Goal: Submit feedback/report problem: Submit feedback/report problem

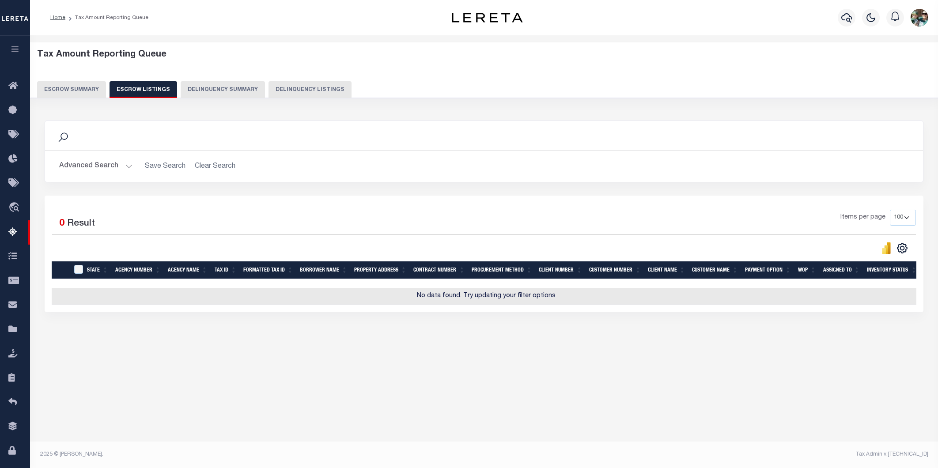
select select "PA"
select select "100"
click at [118, 166] on button "Advanced Search" at bounding box center [95, 166] width 73 height 17
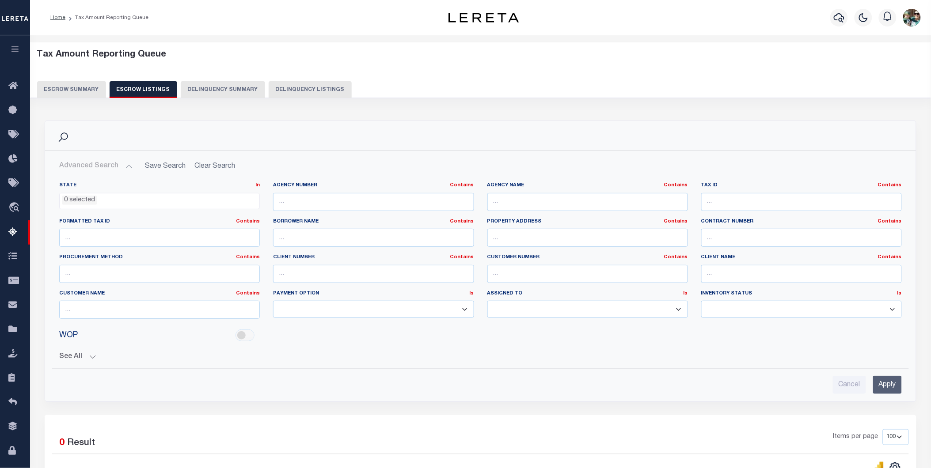
click at [70, 91] on button "Escrow Summary" at bounding box center [71, 89] width 69 height 17
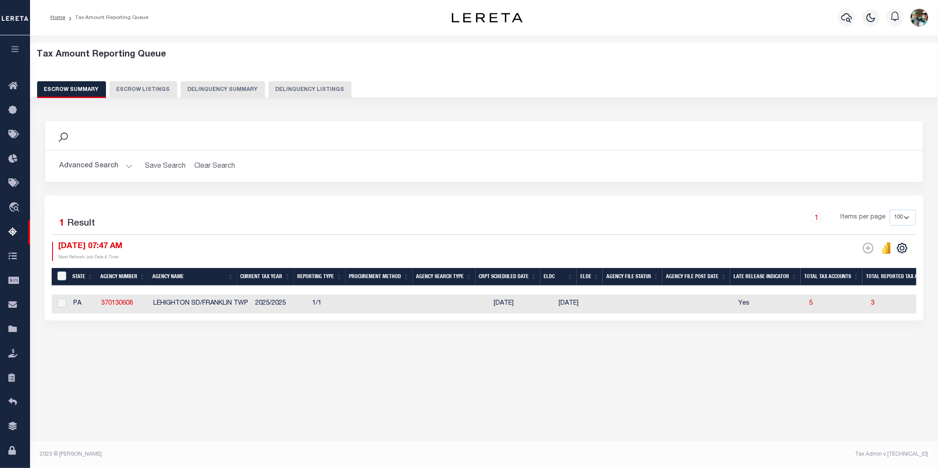
click at [115, 171] on button "Advanced Search" at bounding box center [95, 166] width 73 height 17
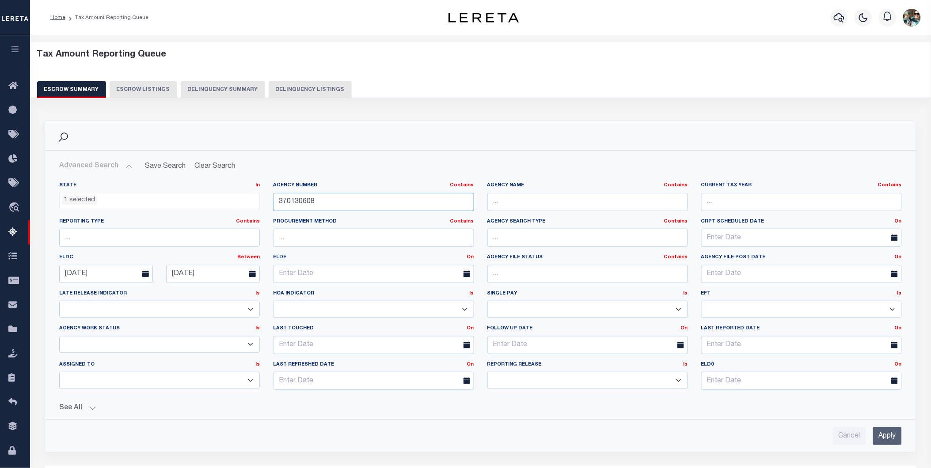
drag, startPoint x: 347, startPoint y: 203, endPoint x: 274, endPoint y: 203, distance: 72.5
click at [274, 203] on input "370130608" at bounding box center [373, 202] width 201 height 18
type input "370130602"
click at [886, 441] on input "Apply" at bounding box center [887, 436] width 29 height 18
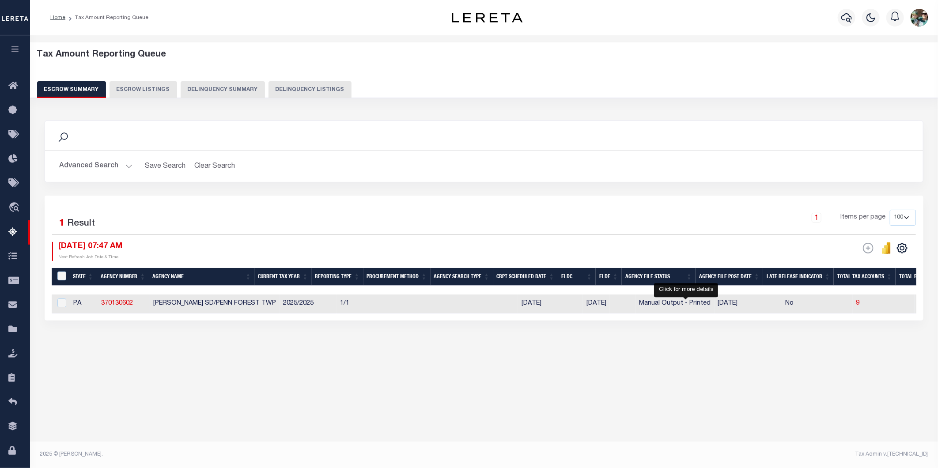
select select "100"
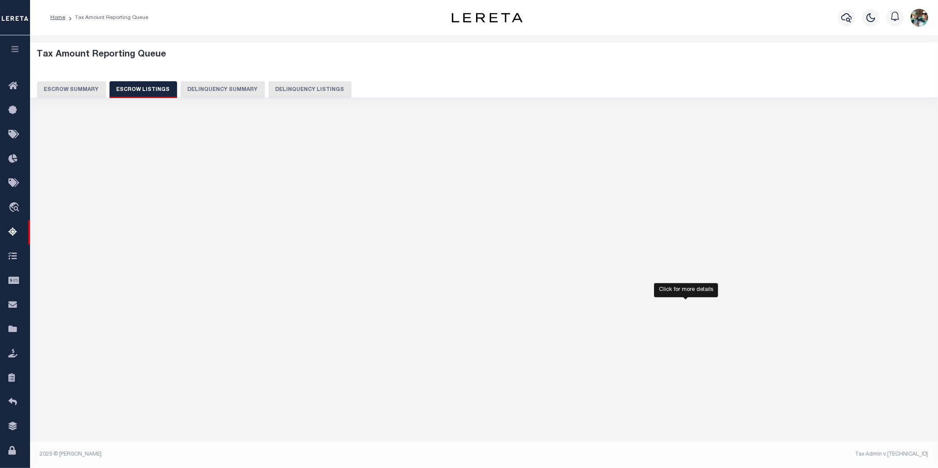
select select "100"
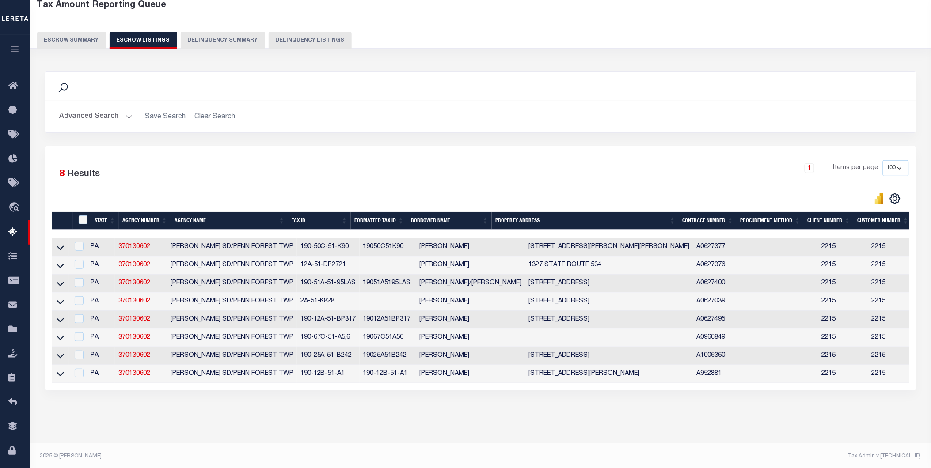
scroll to position [60, 0]
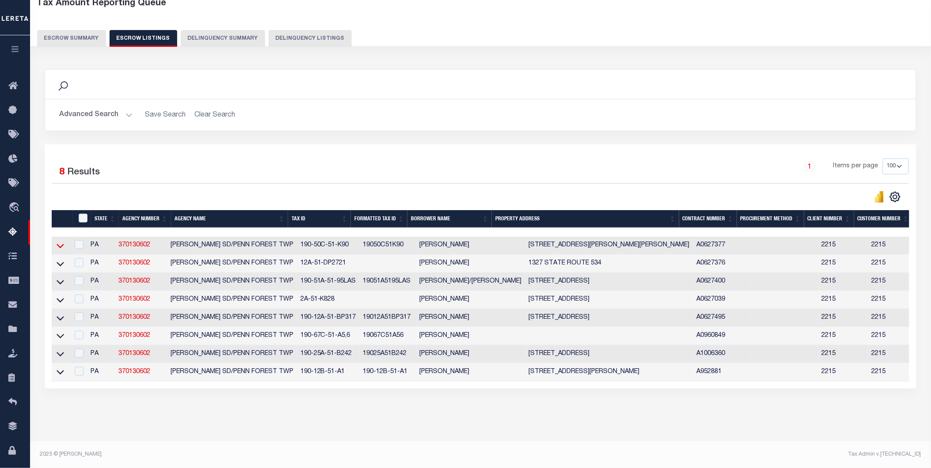
click at [59, 241] on icon at bounding box center [61, 245] width 8 height 9
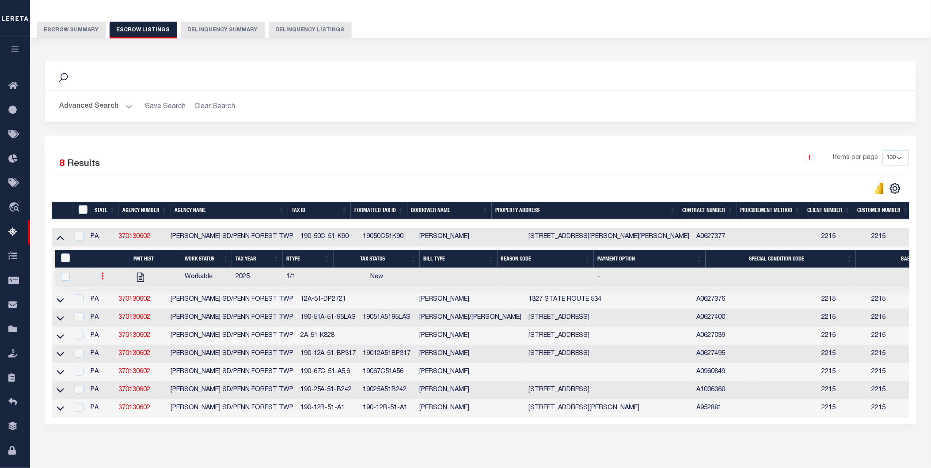
click at [103, 276] on icon at bounding box center [102, 276] width 3 height 7
click at [115, 310] on img "" at bounding box center [113, 305] width 9 height 9
checkbox input "true"
select select
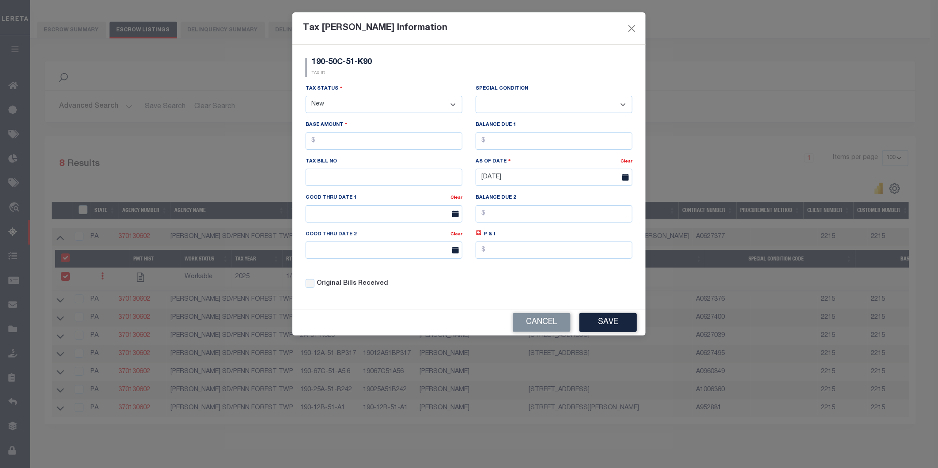
click at [330, 102] on select "- Select Status - Open Due/Unpaid Paid Incomplete No Tax Due Internal Refund Pr…" at bounding box center [384, 104] width 157 height 17
select select "DUE"
click at [306, 96] on select "- Select Status - Open Due/Unpaid Paid Incomplete No Tax Due Internal Refund Pr…" at bounding box center [384, 104] width 157 height 17
select select "0"
click at [330, 144] on input "text" at bounding box center [384, 141] width 157 height 17
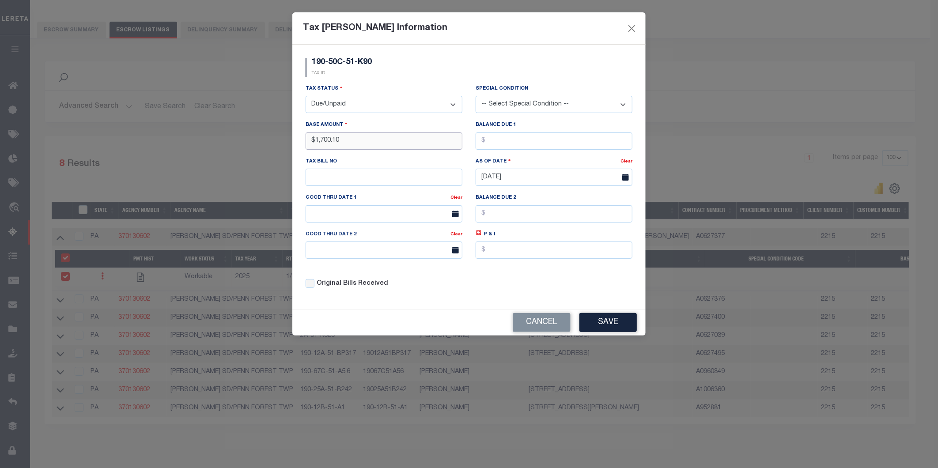
click at [355, 143] on input "$1,700.10" at bounding box center [384, 141] width 157 height 17
type input "$1,700.31"
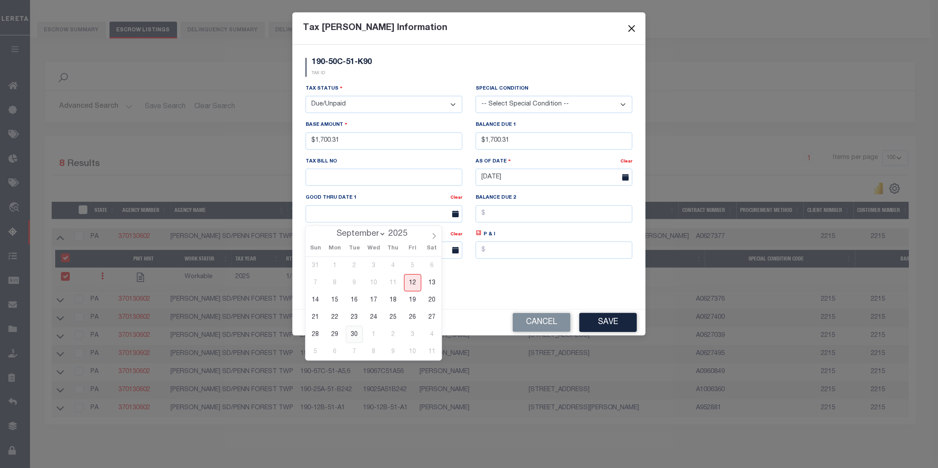
click at [357, 332] on span "30" at bounding box center [354, 334] width 17 height 17
type input "[DATE]"
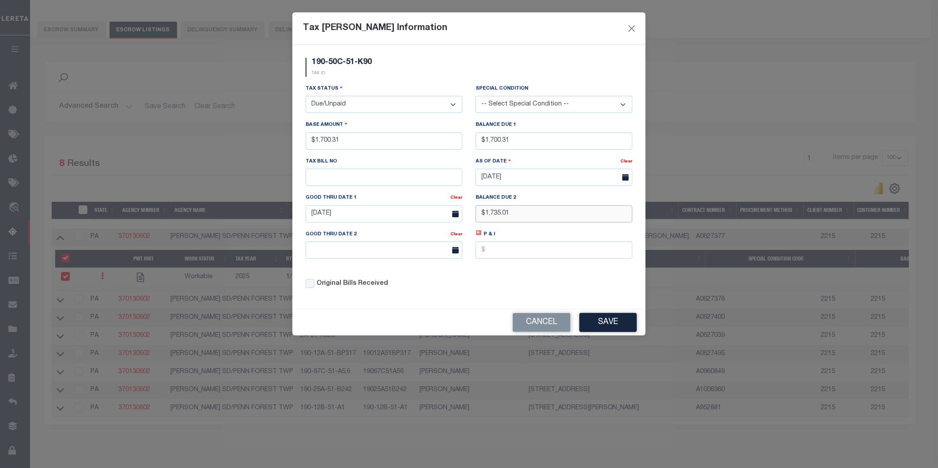
type input "$1,735.01"
click at [328, 254] on input "text" at bounding box center [384, 250] width 157 height 17
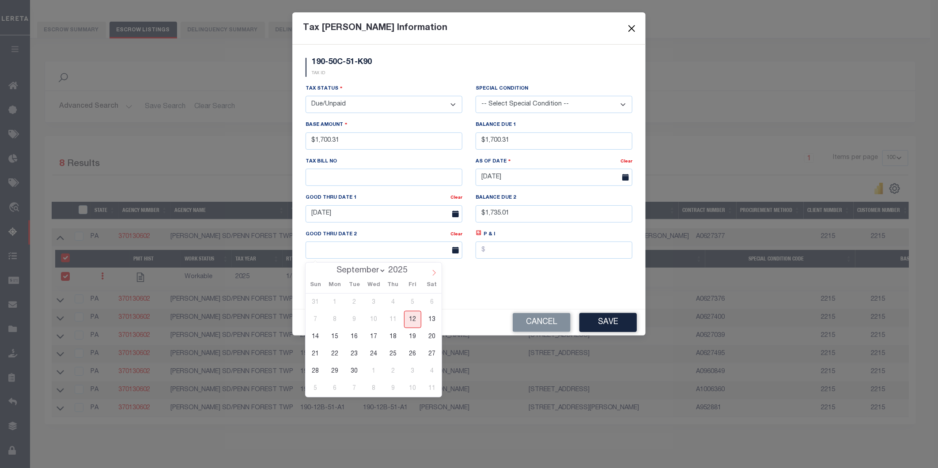
click at [432, 272] on icon at bounding box center [434, 273] width 6 height 6
select select "10"
click at [412, 373] on span "28" at bounding box center [412, 371] width 17 height 17
type input "[DATE]"
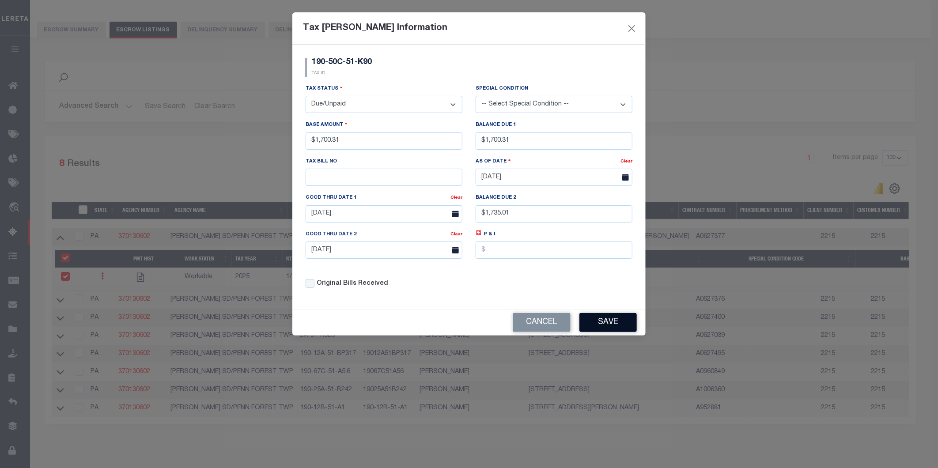
click at [607, 324] on button "Save" at bounding box center [608, 322] width 57 height 19
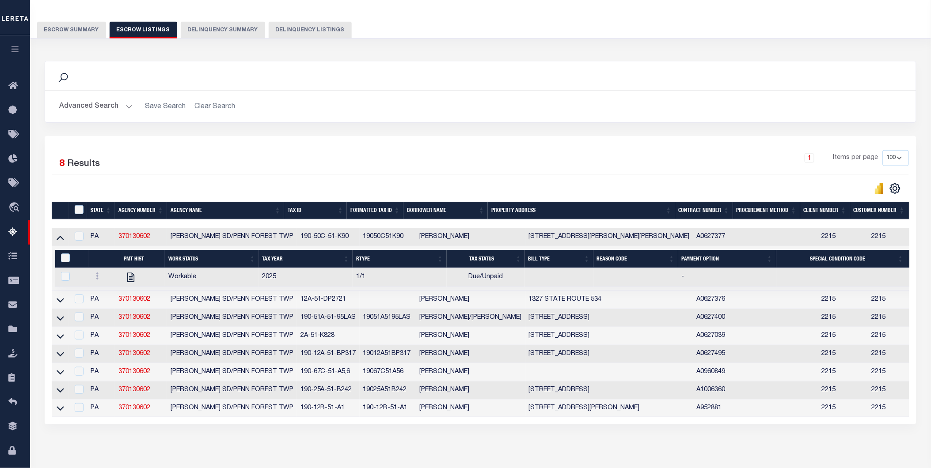
click at [57, 240] on icon at bounding box center [61, 238] width 8 height 4
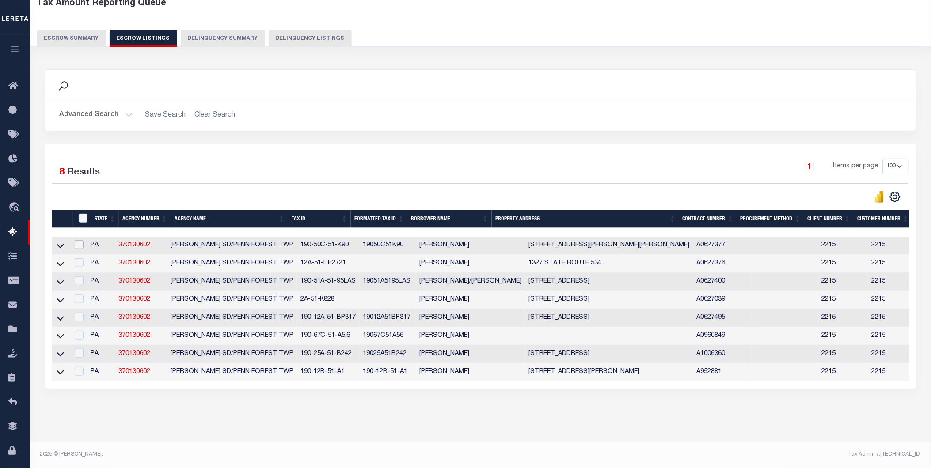
click at [80, 240] on input "checkbox" at bounding box center [79, 244] width 9 height 9
checkbox input "true"
checkbox input "false"
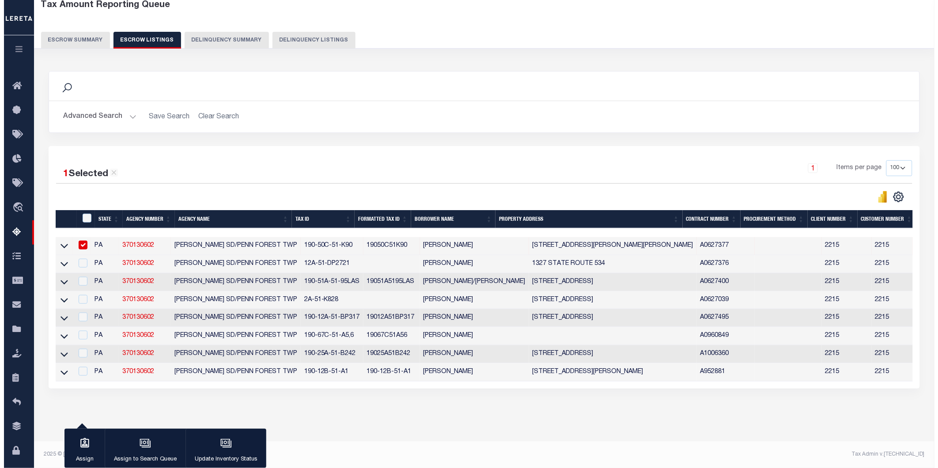
scroll to position [58, 0]
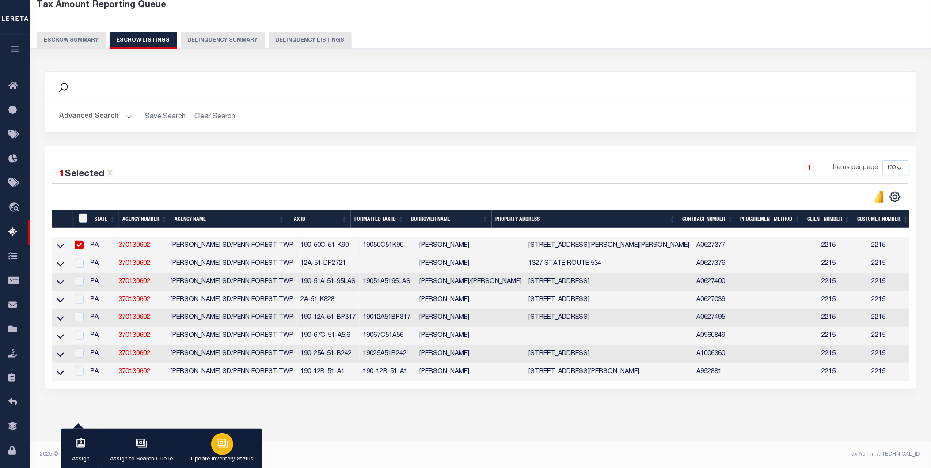
click at [232, 452] on button "Update Inventory Status" at bounding box center [222, 449] width 81 height 40
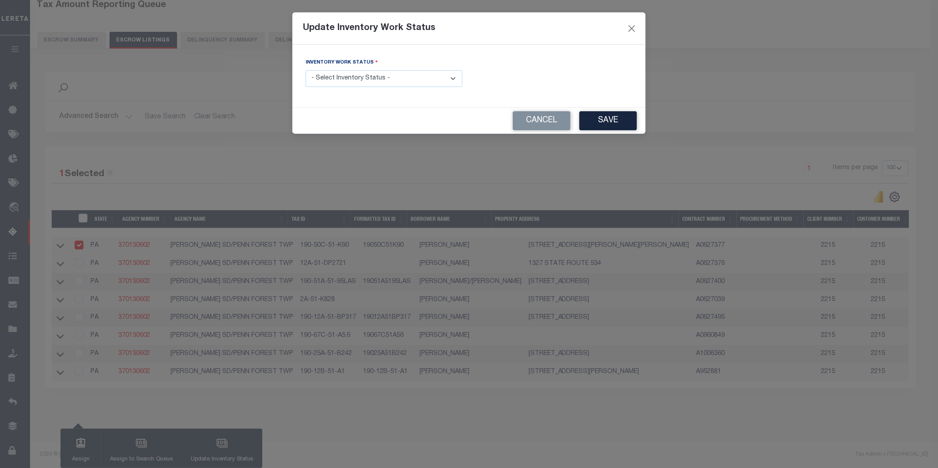
click at [343, 82] on select "- Select Inventory Status - Manual - Exception Pended - Awaiting Search Late Ad…" at bounding box center [384, 78] width 157 height 17
select select "4"
click at [306, 71] on select "- Select Inventory Status - Manual - Exception Pended - Awaiting Search Late Ad…" at bounding box center [384, 78] width 157 height 17
click at [611, 118] on button "Save" at bounding box center [608, 120] width 57 height 19
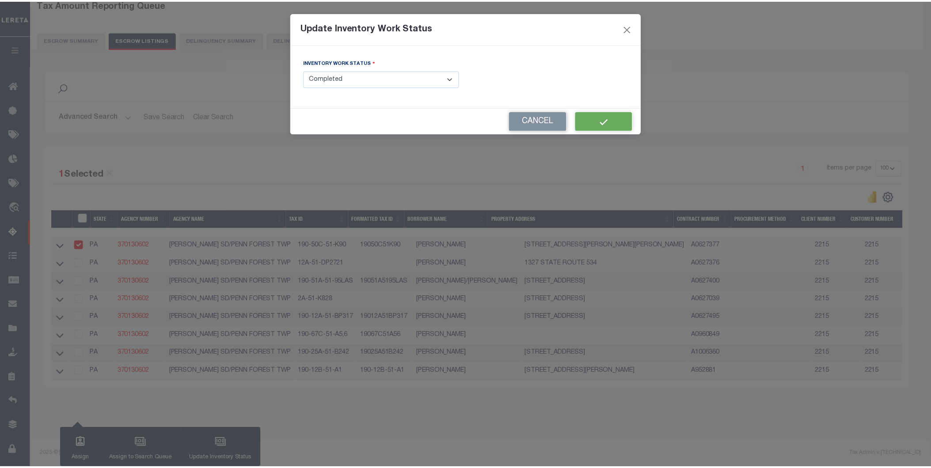
scroll to position [42, 0]
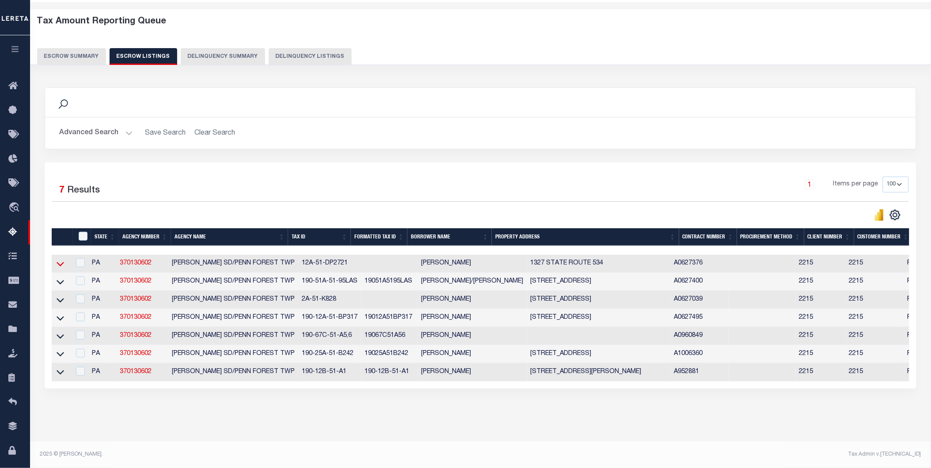
click at [57, 259] on icon at bounding box center [61, 263] width 8 height 9
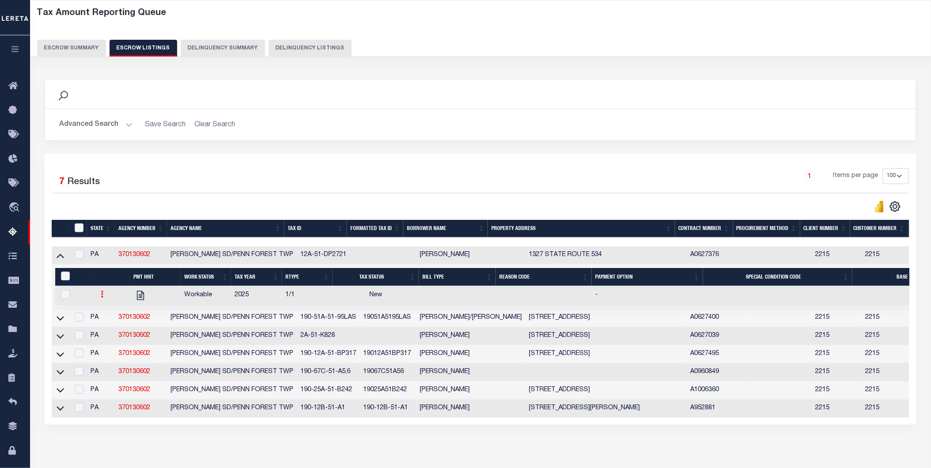
click at [101, 293] on icon at bounding box center [102, 294] width 3 height 7
click at [118, 329] on link "" at bounding box center [113, 323] width 30 height 15
checkbox input "true"
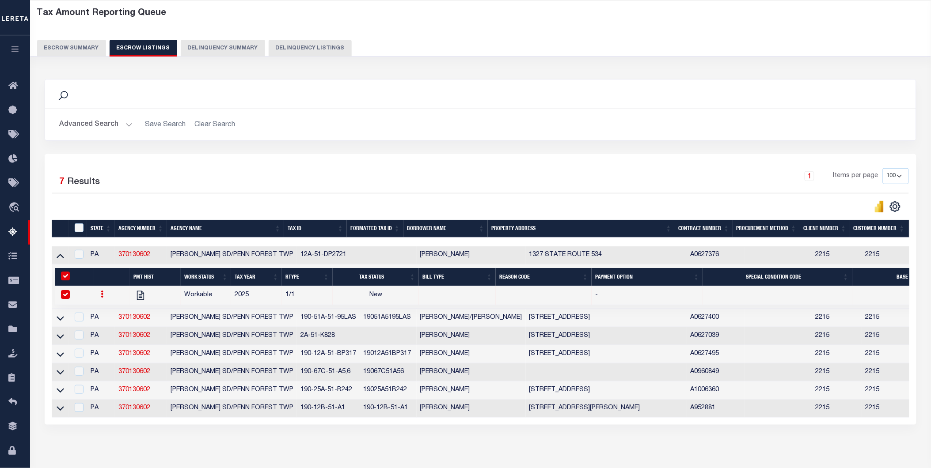
select select
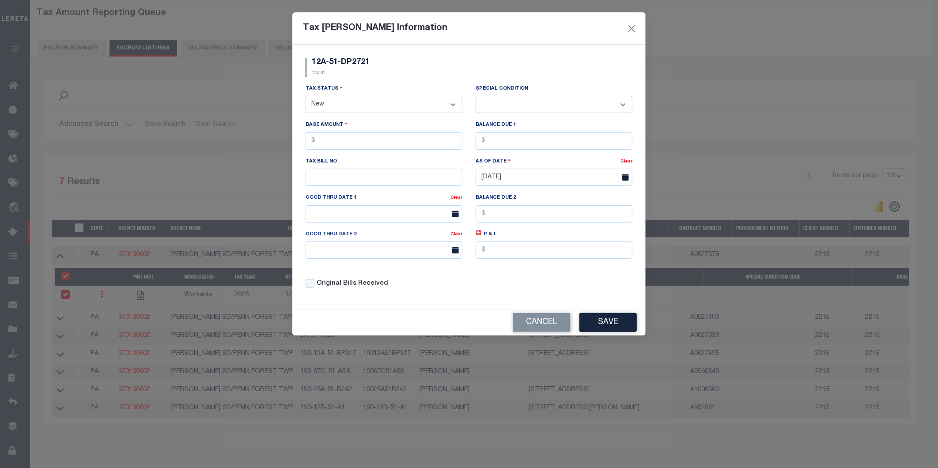
click at [353, 103] on select "- Select Status - Open Due/Unpaid Paid Incomplete No Tax Due Internal Refund Pr…" at bounding box center [384, 104] width 157 height 17
select select "DUE"
click at [306, 96] on select "- Select Status - Open Due/Unpaid Paid Incomplete No Tax Due Internal Refund Pr…" at bounding box center [384, 104] width 157 height 17
select select "0"
click at [357, 148] on input "text" at bounding box center [384, 141] width 157 height 17
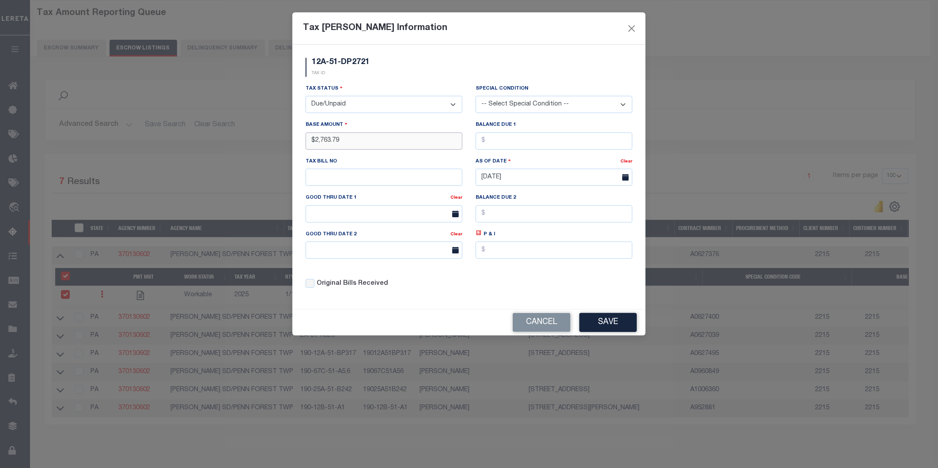
type input "$2,763.79"
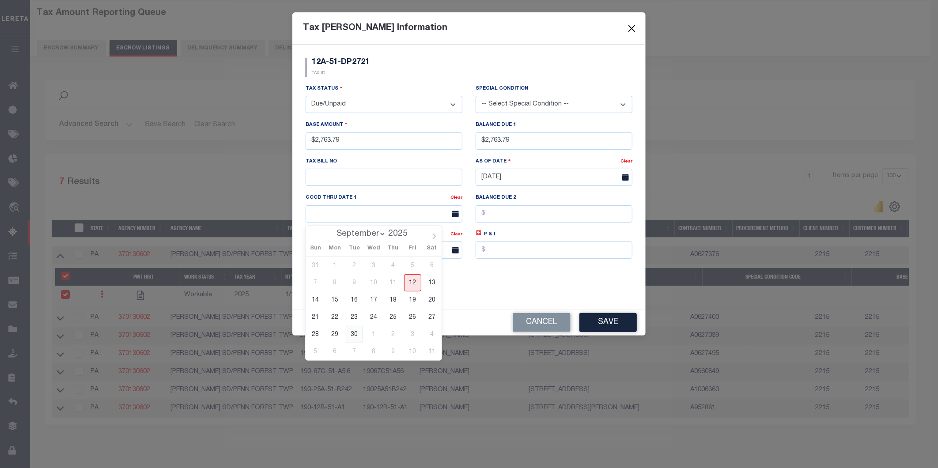
click at [351, 333] on span "30" at bounding box center [354, 334] width 17 height 17
type input "[DATE]"
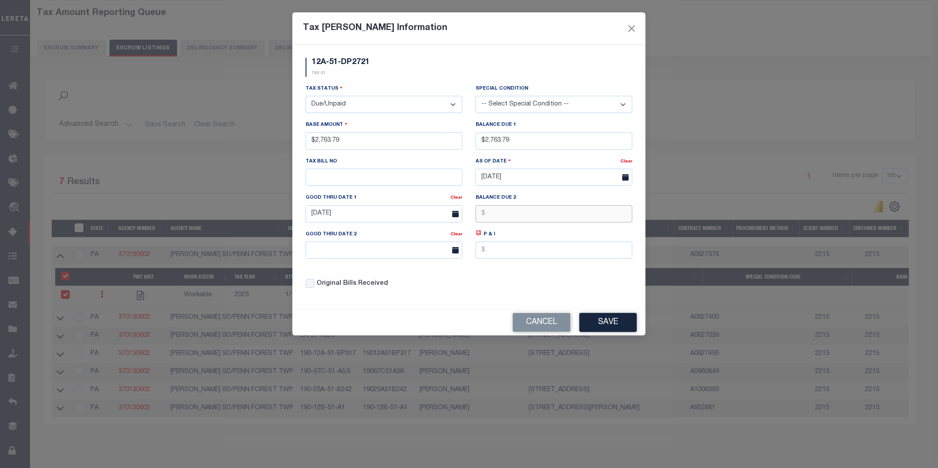
click at [501, 218] on input "text" at bounding box center [554, 213] width 157 height 17
type input "$2,820.19"
click at [402, 258] on input "text" at bounding box center [384, 250] width 157 height 17
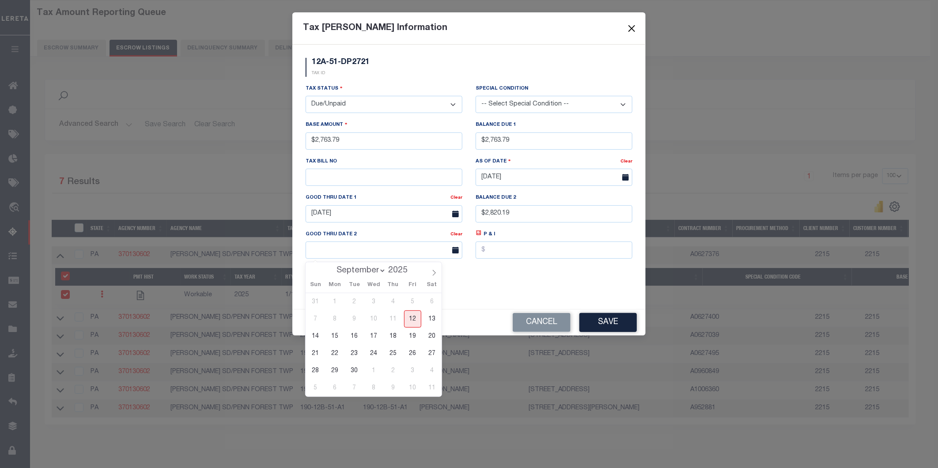
click at [431, 277] on div "Sun Mon Tue Wed Thu Fri Sat" at bounding box center [374, 285] width 136 height 16
click at [432, 276] on icon at bounding box center [434, 273] width 6 height 6
click at [433, 276] on icon at bounding box center [434, 273] width 6 height 6
select select "10"
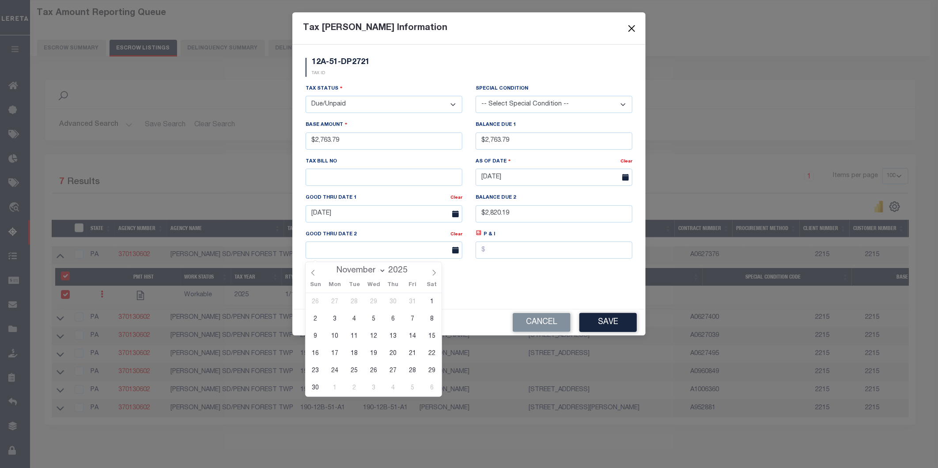
click at [408, 372] on span "28" at bounding box center [412, 370] width 17 height 17
type input "[DATE]"
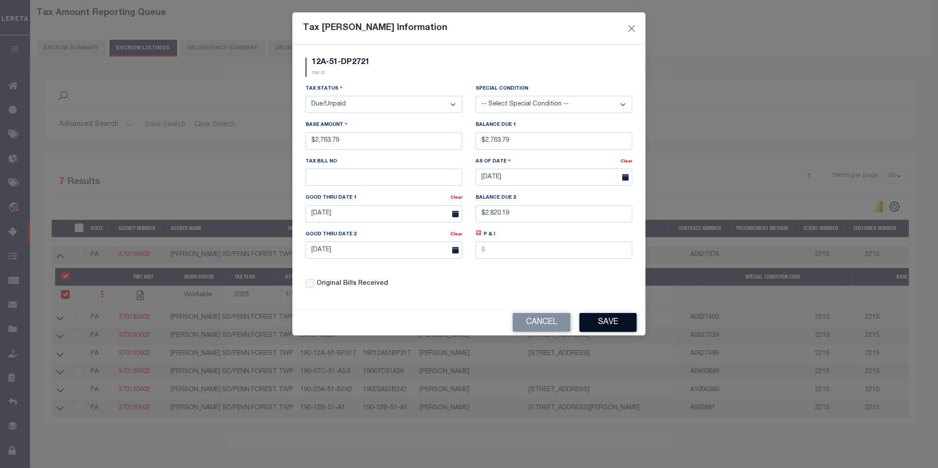
click at [591, 328] on button "Save" at bounding box center [608, 322] width 57 height 19
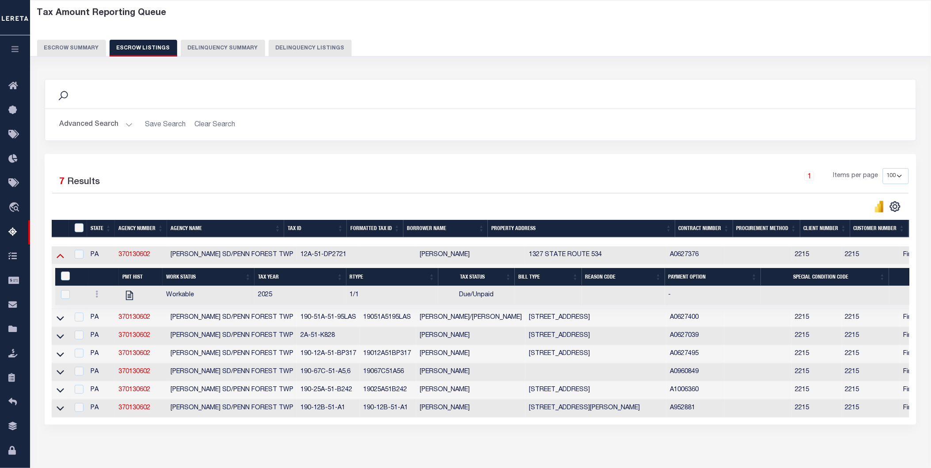
click at [59, 258] on icon at bounding box center [61, 256] width 8 height 4
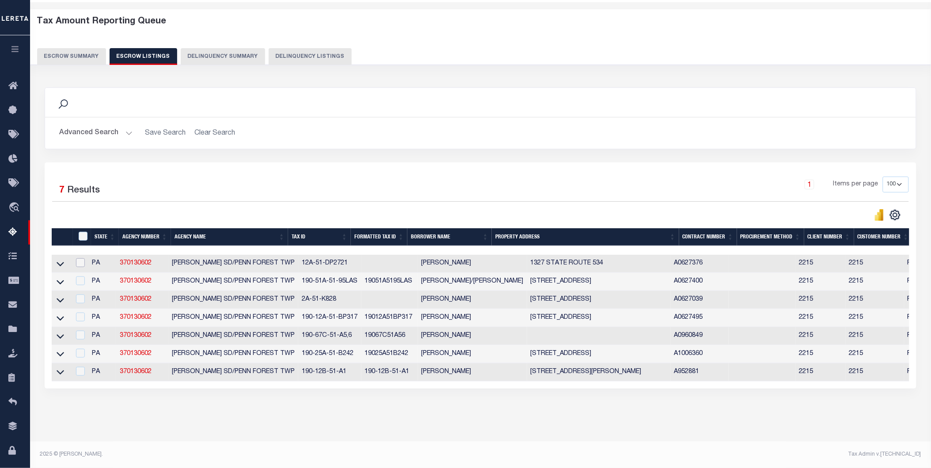
click at [80, 258] on input "checkbox" at bounding box center [80, 262] width 9 height 9
checkbox input "true"
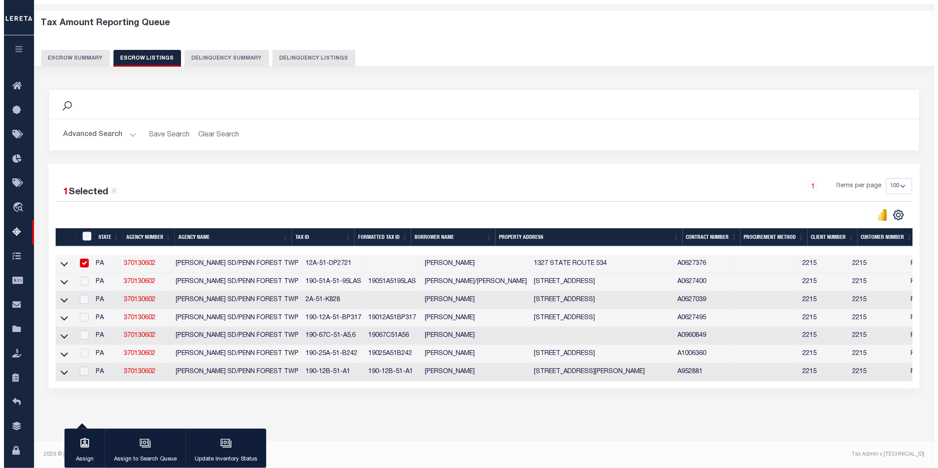
scroll to position [40, 0]
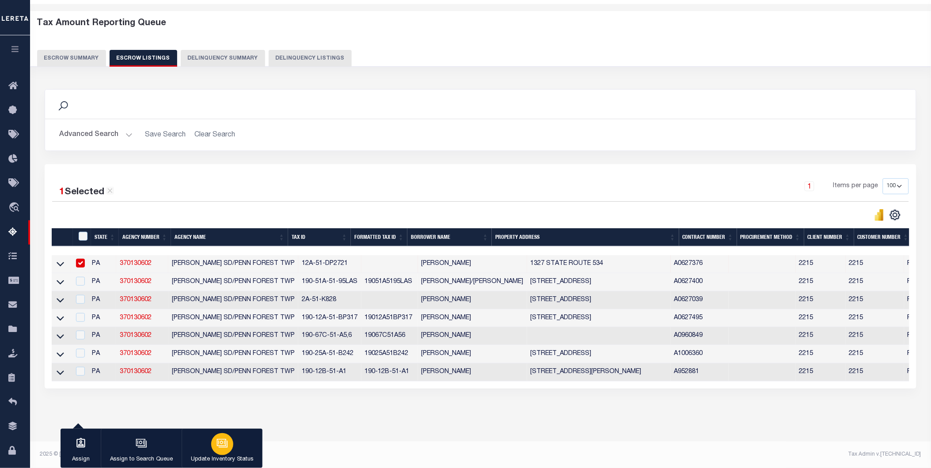
click at [212, 448] on div "button" at bounding box center [222, 444] width 22 height 22
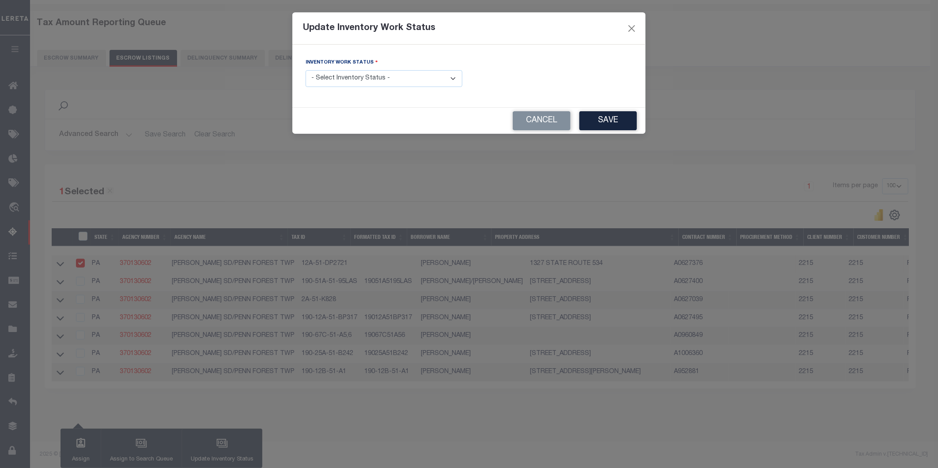
click at [377, 71] on select "- Select Inventory Status - Manual - Exception Pended - Awaiting Search Late Ad…" at bounding box center [384, 78] width 157 height 17
select select "4"
click at [306, 71] on select "- Select Inventory Status - Manual - Exception Pended - Awaiting Search Late Ad…" at bounding box center [384, 78] width 157 height 17
click at [600, 120] on button "Save" at bounding box center [608, 120] width 57 height 19
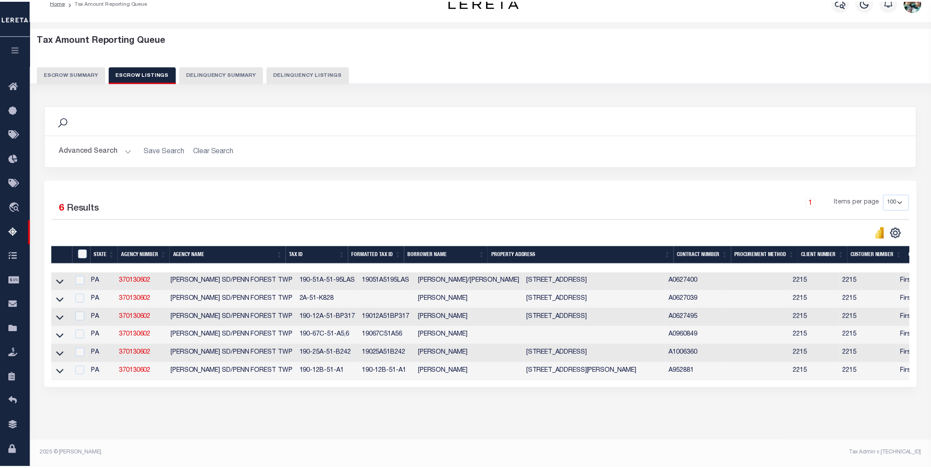
scroll to position [23, 0]
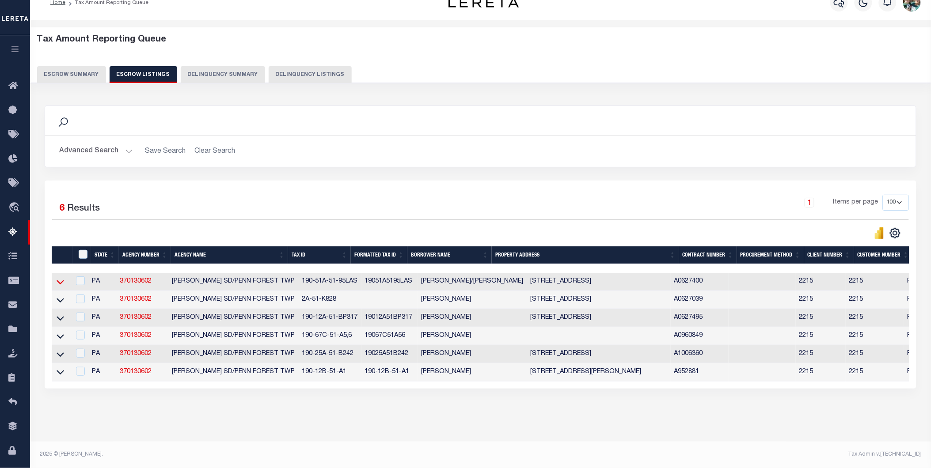
click at [61, 278] on icon at bounding box center [61, 281] width 8 height 9
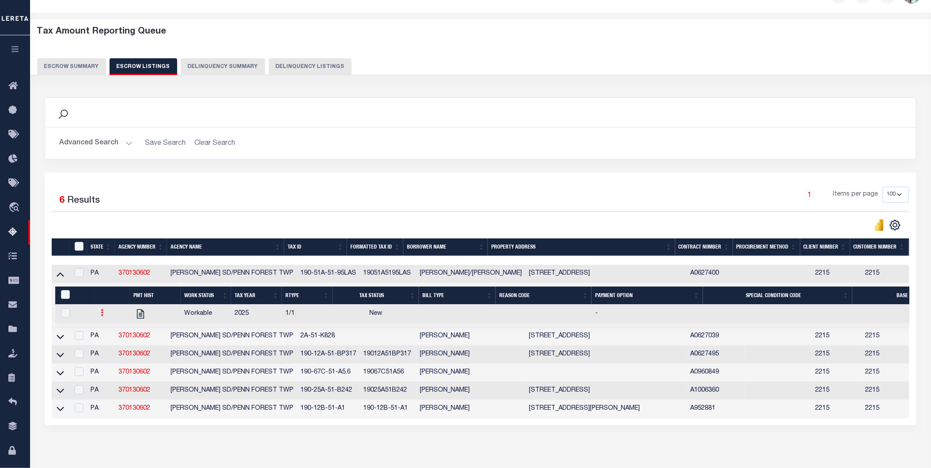
click at [104, 317] on link at bounding box center [103, 314] width 10 height 7
click at [115, 343] on img "" at bounding box center [113, 342] width 9 height 9
checkbox input "true"
select select
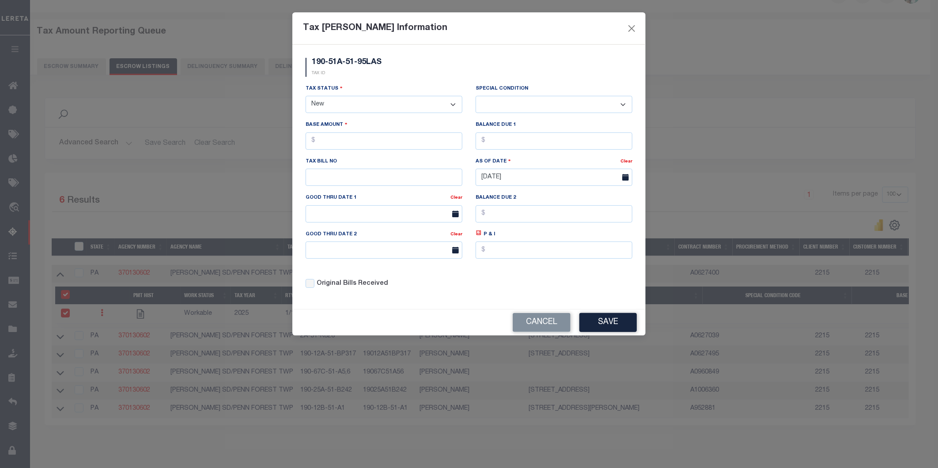
click at [363, 105] on select "- Select Status - Open Due/Unpaid Paid Incomplete No Tax Due Internal Refund Pr…" at bounding box center [384, 104] width 157 height 17
select select "DUE"
click at [306, 96] on select "- Select Status - Open Due/Unpaid Paid Incomplete No Tax Due Internal Refund Pr…" at bounding box center [384, 104] width 157 height 17
select select "0"
click at [385, 149] on input "text" at bounding box center [384, 141] width 157 height 17
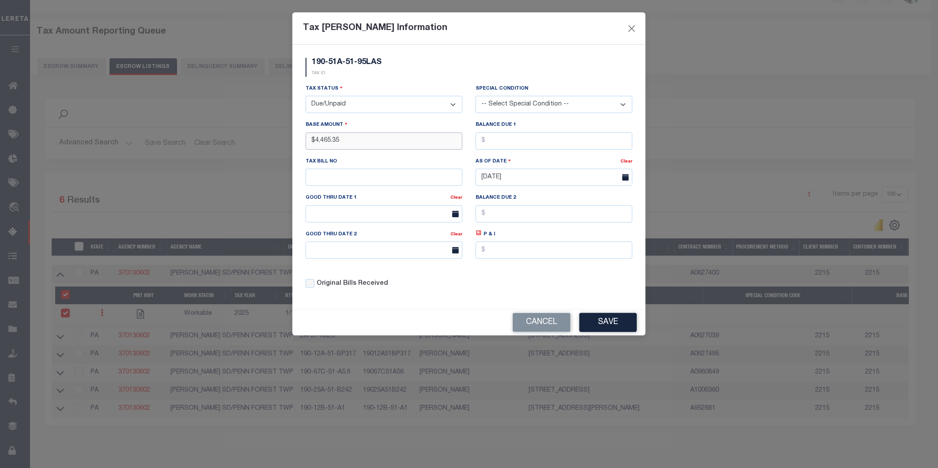
type input "$4,465.35"
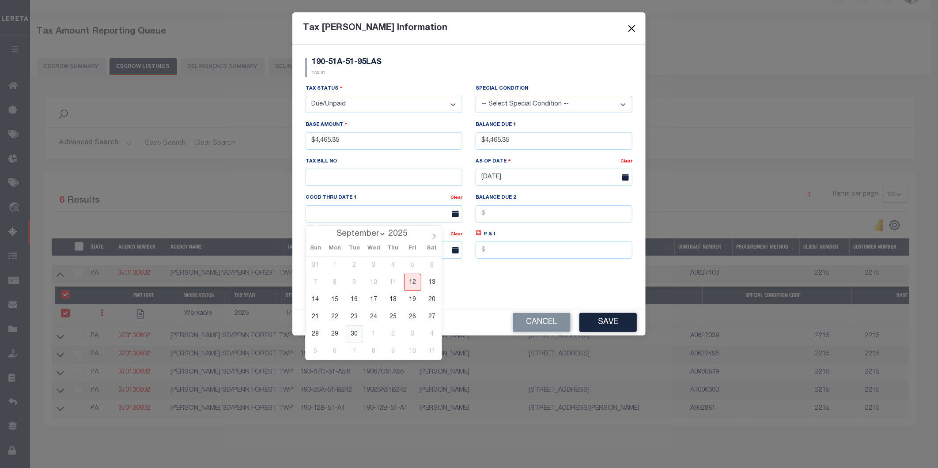
click at [359, 332] on span "30" at bounding box center [354, 334] width 17 height 17
type input "[DATE]"
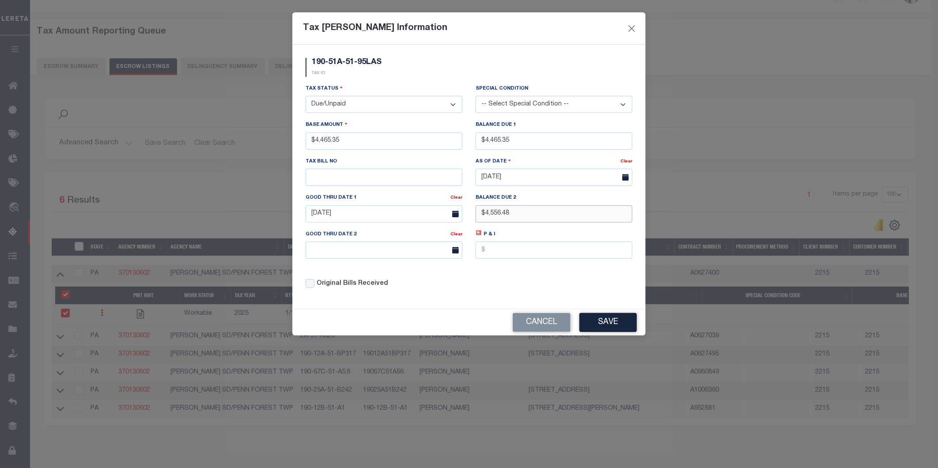
type input "$4,556.48"
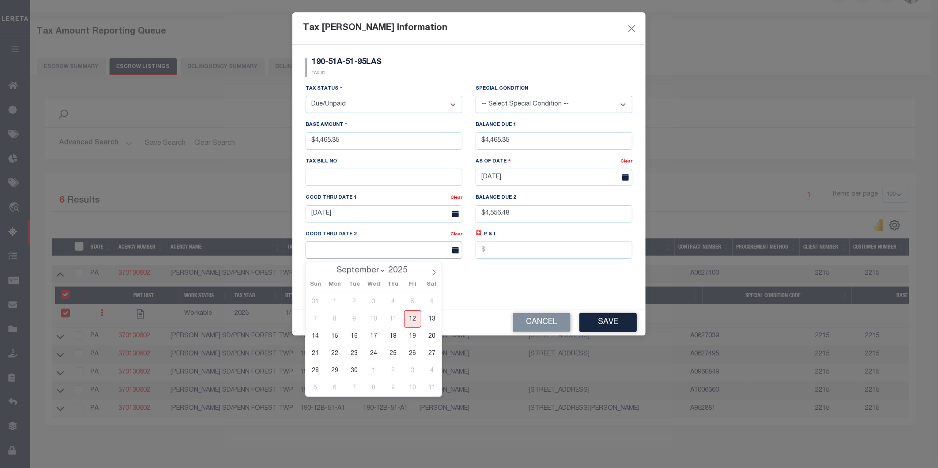
click at [347, 254] on input "text" at bounding box center [384, 250] width 157 height 17
click at [431, 271] on icon at bounding box center [434, 272] width 6 height 6
select select "10"
click at [410, 373] on span "28" at bounding box center [412, 370] width 17 height 17
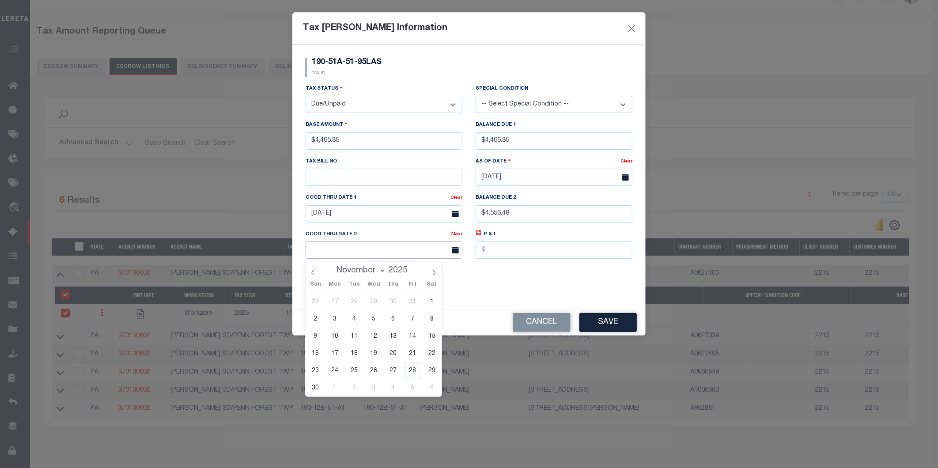
type input "[DATE]"
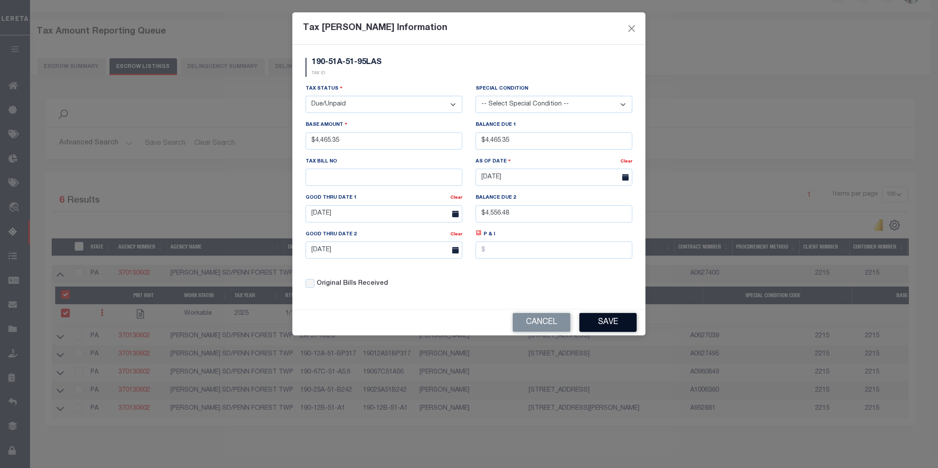
click at [597, 324] on button "Save" at bounding box center [608, 322] width 57 height 19
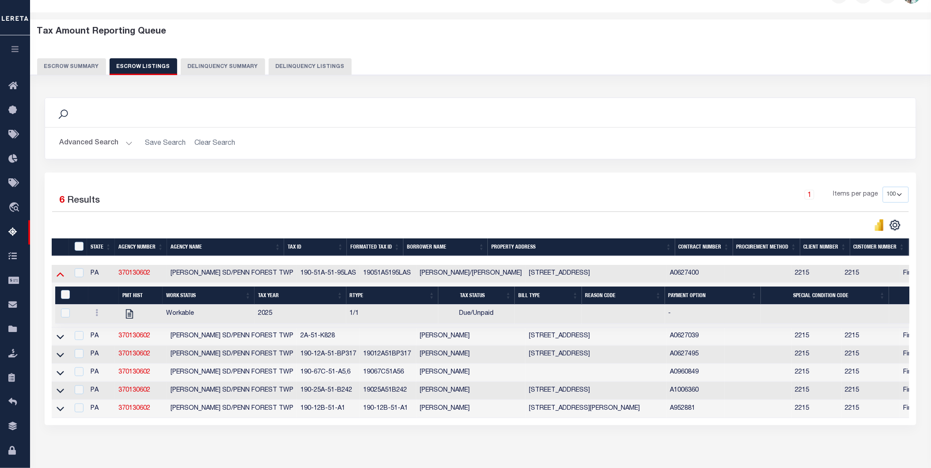
click at [61, 275] on icon at bounding box center [61, 275] width 8 height 4
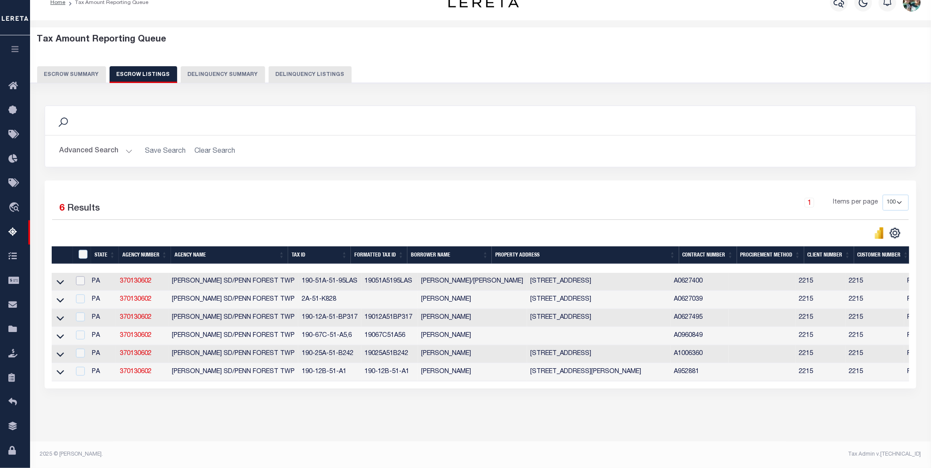
click at [80, 277] on input "checkbox" at bounding box center [80, 281] width 9 height 9
checkbox input "true"
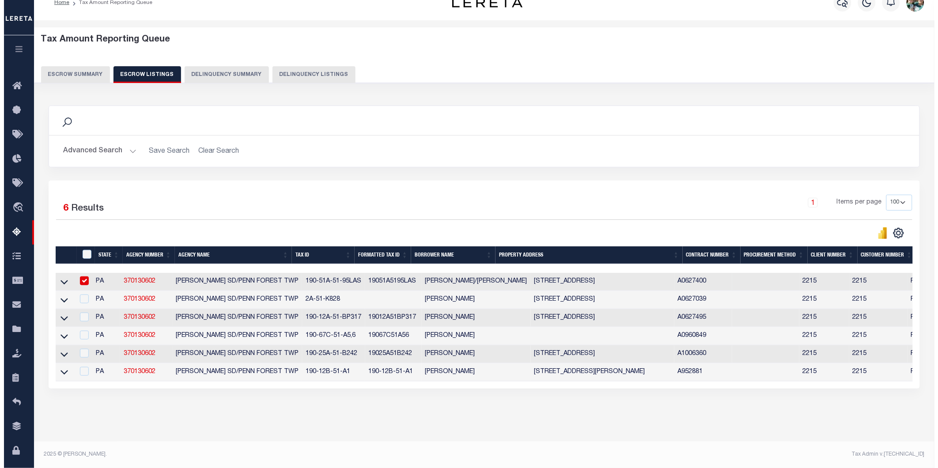
scroll to position [21, 0]
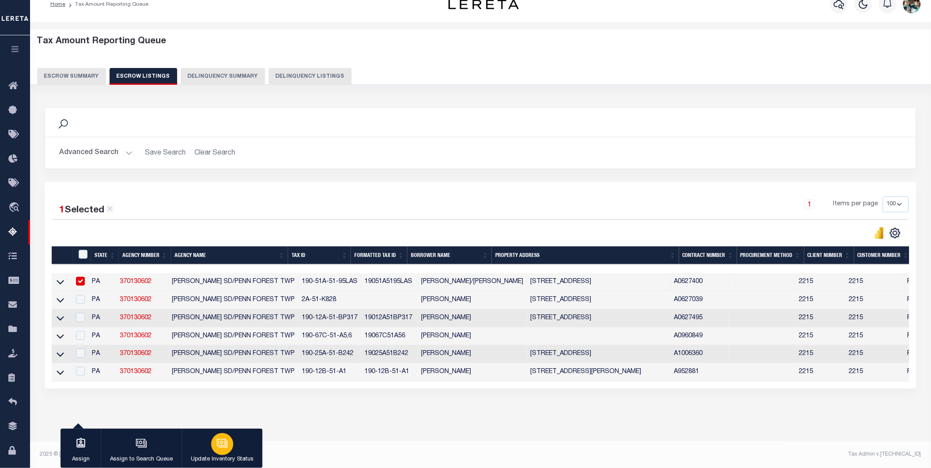
click at [226, 440] on icon "button" at bounding box center [221, 443] width 11 height 11
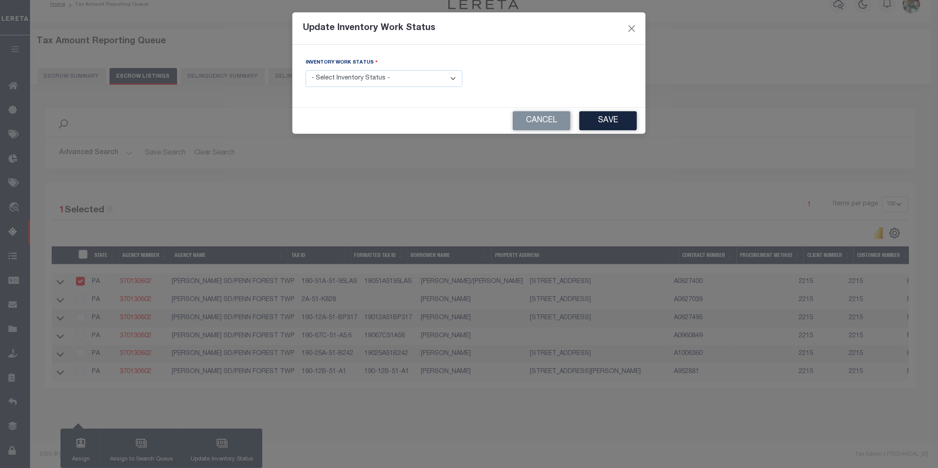
click at [436, 76] on select "- Select Inventory Status - Manual - Exception Pended - Awaiting Search Late Ad…" at bounding box center [384, 78] width 157 height 17
select select "4"
click at [306, 71] on select "- Select Inventory Status - Manual - Exception Pended - Awaiting Search Late Ad…" at bounding box center [384, 78] width 157 height 17
click at [603, 121] on button "Save" at bounding box center [608, 120] width 57 height 19
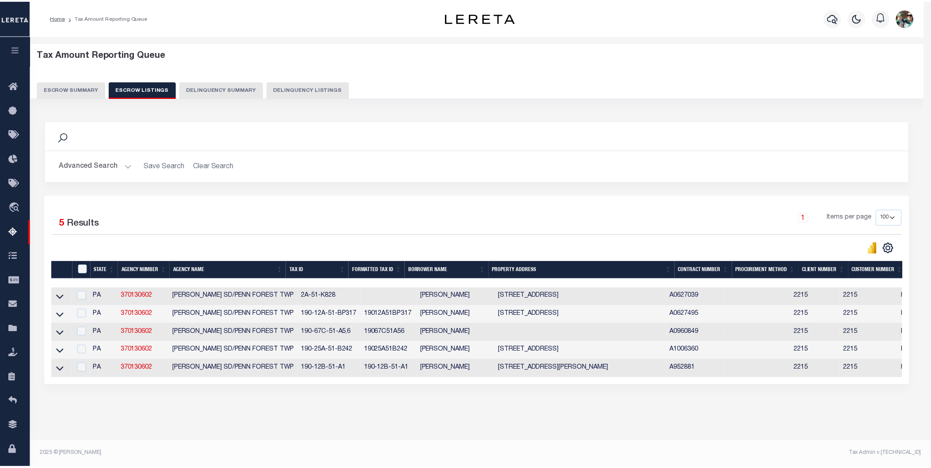
scroll to position [5, 0]
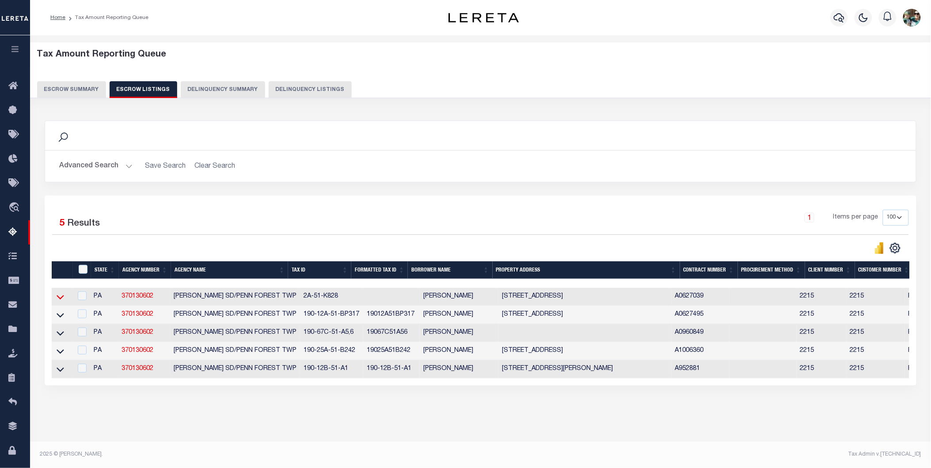
click at [58, 296] on icon at bounding box center [61, 298] width 8 height 4
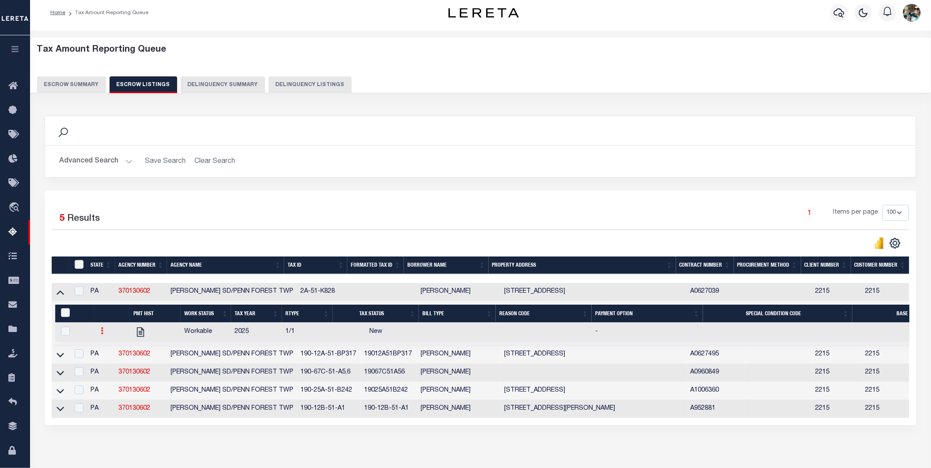
click at [101, 334] on icon at bounding box center [102, 330] width 3 height 7
click at [115, 365] on img "" at bounding box center [113, 360] width 9 height 9
checkbox input "true"
select select
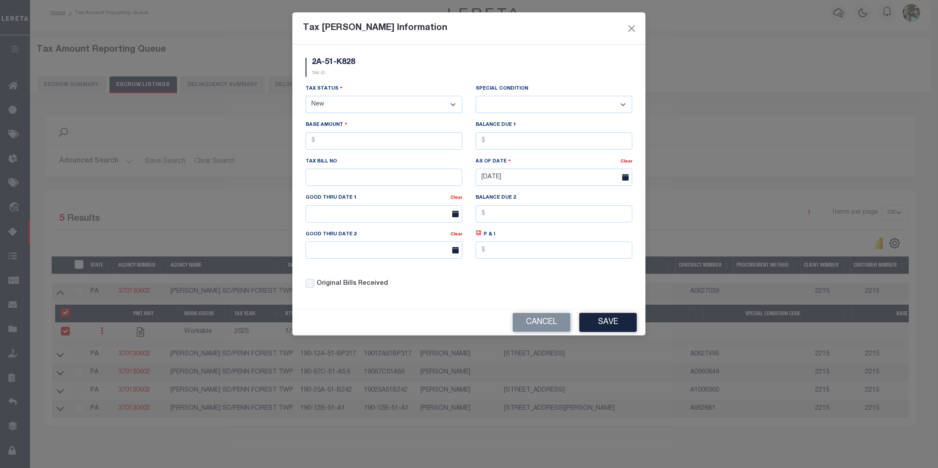
click at [359, 107] on select "- Select Status - Open Due/Unpaid Paid Incomplete No Tax Due Internal Refund Pr…" at bounding box center [384, 104] width 157 height 17
select select "DUE"
click at [306, 96] on select "- Select Status - Open Due/Unpaid Paid Incomplete No Tax Due Internal Refund Pr…" at bounding box center [384, 104] width 157 height 17
select select "0"
click at [347, 150] on input "text" at bounding box center [384, 141] width 157 height 17
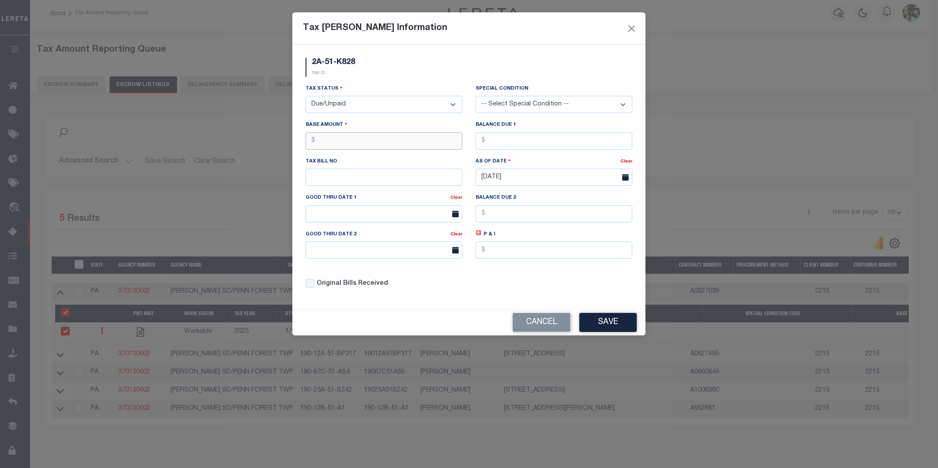
click at [372, 144] on input "text" at bounding box center [384, 141] width 157 height 17
type input "$3,314.79"
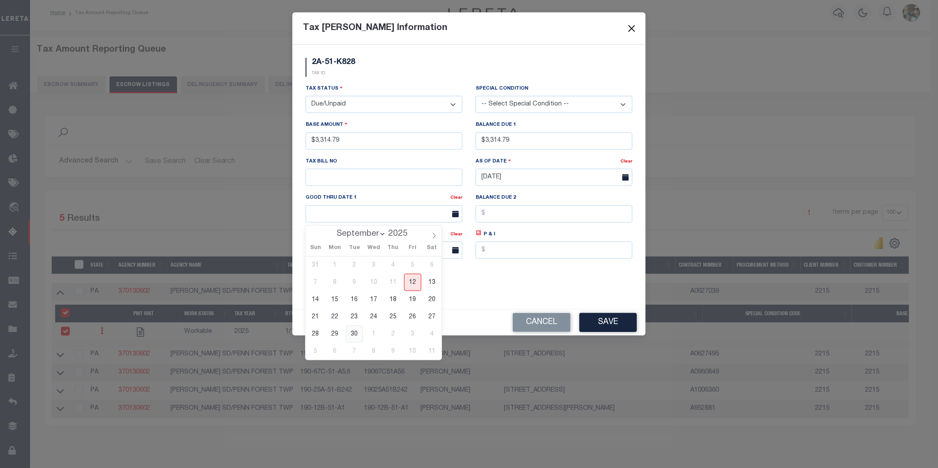
click at [352, 335] on span "30" at bounding box center [354, 334] width 17 height 17
type input "[DATE]"
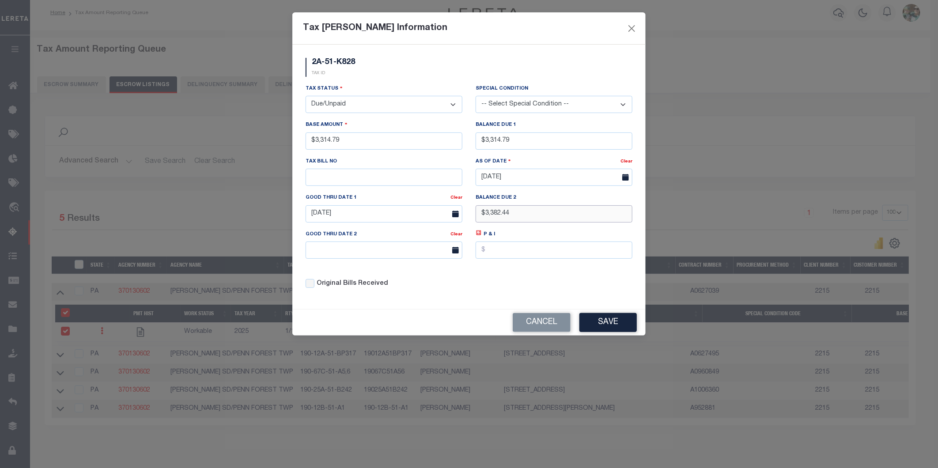
type input "$3,382.44"
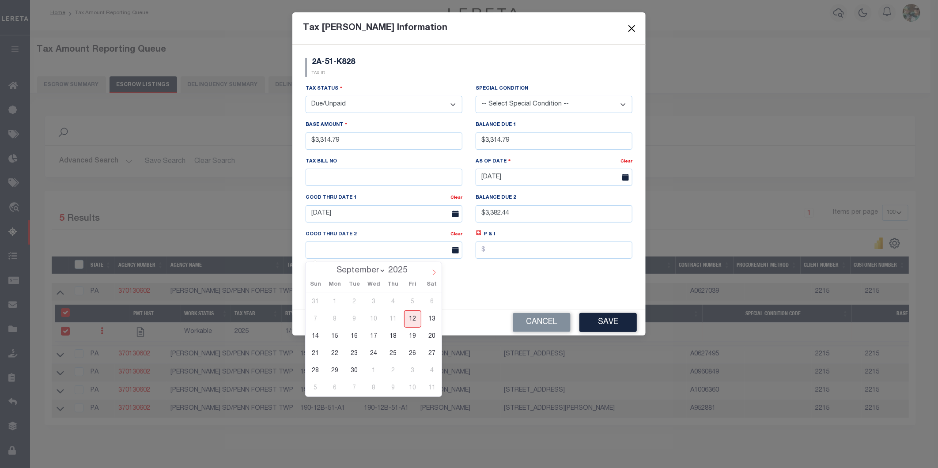
click at [429, 272] on span at bounding box center [434, 269] width 15 height 15
select select "10"
click at [409, 372] on span "28" at bounding box center [412, 370] width 17 height 17
type input "[DATE]"
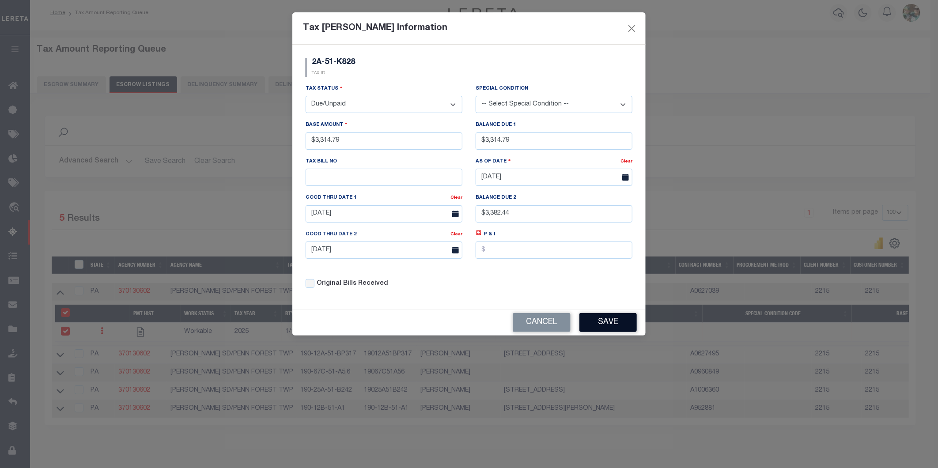
click at [612, 327] on button "Save" at bounding box center [608, 322] width 57 height 19
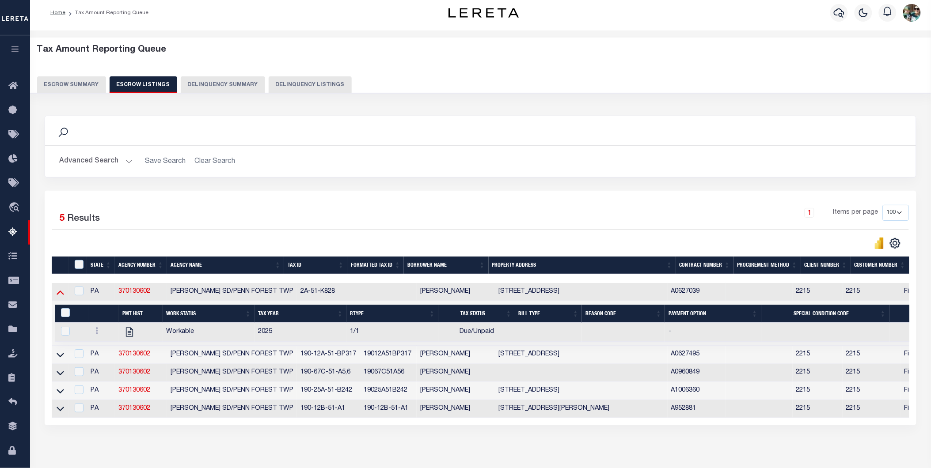
click at [57, 292] on icon at bounding box center [61, 292] width 8 height 9
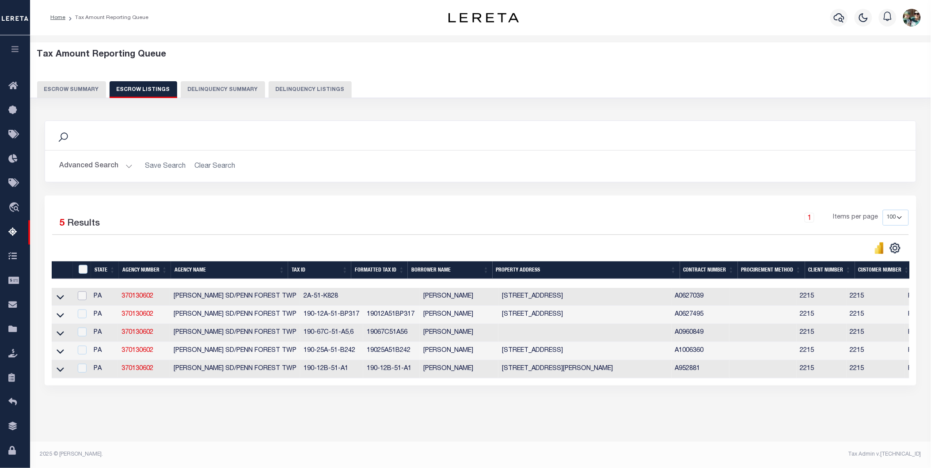
click at [84, 294] on input "checkbox" at bounding box center [82, 296] width 9 height 9
checkbox input "true"
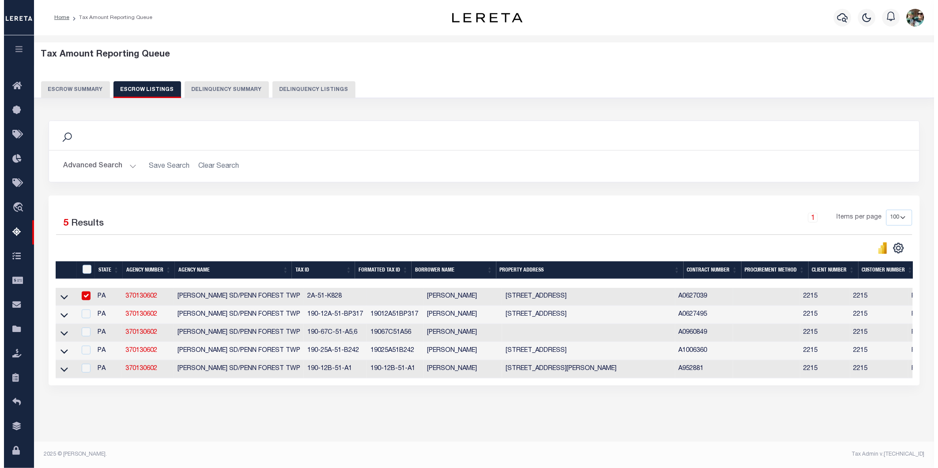
scroll to position [3, 0]
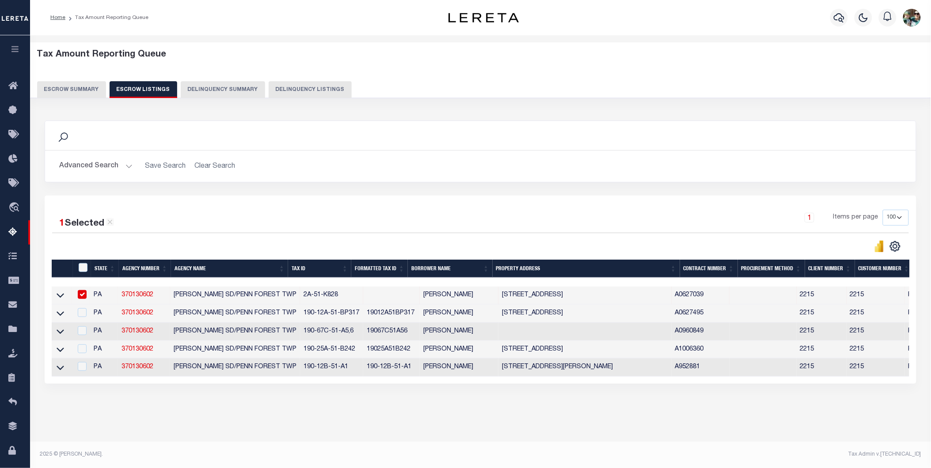
click at [222, 444] on icon "button" at bounding box center [221, 443] width 7 height 4
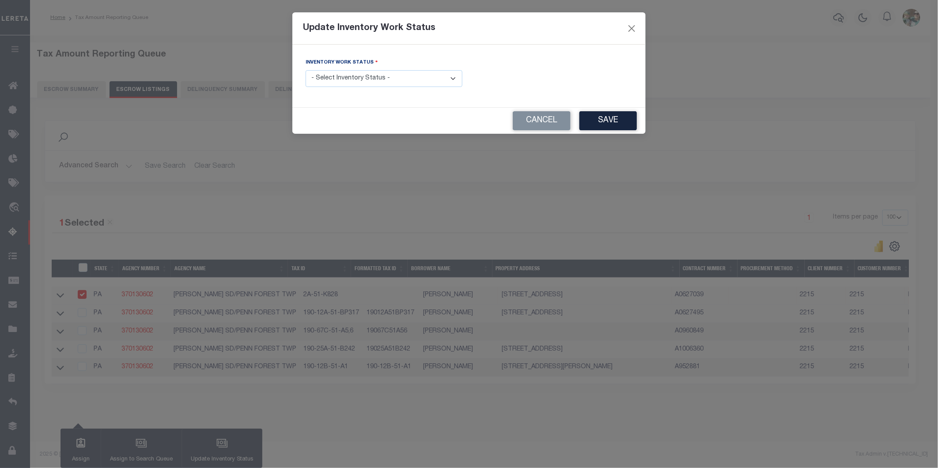
drag, startPoint x: 405, startPoint y: 80, endPoint x: 403, endPoint y: 84, distance: 4.8
click at [405, 80] on select "- Select Inventory Status - Manual - Exception Pended - Awaiting Search Late Ad…" at bounding box center [384, 78] width 157 height 17
select select "4"
click at [306, 71] on select "- Select Inventory Status - Manual - Exception Pended - Awaiting Search Late Ad…" at bounding box center [384, 78] width 157 height 17
click at [619, 120] on button "Save" at bounding box center [608, 120] width 57 height 19
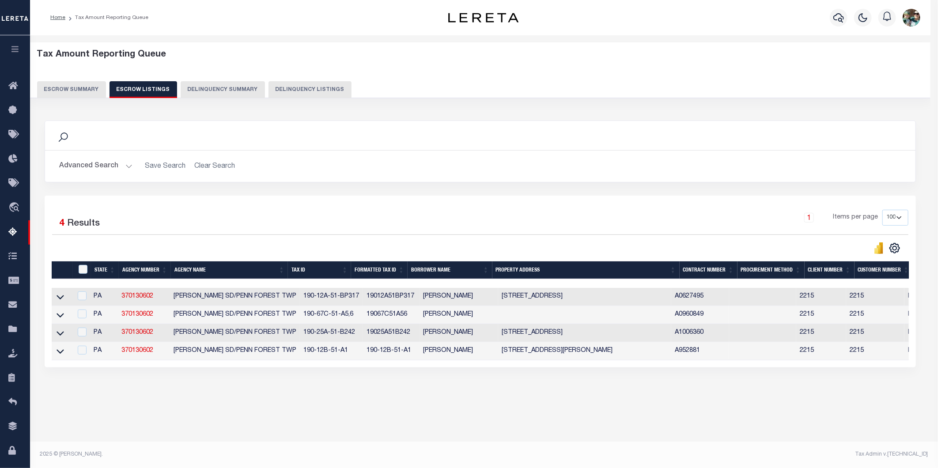
scroll to position [0, 0]
click at [61, 302] on icon at bounding box center [61, 296] width 8 height 9
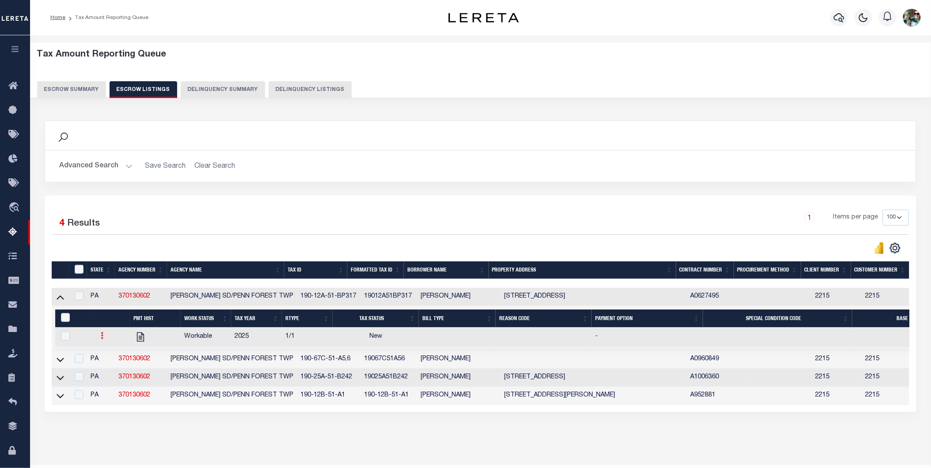
click at [101, 339] on icon at bounding box center [102, 335] width 3 height 7
click at [111, 370] on img "" at bounding box center [113, 365] width 9 height 9
checkbox input "true"
select select
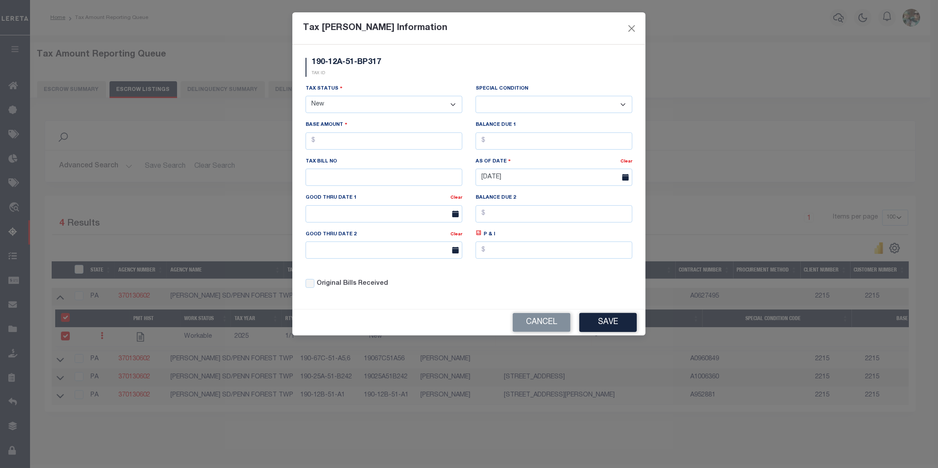
drag, startPoint x: 337, startPoint y: 108, endPoint x: 335, endPoint y: 112, distance: 4.5
click at [337, 108] on select "- Select Status - Open Due/Unpaid Paid Incomplete No Tax Due Internal Refund Pr…" at bounding box center [384, 104] width 157 height 17
select select "DUE"
click at [306, 96] on select "- Select Status - Open Due/Unpaid Paid Incomplete No Tax Due Internal Refund Pr…" at bounding box center [384, 104] width 157 height 17
select select "0"
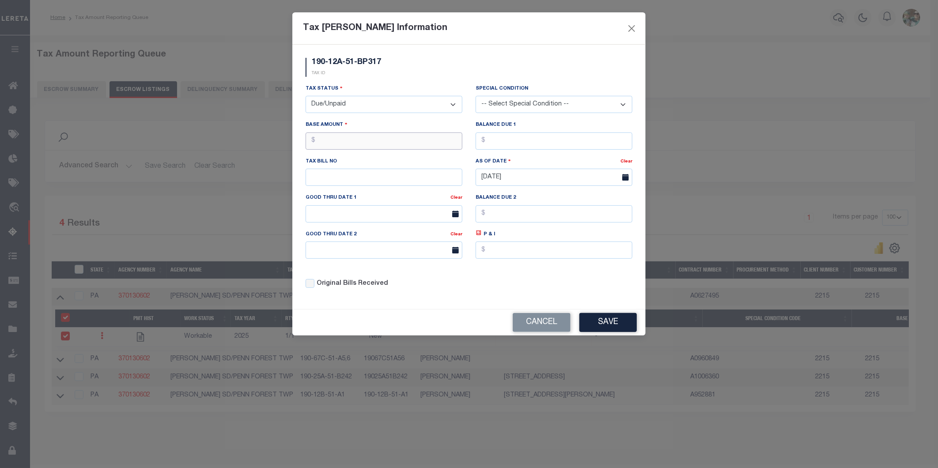
click at [338, 142] on input "text" at bounding box center [384, 141] width 157 height 17
type input "$1,500.82"
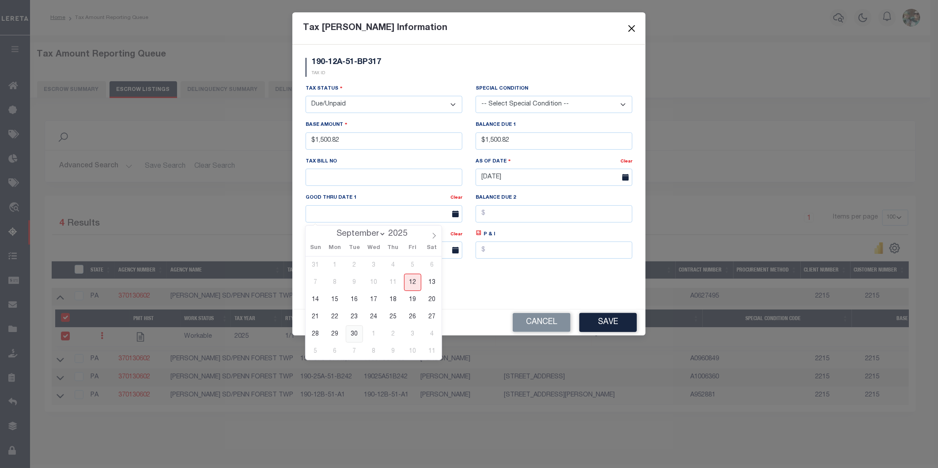
click at [355, 336] on span "30" at bounding box center [354, 334] width 17 height 17
type input "[DATE]"
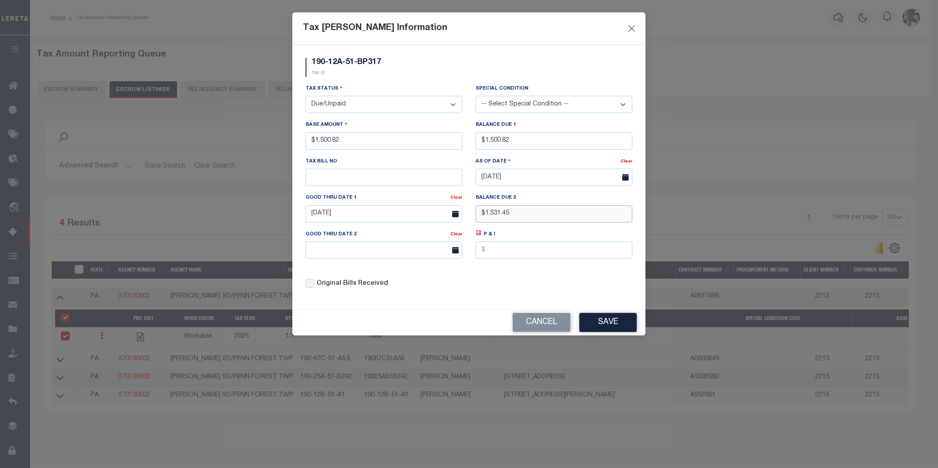
type input "$1,531.45"
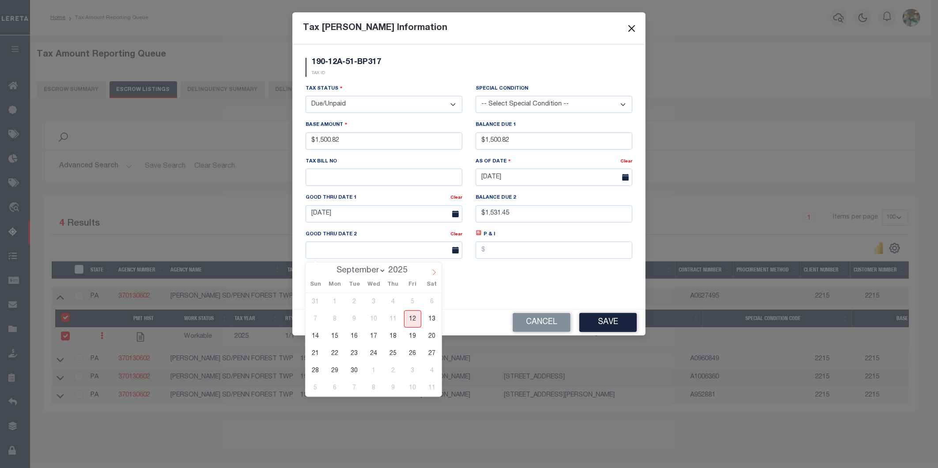
click at [434, 274] on icon at bounding box center [434, 272] width 6 height 6
select select "10"
click at [417, 370] on span "28" at bounding box center [412, 370] width 17 height 17
type input "[DATE]"
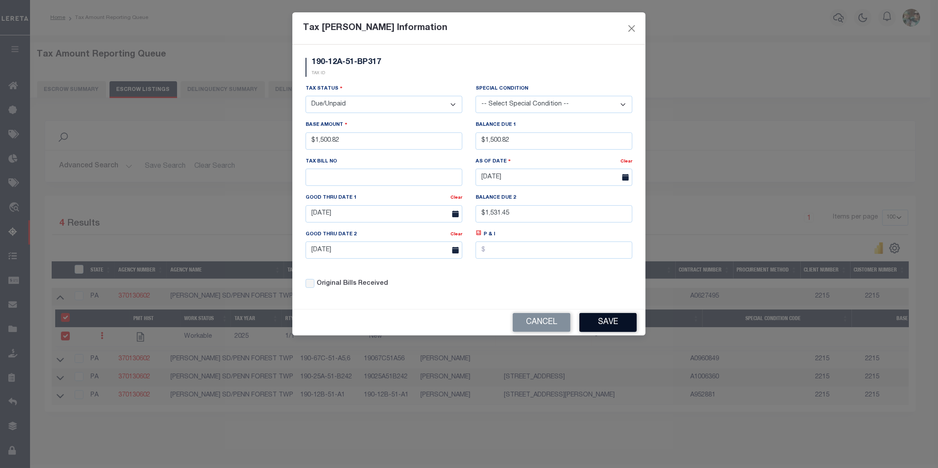
click at [596, 325] on button "Save" at bounding box center [608, 322] width 57 height 19
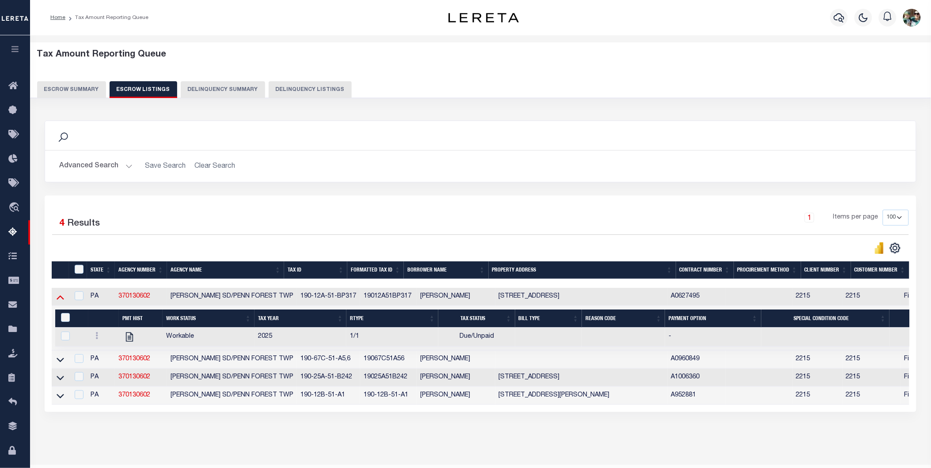
click at [62, 297] on icon at bounding box center [61, 296] width 8 height 9
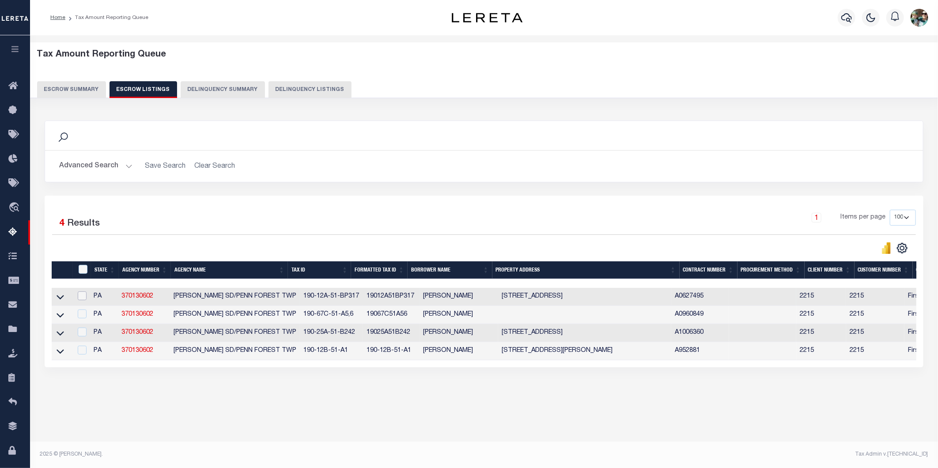
click at [83, 298] on input "checkbox" at bounding box center [82, 296] width 9 height 9
checkbox input "true"
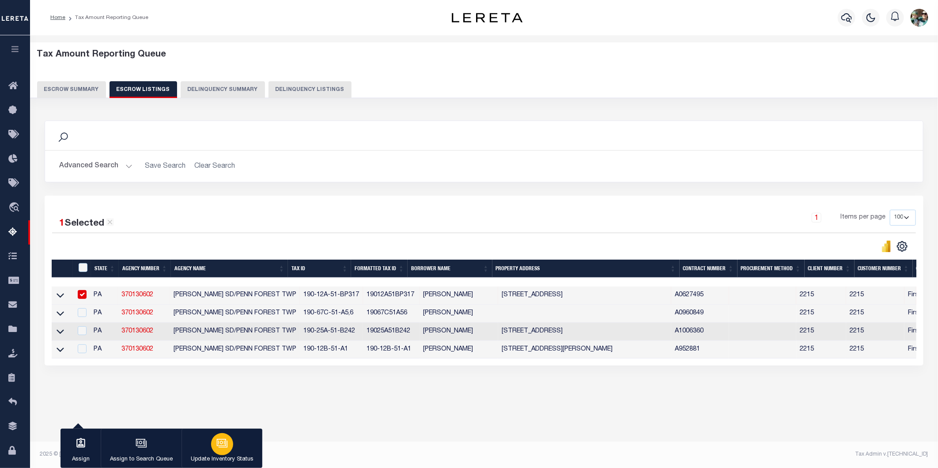
click at [230, 451] on div "button" at bounding box center [222, 444] width 22 height 22
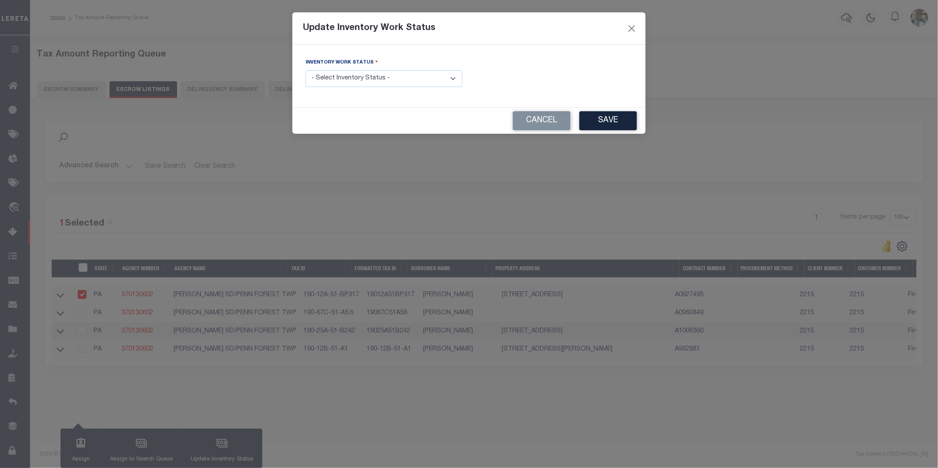
click at [369, 78] on select "- Select Inventory Status - Manual - Exception Pended - Awaiting Search Late Ad…" at bounding box center [384, 78] width 157 height 17
select select "4"
click at [306, 71] on select "- Select Inventory Status - Manual - Exception Pended - Awaiting Search Late Ad…" at bounding box center [384, 78] width 157 height 17
click at [599, 117] on button "Save" at bounding box center [608, 120] width 57 height 19
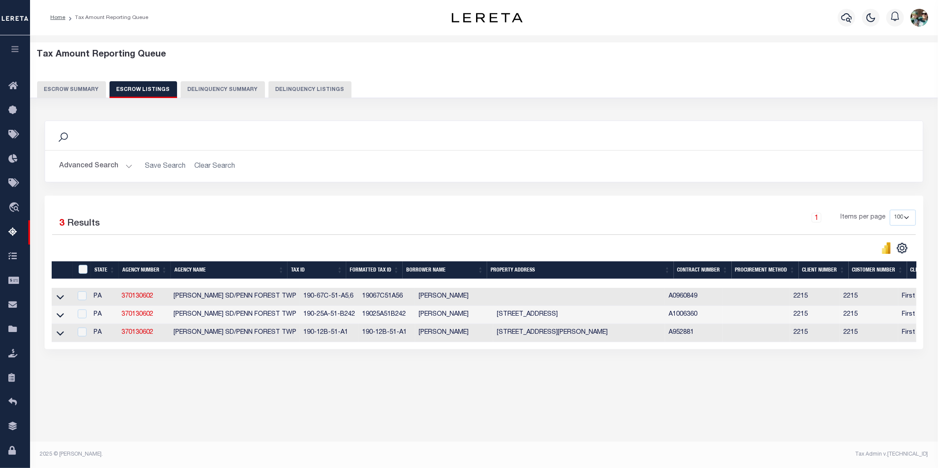
click at [64, 298] on link at bounding box center [60, 296] width 10 height 6
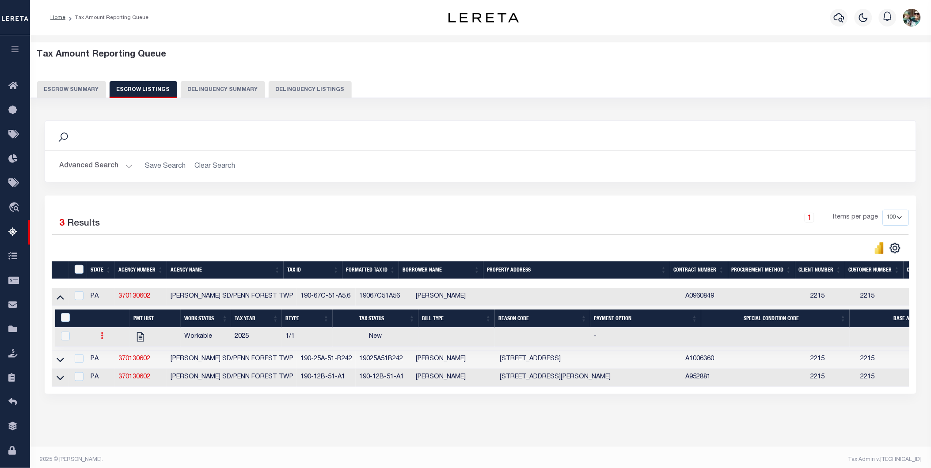
click at [99, 338] on link at bounding box center [103, 337] width 10 height 7
click at [118, 365] on link "" at bounding box center [113, 365] width 30 height 15
checkbox input "true"
select select
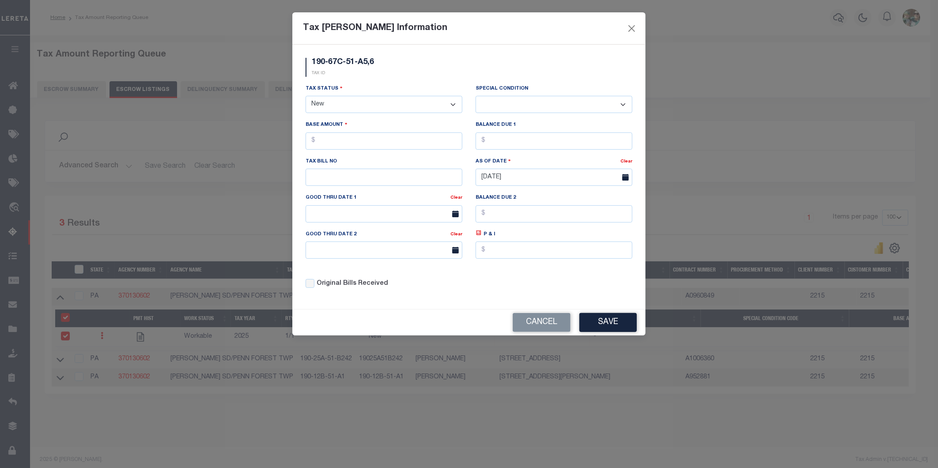
click at [339, 110] on select "- Select Status - Open Due/Unpaid Paid Incomplete No Tax Due Internal Refund Pr…" at bounding box center [384, 104] width 157 height 17
select select "DUE"
click at [306, 96] on select "- Select Status - Open Due/Unpaid Paid Incomplete No Tax Due Internal Refund Pr…" at bounding box center [384, 104] width 157 height 17
select select "0"
click at [346, 108] on select "- Select Status - Open Due/Unpaid Paid Incomplete No Tax Due Internal Refund Pr…" at bounding box center [384, 104] width 157 height 17
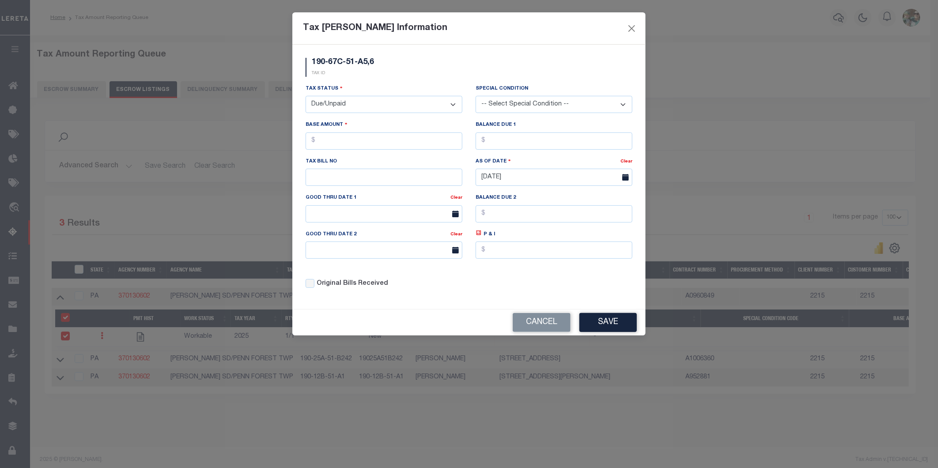
select select "PYD"
click at [306, 96] on select "- Select Status - Open Due/Unpaid Paid Incomplete No Tax Due Internal Refund Pr…" at bounding box center [384, 104] width 157 height 17
click at [542, 106] on select "-- Select Special Condition -- 3RD PARTY TAX LIEN AGENCY TAX LIEN (A.K.A Inside…" at bounding box center [554, 104] width 157 height 17
select select "5"
click at [476, 96] on select "-- Select Special Condition -- 3RD PARTY TAX LIEN AGENCY TAX LIEN (A.K.A Inside…" at bounding box center [554, 104] width 157 height 17
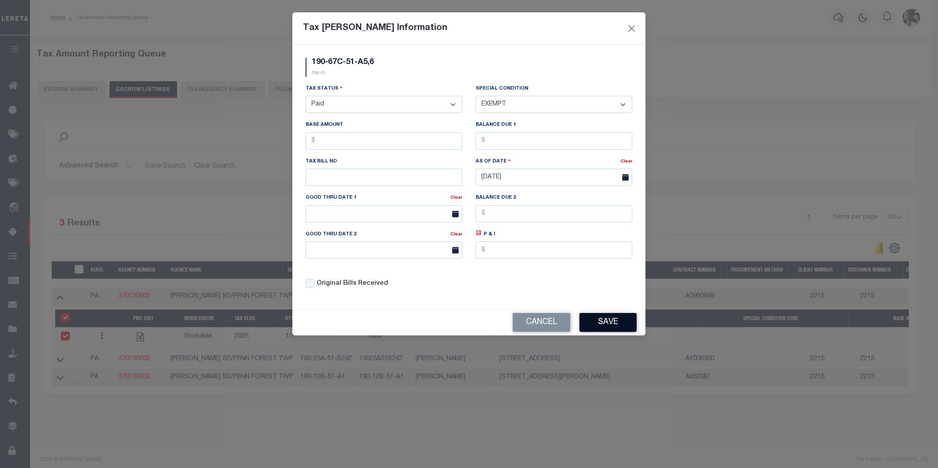
click at [611, 325] on button "Save" at bounding box center [608, 322] width 57 height 19
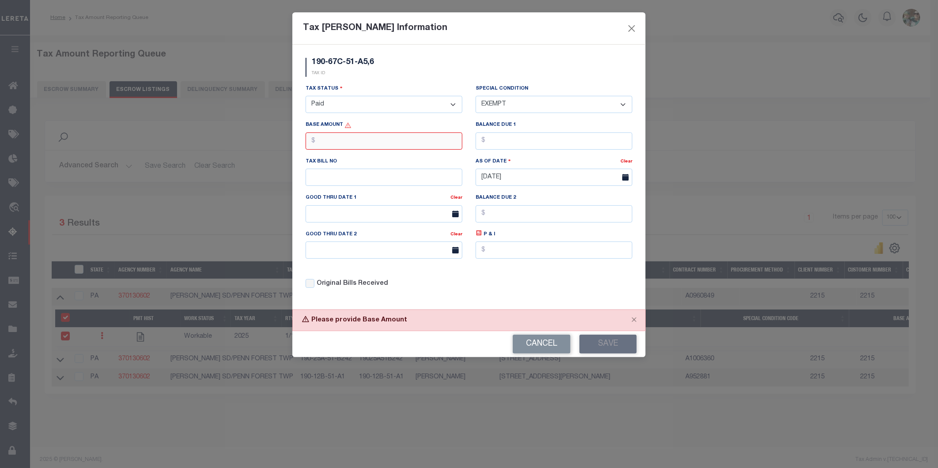
click at [336, 139] on input "text" at bounding box center [384, 141] width 157 height 17
type input "$0.00"
click at [619, 348] on button "Save" at bounding box center [608, 344] width 57 height 19
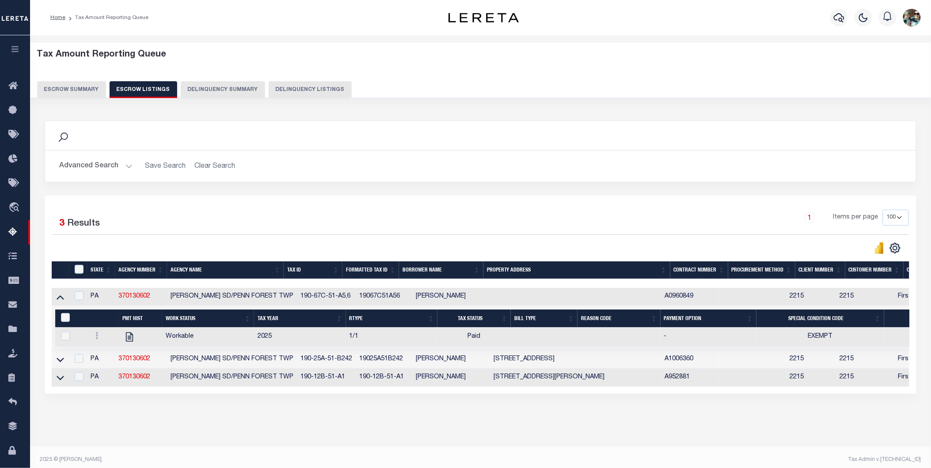
click at [63, 300] on icon at bounding box center [61, 296] width 8 height 9
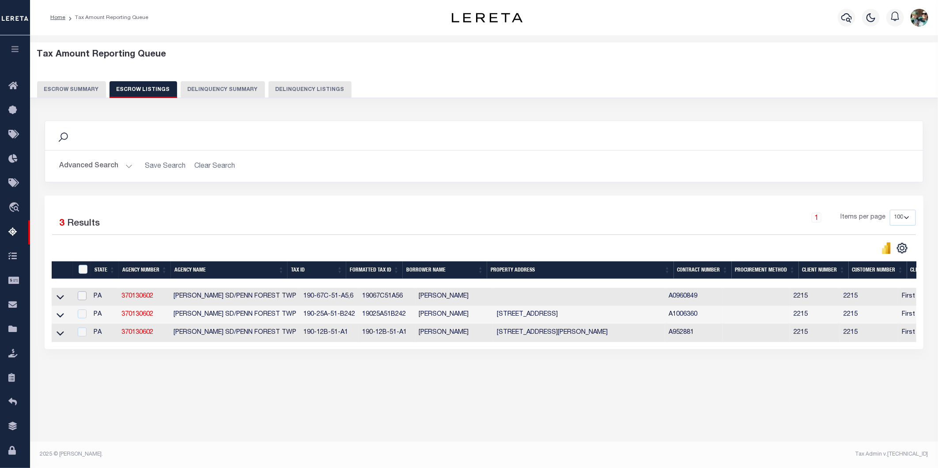
click at [83, 296] on input "checkbox" at bounding box center [82, 296] width 9 height 9
checkbox input "true"
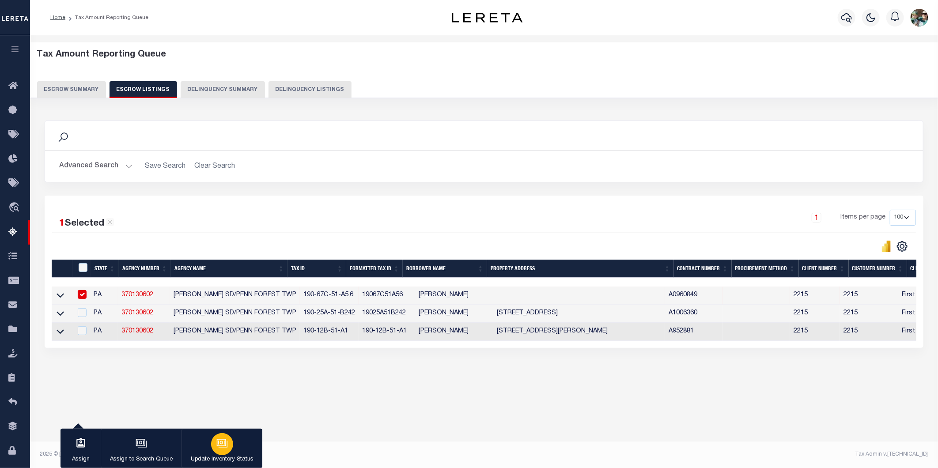
click at [234, 460] on p "Update Inventory Status" at bounding box center [222, 459] width 63 height 9
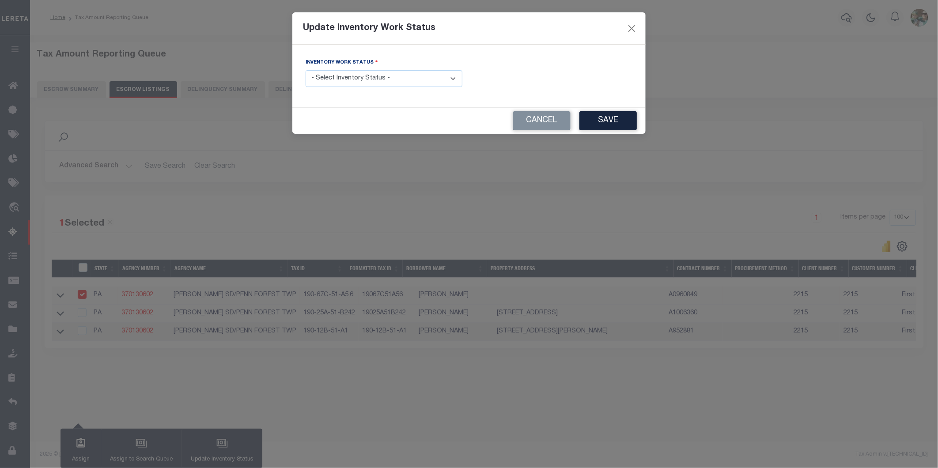
click at [376, 83] on select "- Select Inventory Status - Manual - Exception Pended - Awaiting Search Late Ad…" at bounding box center [384, 78] width 157 height 17
select select "4"
click at [306, 71] on select "- Select Inventory Status - Manual - Exception Pended - Awaiting Search Late Ad…" at bounding box center [384, 78] width 157 height 17
click at [622, 120] on button "Save" at bounding box center [608, 120] width 57 height 19
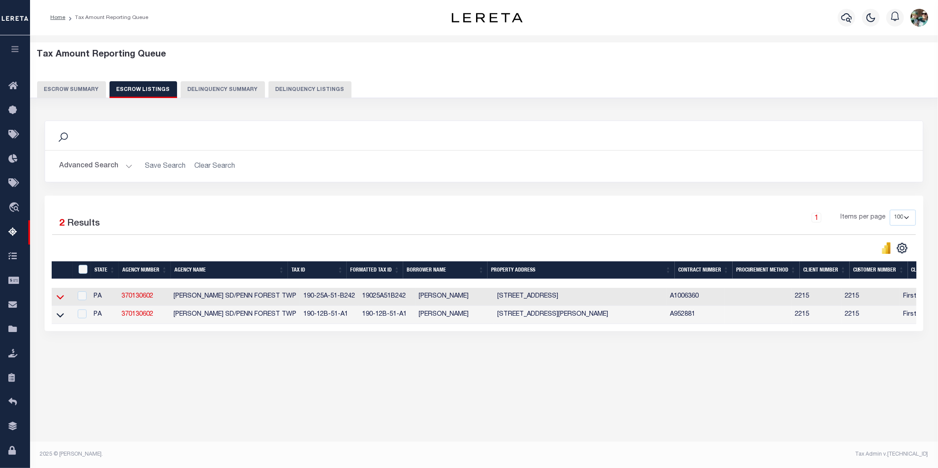
click at [59, 300] on icon at bounding box center [61, 298] width 8 height 4
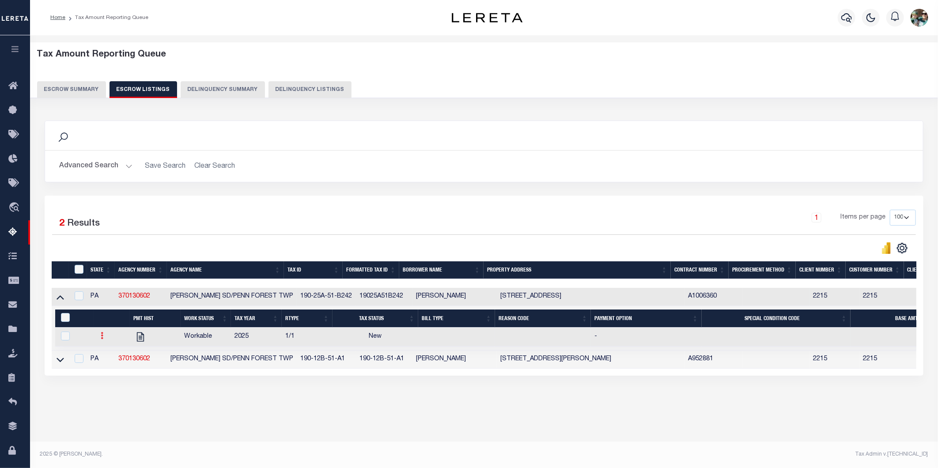
click at [99, 338] on link at bounding box center [103, 337] width 10 height 7
click at [109, 368] on img "" at bounding box center [113, 365] width 9 height 9
checkbox input "true"
select select
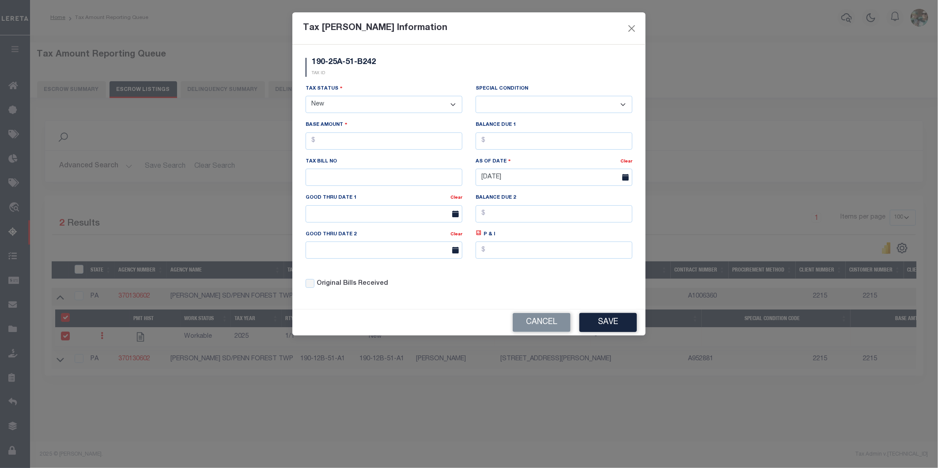
click at [352, 100] on select "- Select Status - Open Due/Unpaid Paid Incomplete No Tax Due Internal Refund Pr…" at bounding box center [384, 104] width 157 height 17
select select "PYD"
click at [306, 96] on select "- Select Status - Open Due/Unpaid Paid Incomplete No Tax Due Internal Refund Pr…" at bounding box center [384, 104] width 157 height 17
select select "0"
click at [349, 146] on input "text" at bounding box center [384, 141] width 157 height 17
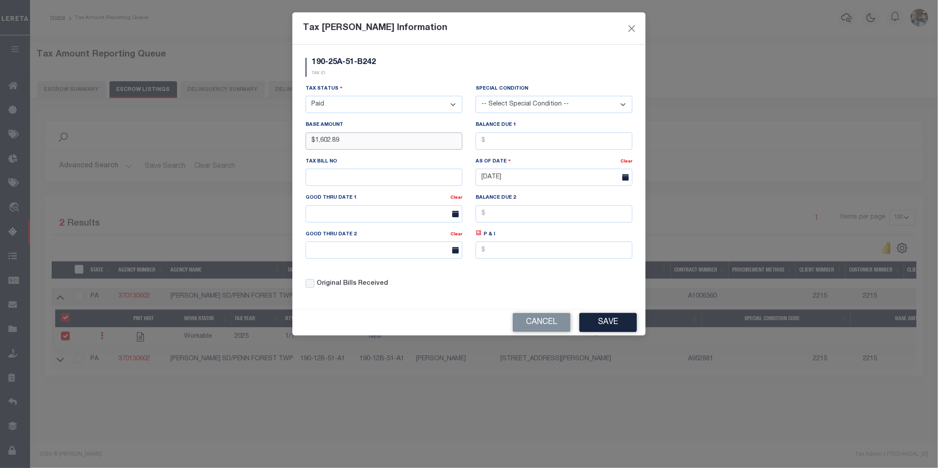
type input "$1,602.89"
click at [509, 143] on input "text" at bounding box center [554, 141] width 157 height 17
type input "$0.00"
click at [457, 293] on div "Original Bills Received" at bounding box center [384, 281] width 170 height 30
click at [611, 323] on button "Save" at bounding box center [608, 322] width 57 height 19
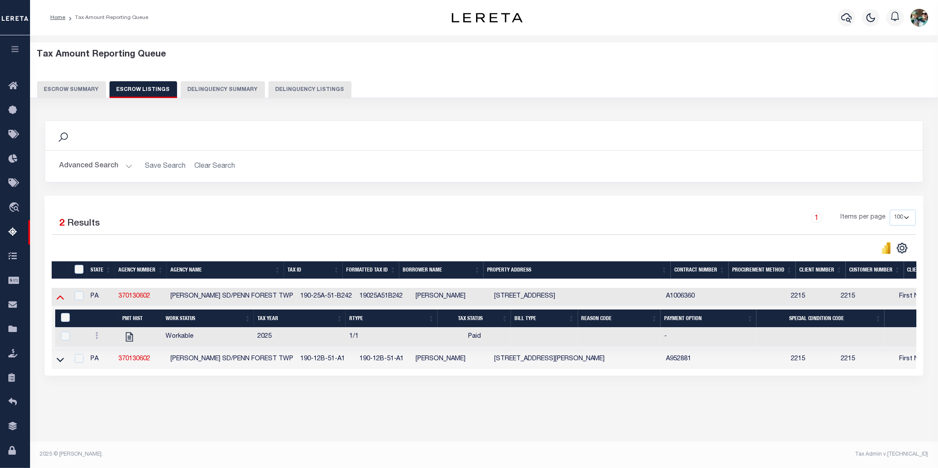
click at [62, 298] on icon at bounding box center [61, 296] width 8 height 9
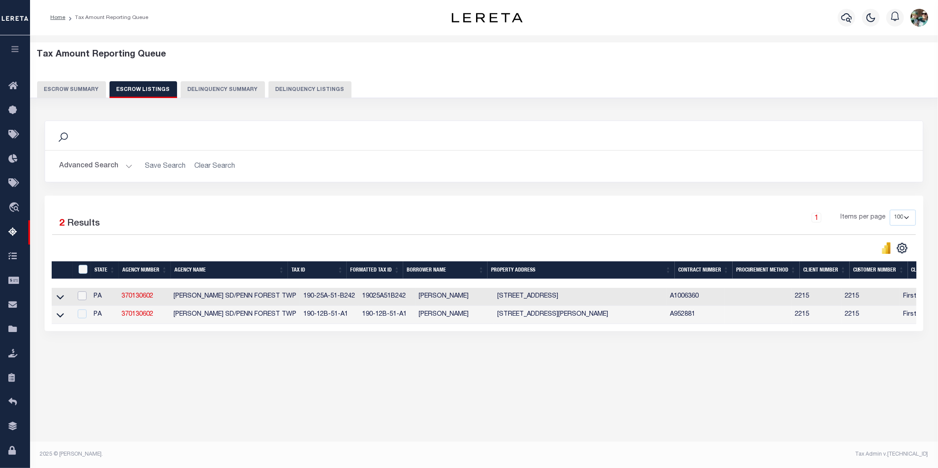
click at [82, 299] on input "checkbox" at bounding box center [82, 296] width 9 height 9
checkbox input "true"
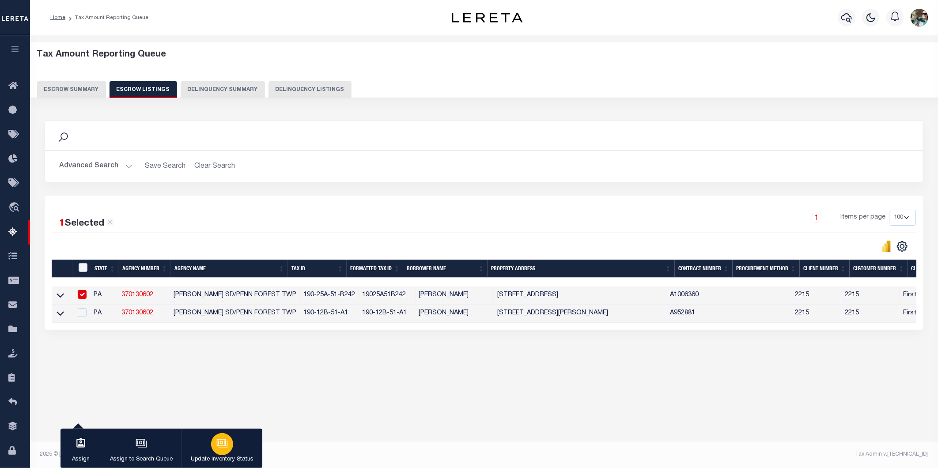
click at [219, 452] on div "button" at bounding box center [222, 444] width 22 height 22
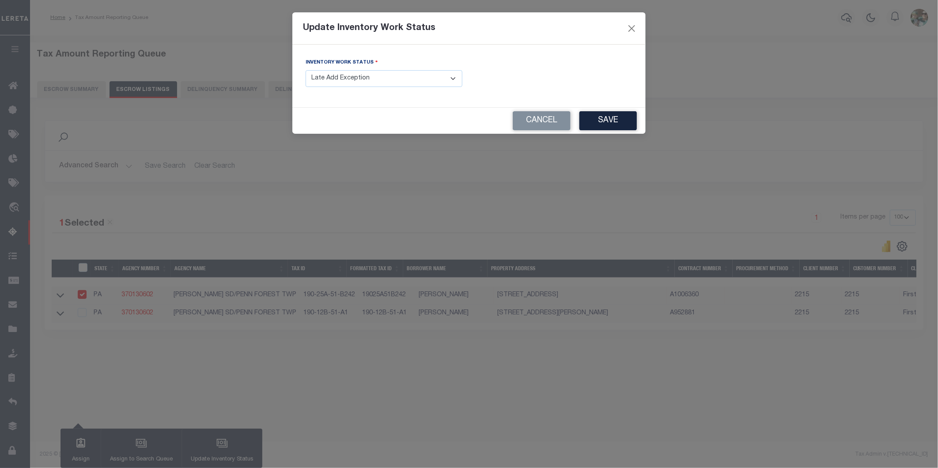
click at [335, 78] on select "- Select Inventory Status - Manual - Exception Pended - Awaiting Search Late Ad…" at bounding box center [384, 78] width 157 height 17
select select "4"
click at [306, 71] on select "- Select Inventory Status - Manual - Exception Pended - Awaiting Search Late Ad…" at bounding box center [384, 78] width 157 height 17
click at [609, 122] on button "Save" at bounding box center [608, 120] width 57 height 19
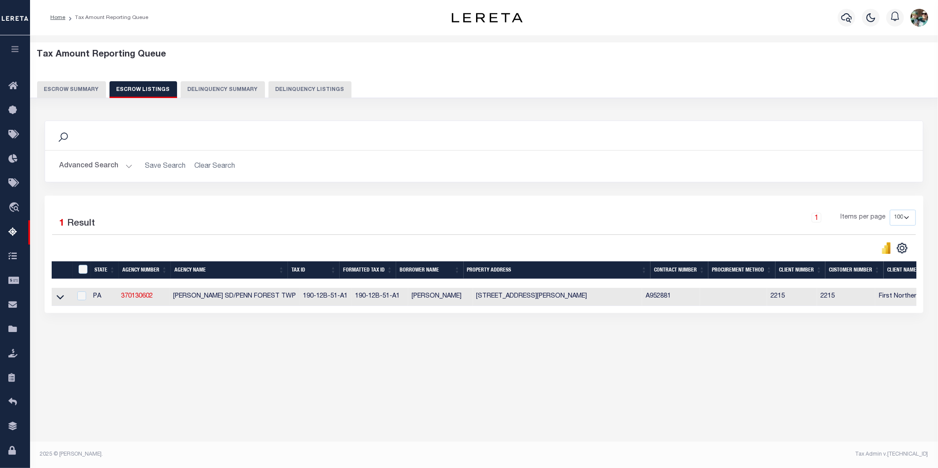
click at [82, 92] on button "Escrow Summary" at bounding box center [71, 89] width 69 height 17
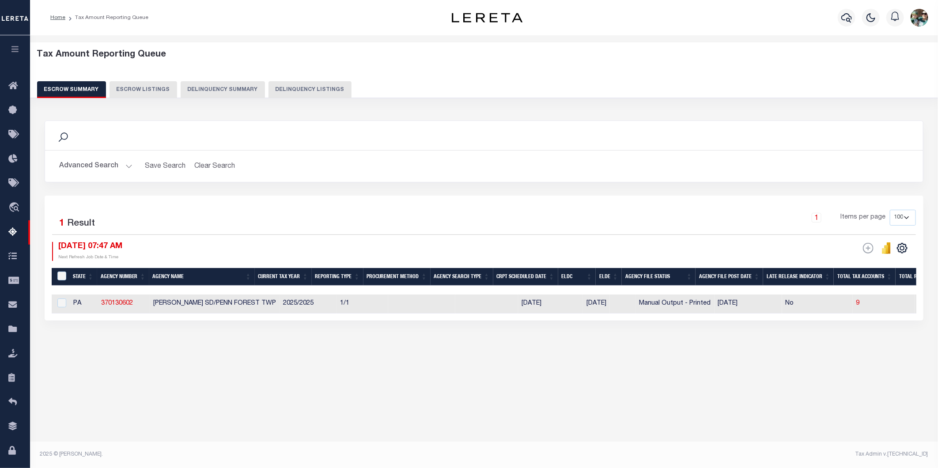
click at [127, 164] on button "Advanced Search" at bounding box center [95, 166] width 73 height 17
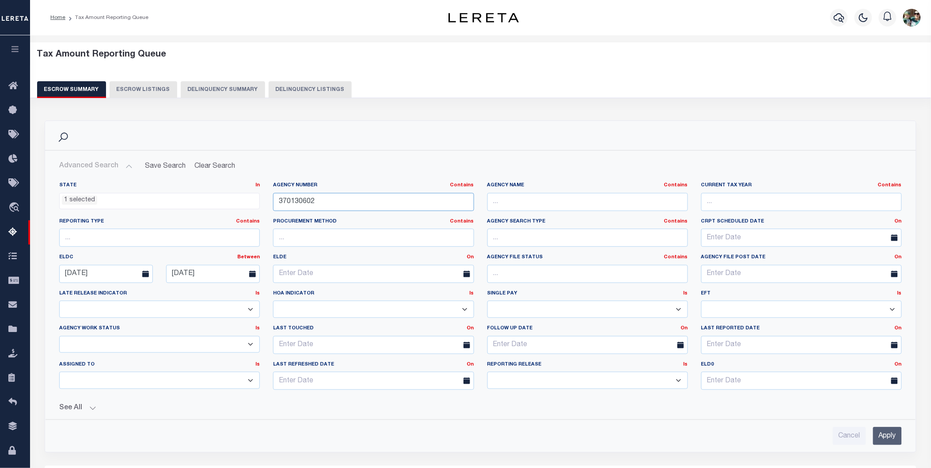
drag, startPoint x: 320, startPoint y: 202, endPoint x: 270, endPoint y: 199, distance: 50.0
click at [270, 199] on div "Agency Number Contains Contains Is 370130602" at bounding box center [373, 200] width 214 height 36
type input "370130613"
click at [885, 432] on input "Apply" at bounding box center [887, 436] width 29 height 18
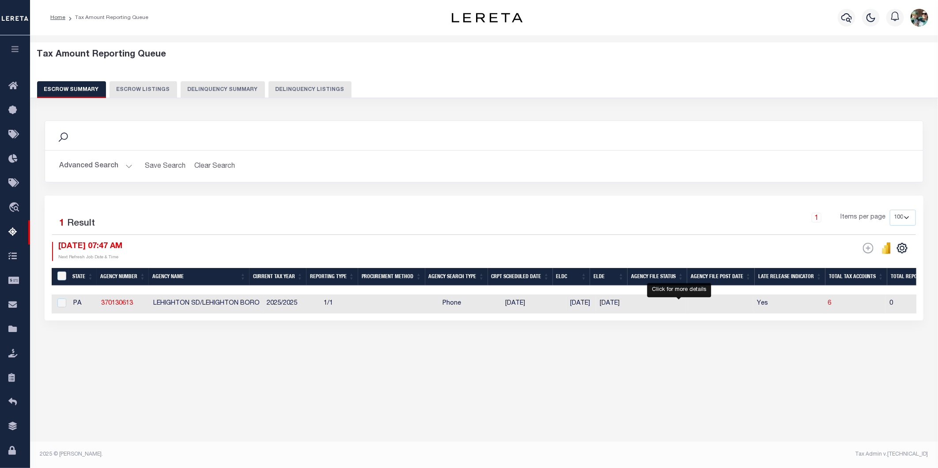
select select "100"
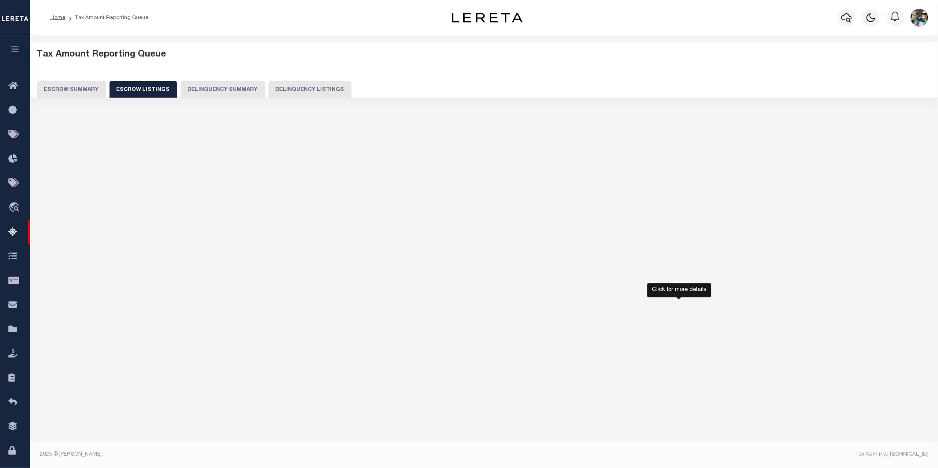
select select "100"
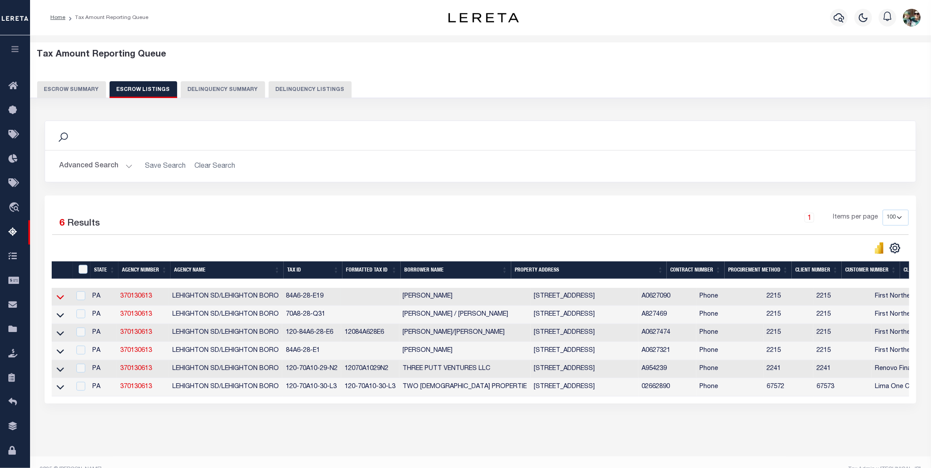
click at [57, 300] on icon at bounding box center [61, 296] width 8 height 9
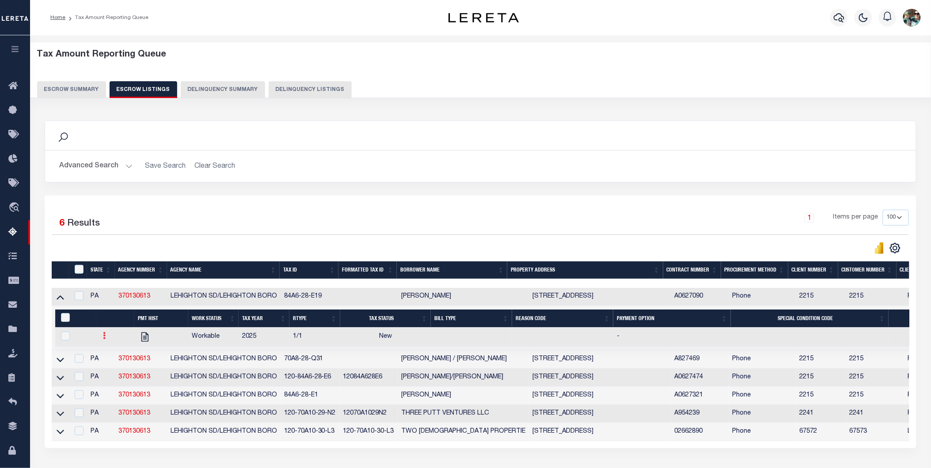
click at [102, 340] on link at bounding box center [105, 337] width 10 height 7
click at [118, 370] on img "" at bounding box center [115, 365] width 9 height 9
checkbox input "true"
select select
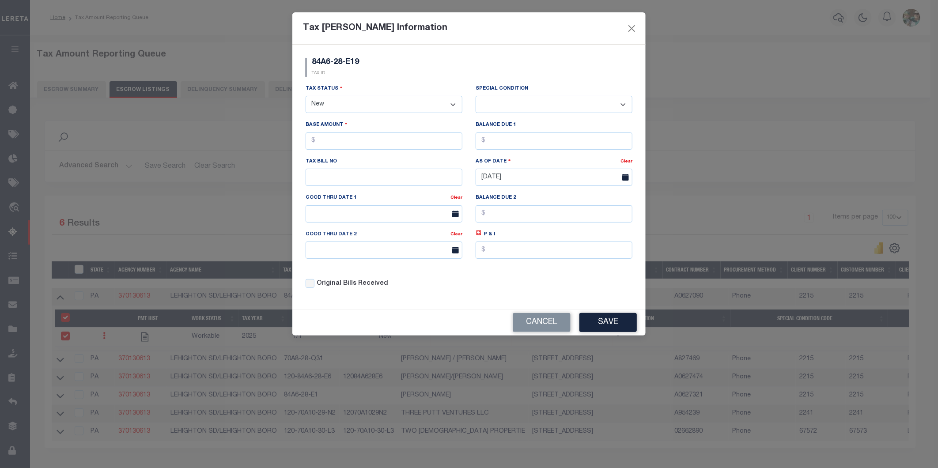
drag, startPoint x: 392, startPoint y: 100, endPoint x: 387, endPoint y: 115, distance: 15.8
click at [392, 100] on select "- Select Status - Open Due/Unpaid Paid Incomplete No Tax Due Internal Refund Pr…" at bounding box center [384, 104] width 157 height 17
select select "DUE"
click at [306, 96] on select "- Select Status - Open Due/Unpaid Paid Incomplete No Tax Due Internal Refund Pr…" at bounding box center [384, 104] width 157 height 17
select select "0"
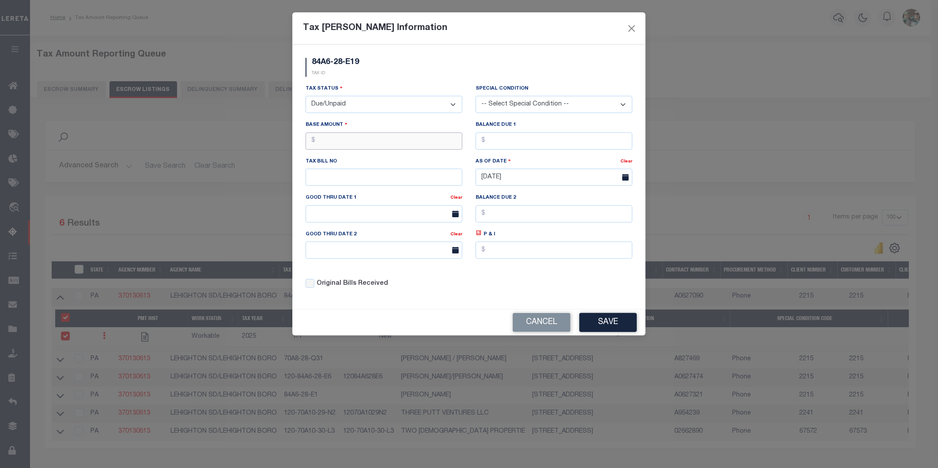
click at [379, 143] on input "text" at bounding box center [384, 141] width 157 height 17
type input "$1,313.77"
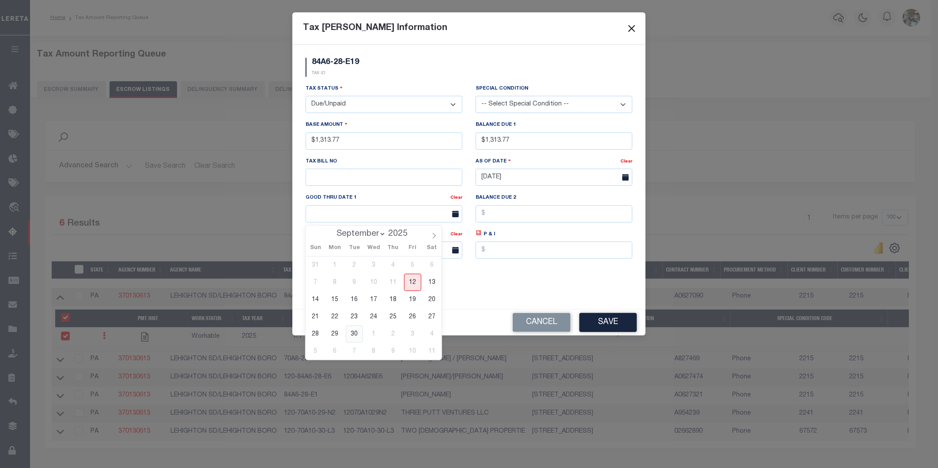
click at [355, 334] on span "30" at bounding box center [354, 334] width 17 height 17
type input "[DATE]"
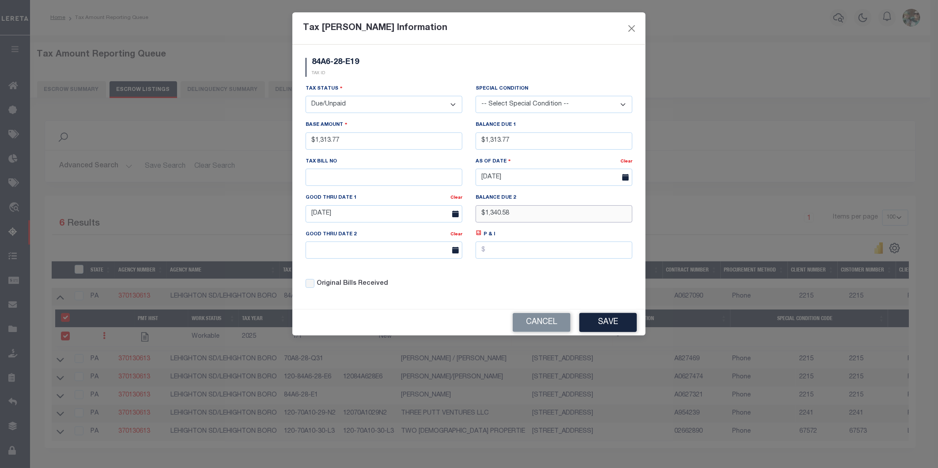
type input "$1,340.58"
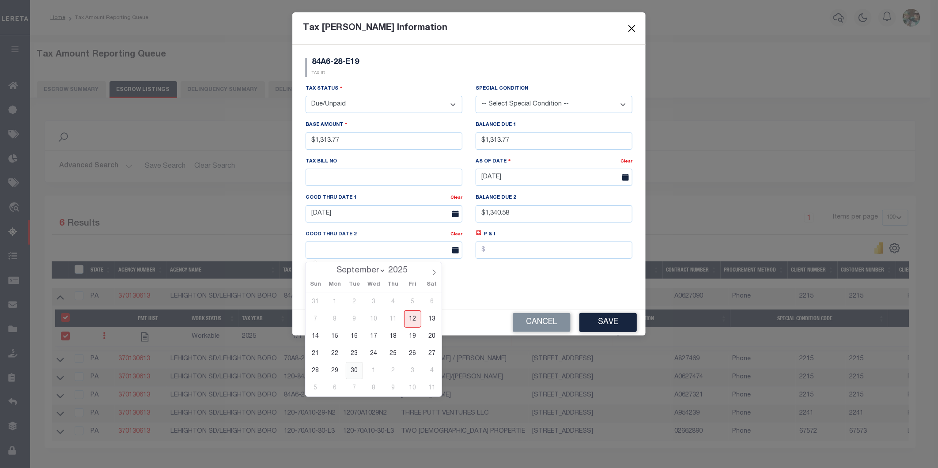
click at [358, 373] on span "30" at bounding box center [354, 370] width 17 height 17
type input "[DATE]"
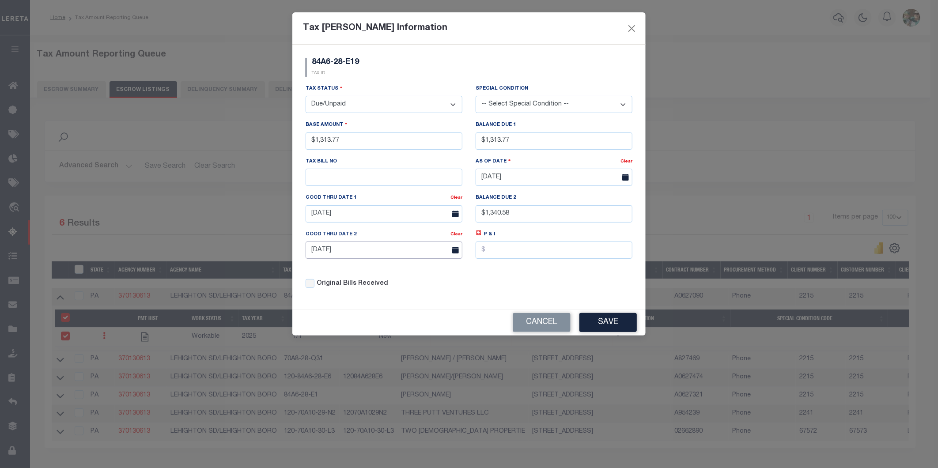
click at [429, 253] on input "[DATE]" at bounding box center [384, 250] width 157 height 17
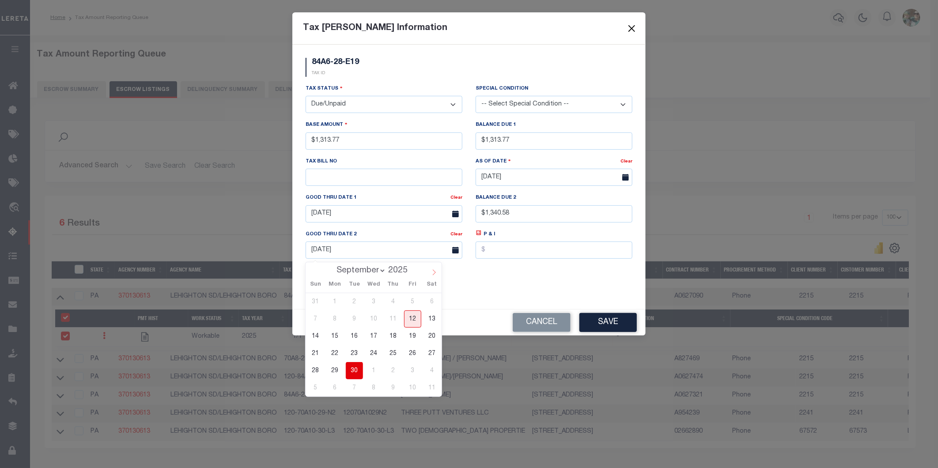
click at [430, 271] on span at bounding box center [434, 269] width 15 height 15
select select "10"
click at [409, 369] on span "28" at bounding box center [412, 370] width 17 height 17
type input "[DATE]"
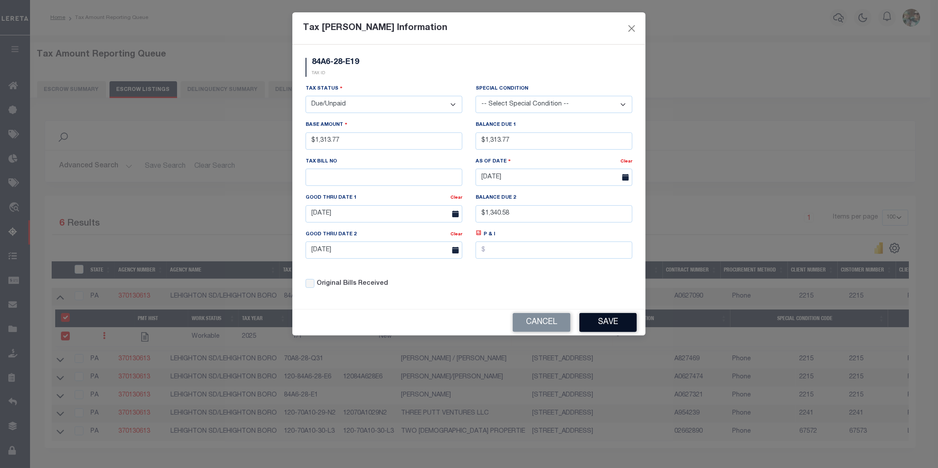
click at [607, 327] on button "Save" at bounding box center [608, 322] width 57 height 19
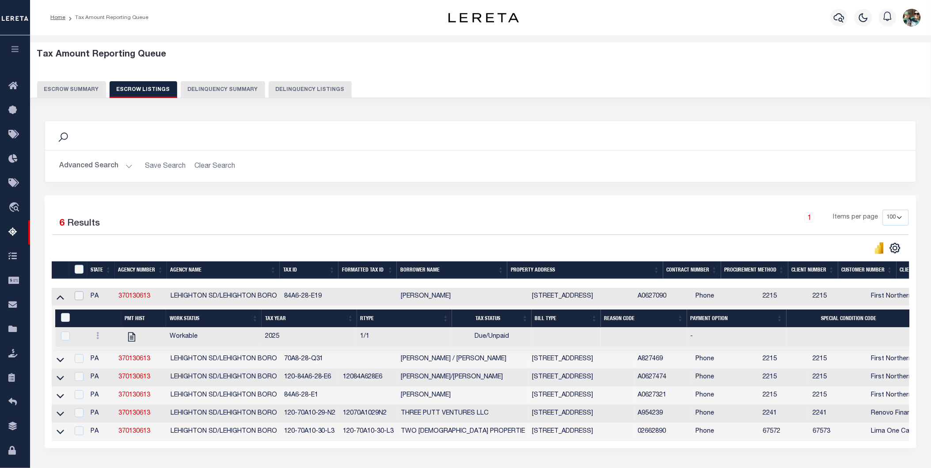
click at [76, 297] on input "checkbox" at bounding box center [79, 296] width 9 height 9
checkbox input "true"
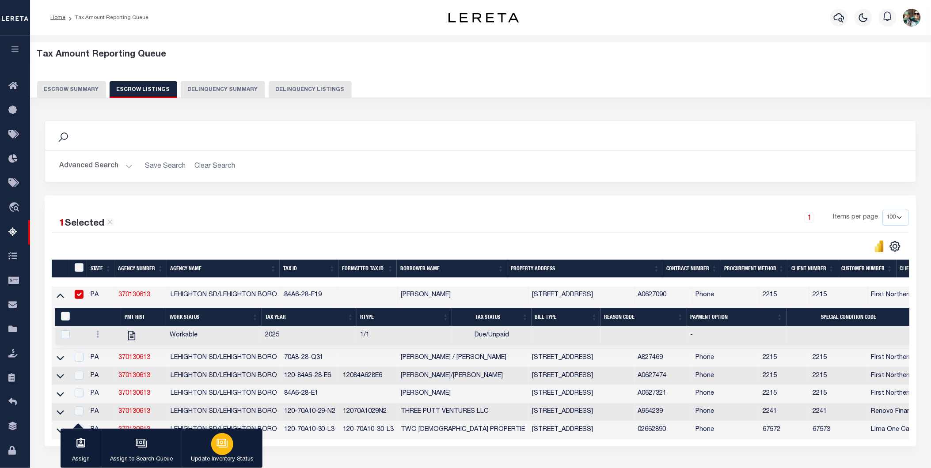
click at [236, 455] on p "Update Inventory Status" at bounding box center [222, 459] width 63 height 9
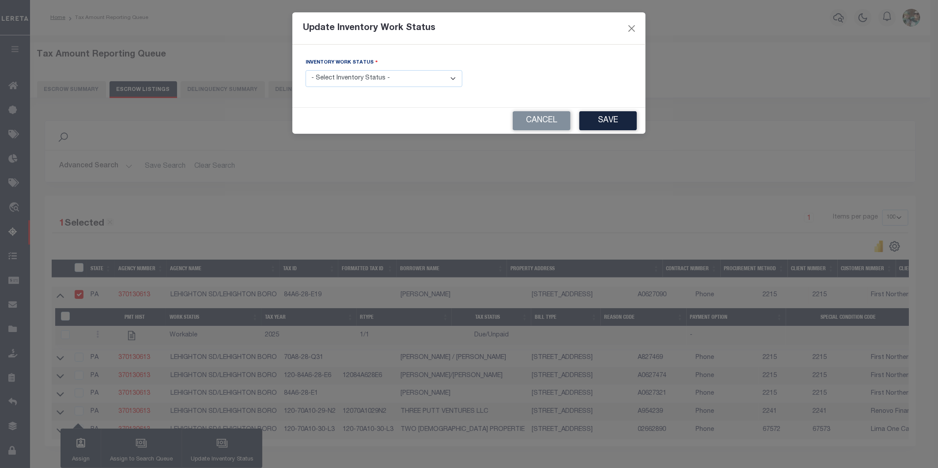
click at [350, 77] on select "- Select Inventory Status - Manual - Exception Pended - Awaiting Search Late Ad…" at bounding box center [384, 78] width 157 height 17
click at [306, 71] on select "- Select Inventory Status - Manual - Exception Pended - Awaiting Search Late Ad…" at bounding box center [384, 78] width 157 height 17
click at [533, 124] on button "Cancel" at bounding box center [542, 120] width 58 height 19
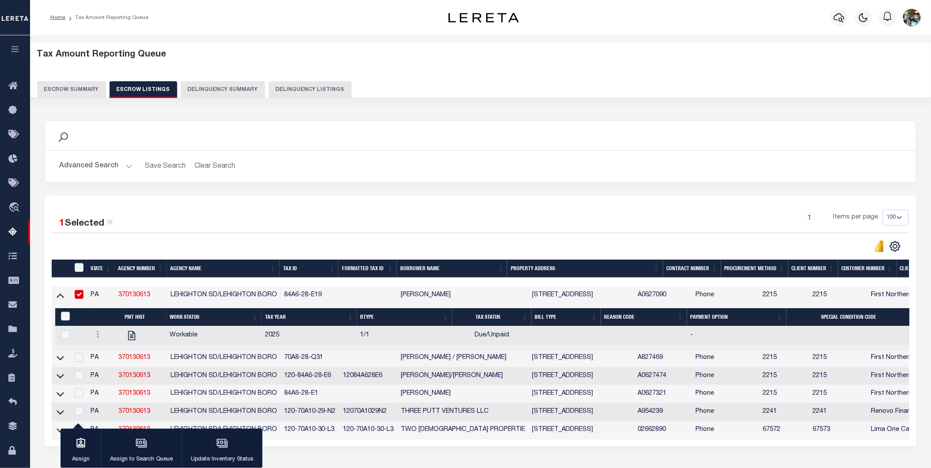
drag, startPoint x: 57, startPoint y: 299, endPoint x: 54, endPoint y: 323, distance: 24.4
click at [57, 299] on icon at bounding box center [61, 295] width 8 height 9
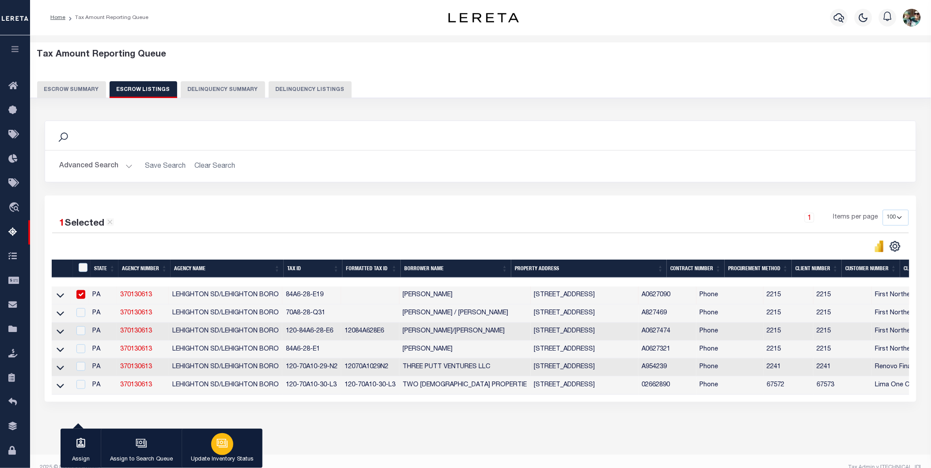
click at [226, 444] on icon "button" at bounding box center [221, 443] width 11 height 11
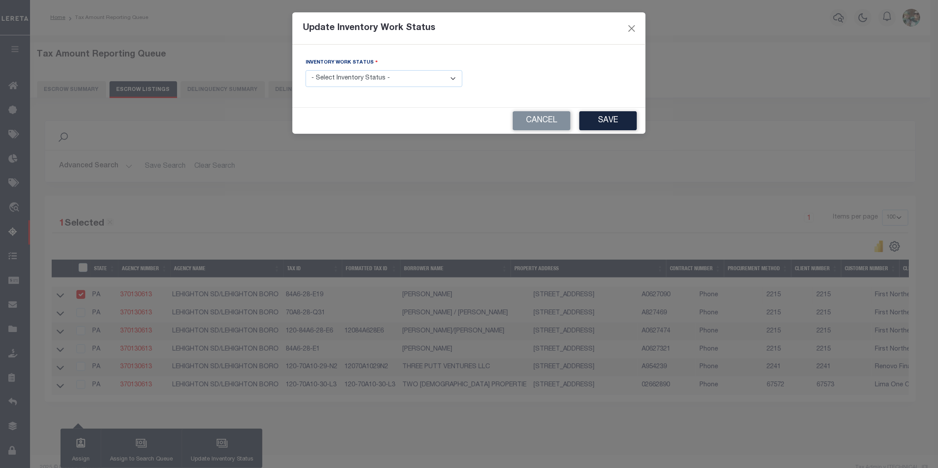
click at [365, 81] on select "- Select Inventory Status - Manual - Exception Pended - Awaiting Search Late Ad…" at bounding box center [384, 78] width 157 height 17
select select "4"
click at [306, 71] on select "- Select Inventory Status - Manual - Exception Pended - Awaiting Search Late Ad…" at bounding box center [384, 78] width 157 height 17
click at [611, 120] on button "Save" at bounding box center [608, 120] width 57 height 19
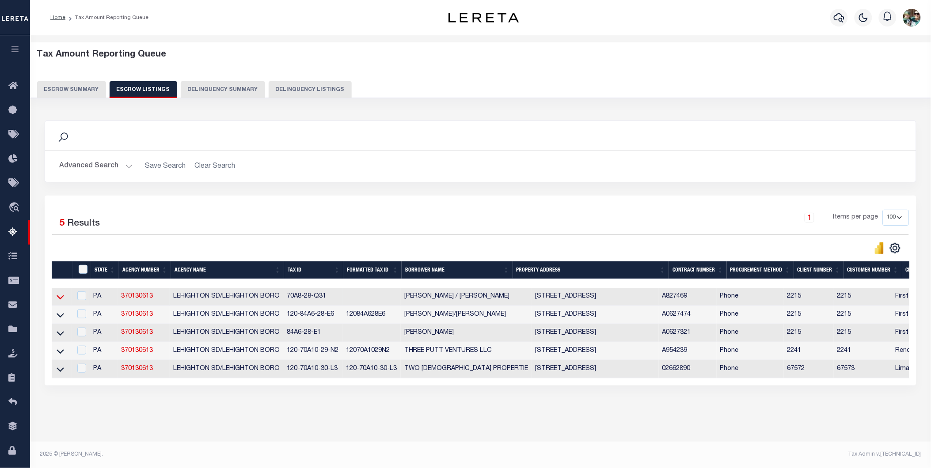
click at [59, 296] on icon at bounding box center [61, 296] width 8 height 9
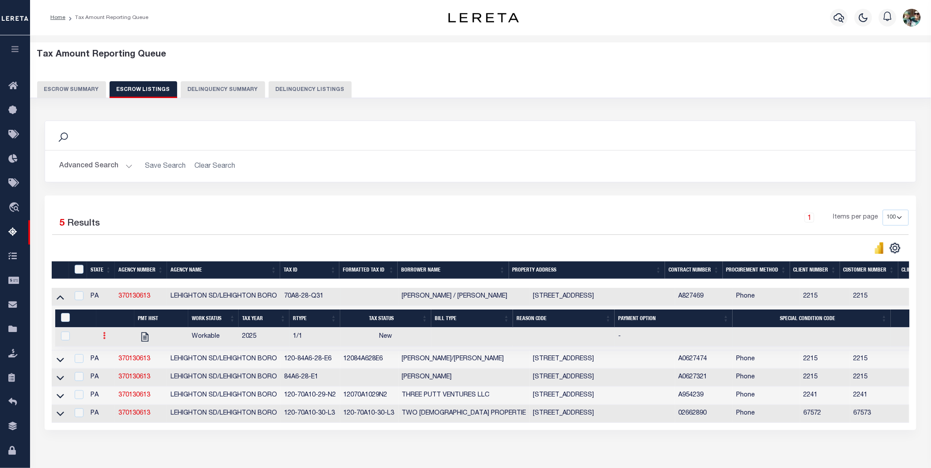
click at [106, 339] on link at bounding box center [105, 337] width 10 height 7
click at [112, 368] on img "" at bounding box center [115, 365] width 9 height 9
checkbox input "true"
select select
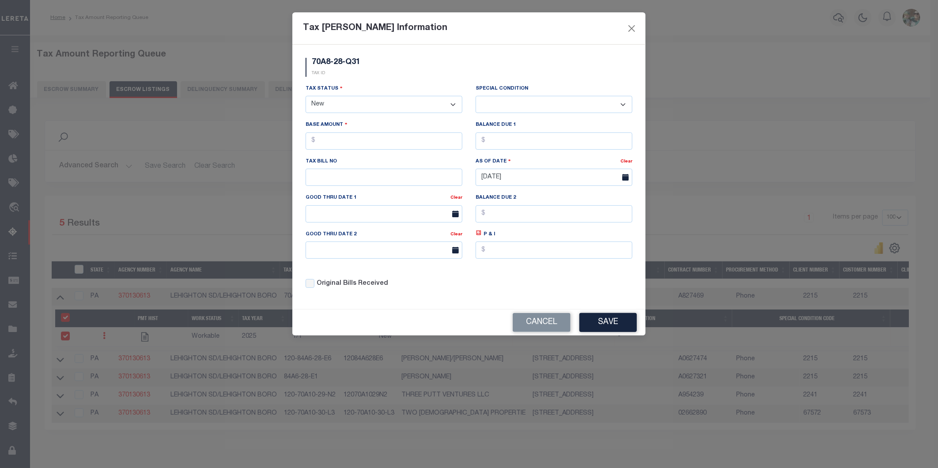
drag, startPoint x: 355, startPoint y: 100, endPoint x: 354, endPoint y: 109, distance: 8.4
click at [355, 100] on select "- Select Status - Open Due/Unpaid Paid Incomplete No Tax Due Internal Refund Pr…" at bounding box center [384, 104] width 157 height 17
select select "DUE"
click at [306, 96] on select "- Select Status - Open Due/Unpaid Paid Incomplete No Tax Due Internal Refund Pr…" at bounding box center [384, 104] width 157 height 17
select select "0"
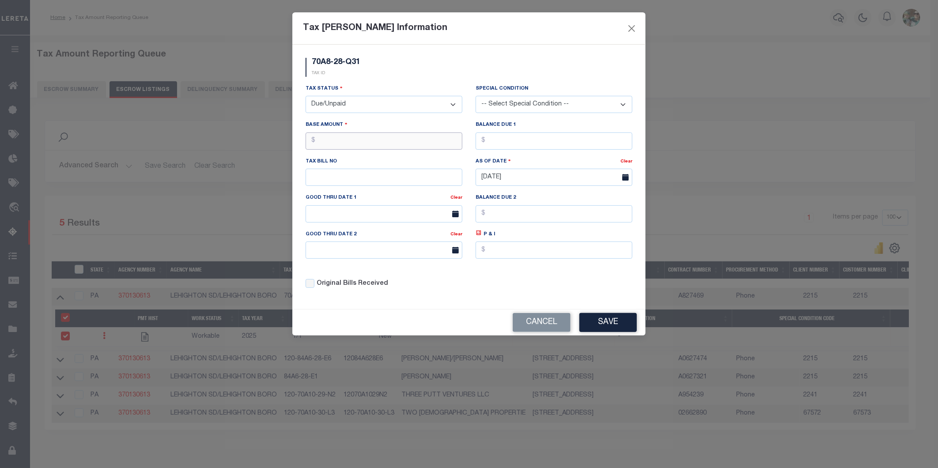
click at [373, 142] on input "text" at bounding box center [384, 141] width 157 height 17
type input "$768.08"
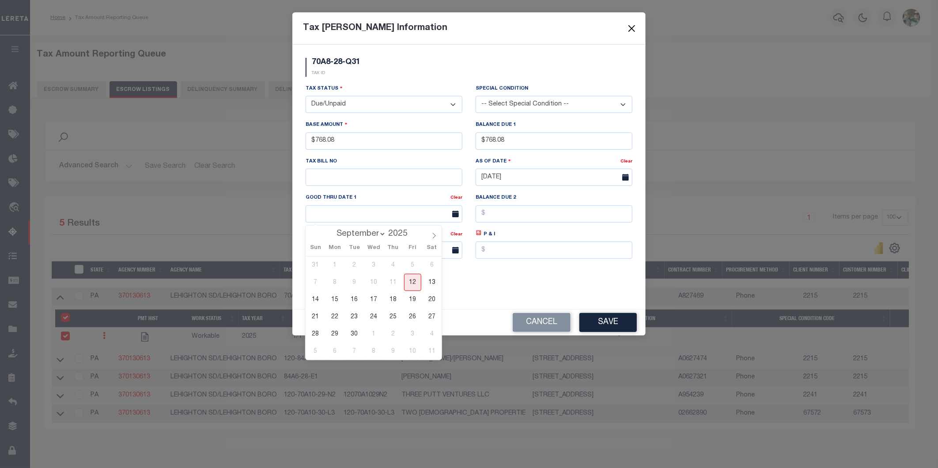
click at [351, 330] on span "30" at bounding box center [354, 334] width 17 height 17
type input "[DATE]"
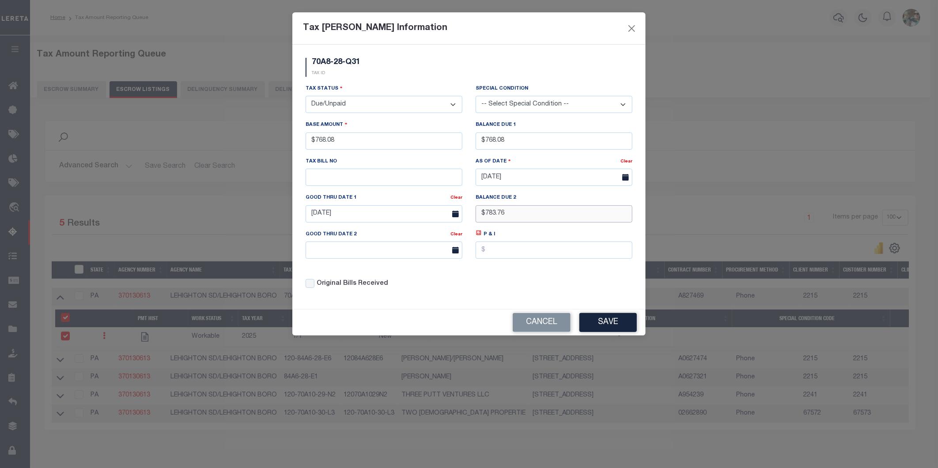
type input "$783.76"
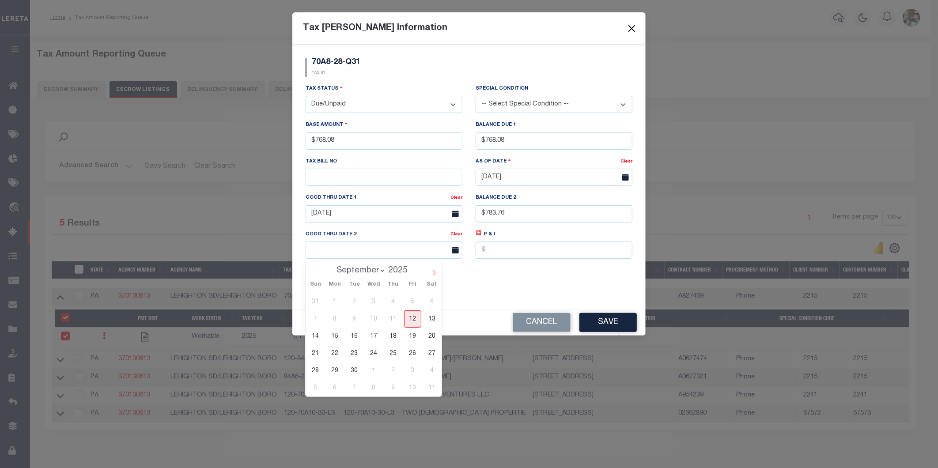
click at [433, 275] on icon at bounding box center [434, 272] width 6 height 6
select select "10"
click at [414, 365] on span "28" at bounding box center [412, 370] width 17 height 17
type input "[DATE]"
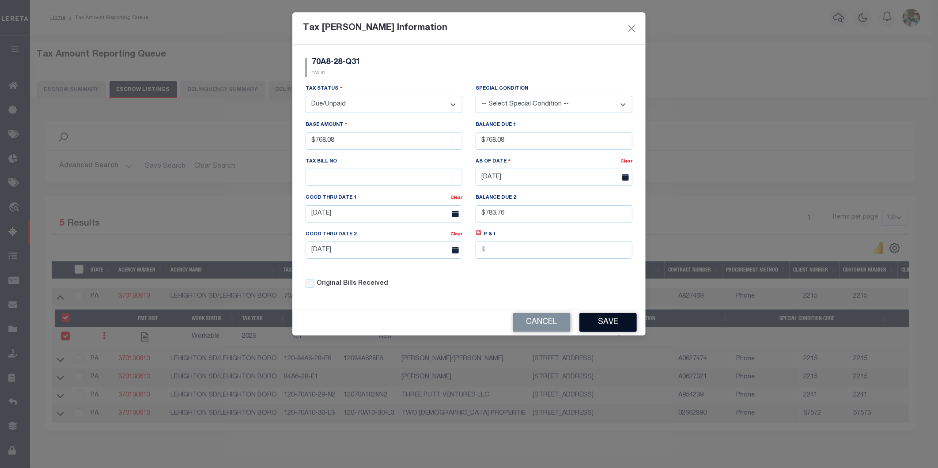
click at [615, 327] on button "Save" at bounding box center [608, 322] width 57 height 19
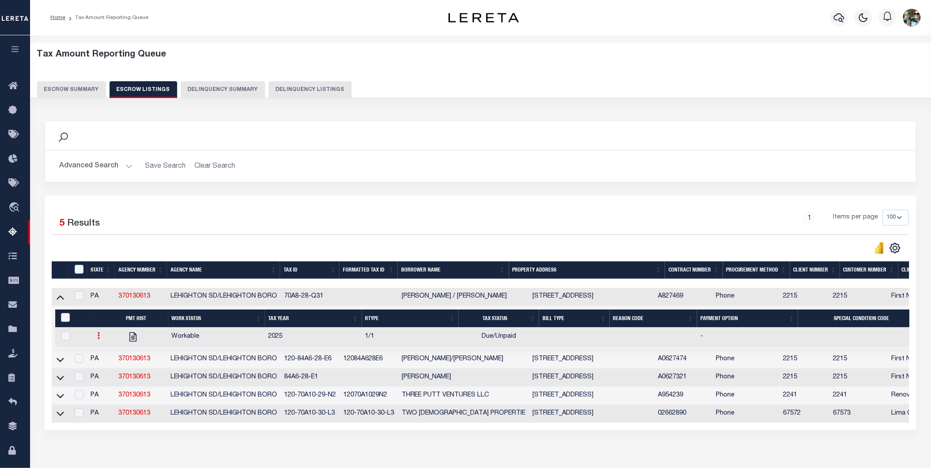
click at [94, 341] on link at bounding box center [99, 337] width 10 height 7
click at [108, 370] on img at bounding box center [109, 365] width 9 height 9
checkbox input "true"
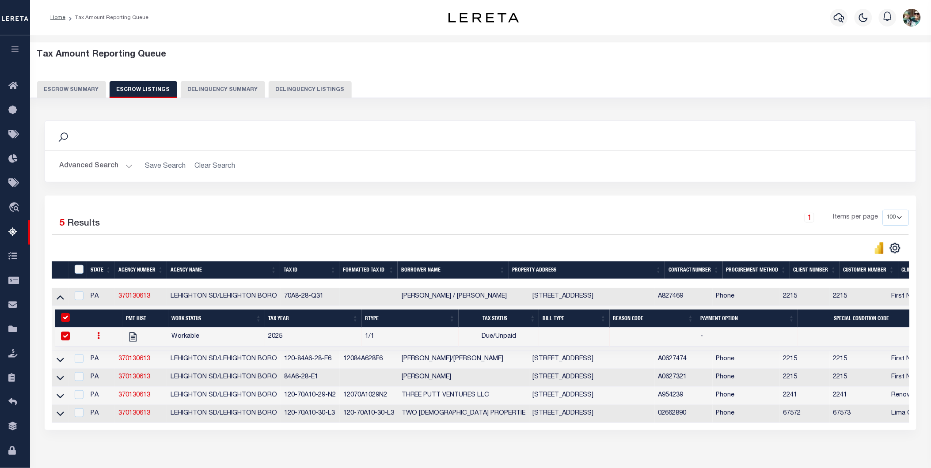
select select "DUE"
type input "$768.08"
type input "[DATE]"
type input "$783.76"
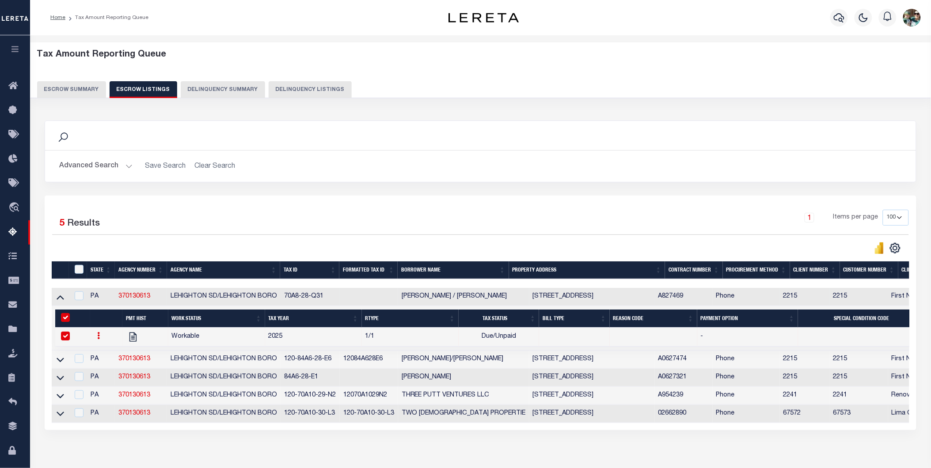
type input "[DATE]"
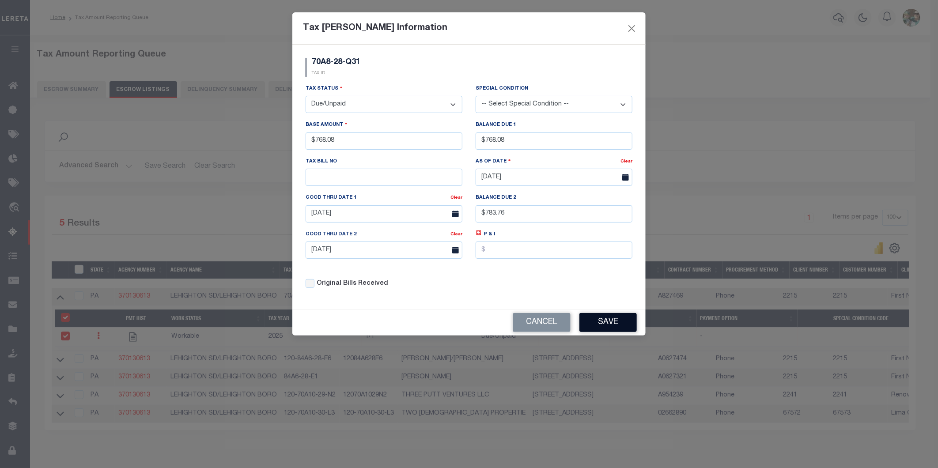
click at [628, 325] on button "Save" at bounding box center [608, 322] width 57 height 19
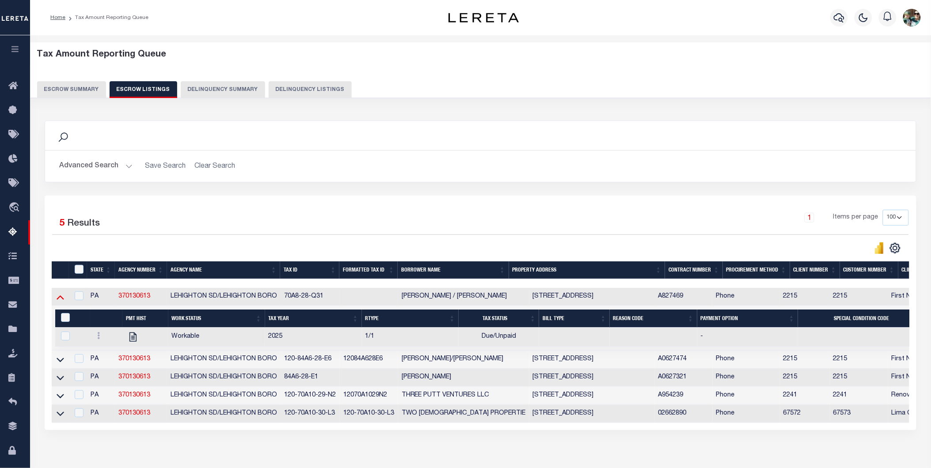
click at [63, 300] on icon at bounding box center [61, 296] width 8 height 9
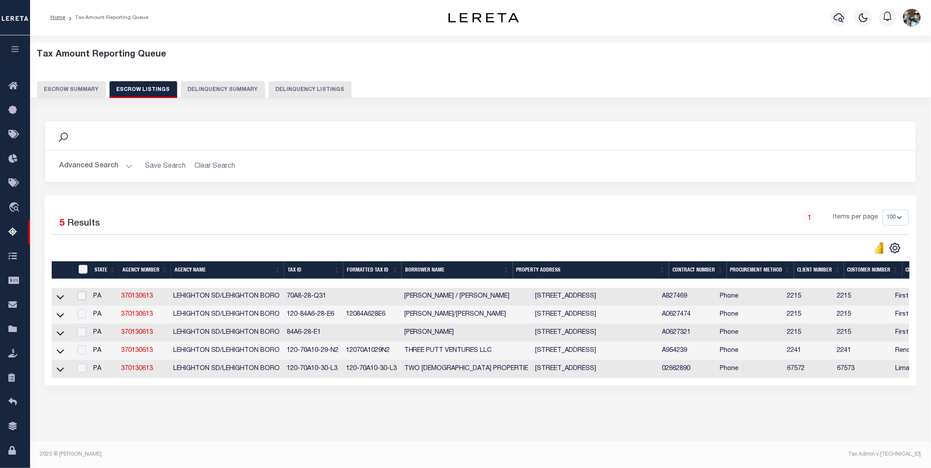
drag, startPoint x: 80, startPoint y: 297, endPoint x: 80, endPoint y: 304, distance: 6.6
click at [80, 297] on input "checkbox" at bounding box center [81, 296] width 9 height 9
checkbox input "true"
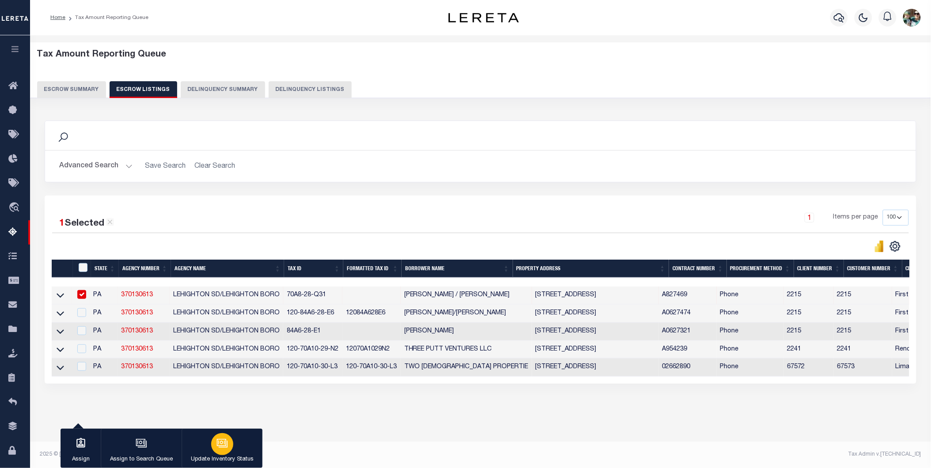
click at [227, 454] on button "Update Inventory Status" at bounding box center [222, 449] width 81 height 40
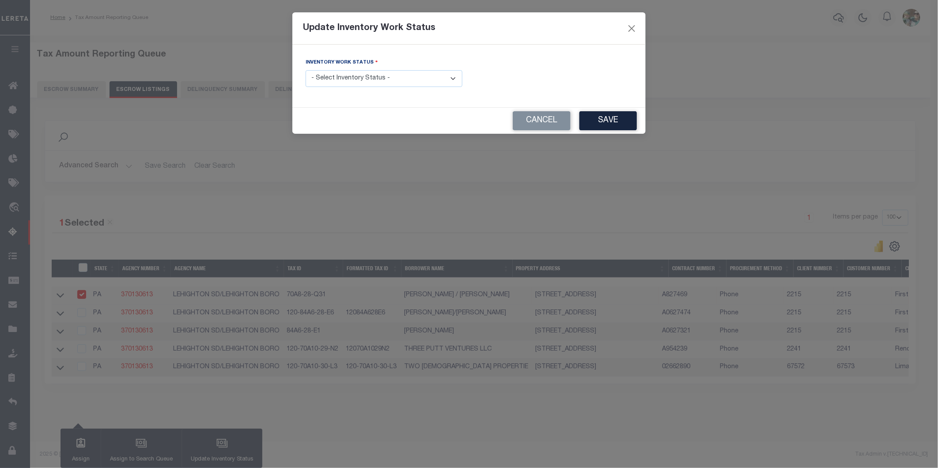
click at [393, 77] on select "- Select Inventory Status - Manual - Exception Pended - Awaiting Search Late Ad…" at bounding box center [384, 78] width 157 height 17
select select "4"
click at [306, 71] on select "- Select Inventory Status - Manual - Exception Pended - Awaiting Search Late Ad…" at bounding box center [384, 78] width 157 height 17
click at [616, 118] on button "Save" at bounding box center [608, 120] width 57 height 19
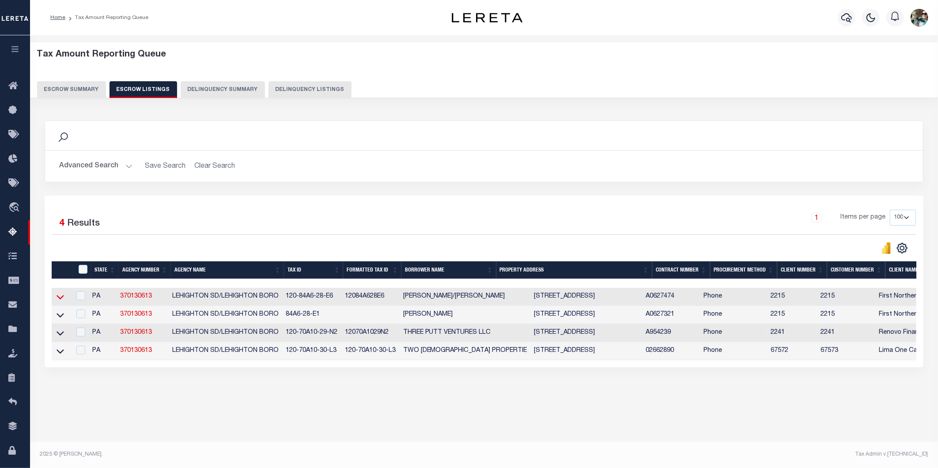
click at [62, 300] on icon at bounding box center [61, 296] width 8 height 9
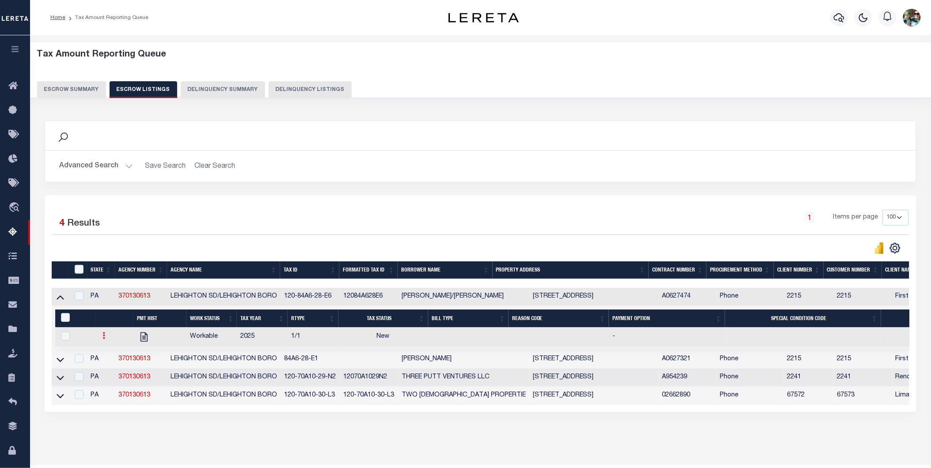
click at [103, 338] on icon at bounding box center [104, 335] width 3 height 7
click at [110, 370] on img "" at bounding box center [114, 365] width 9 height 9
checkbox input "true"
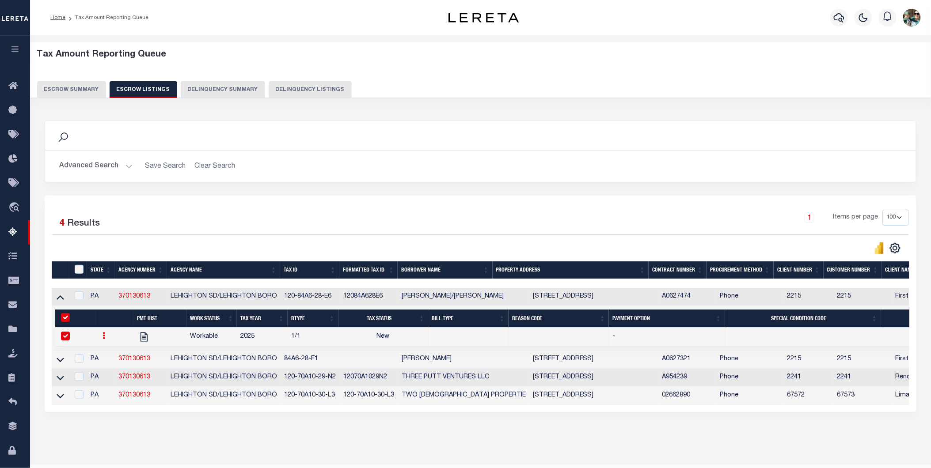
select select "NW2"
select select
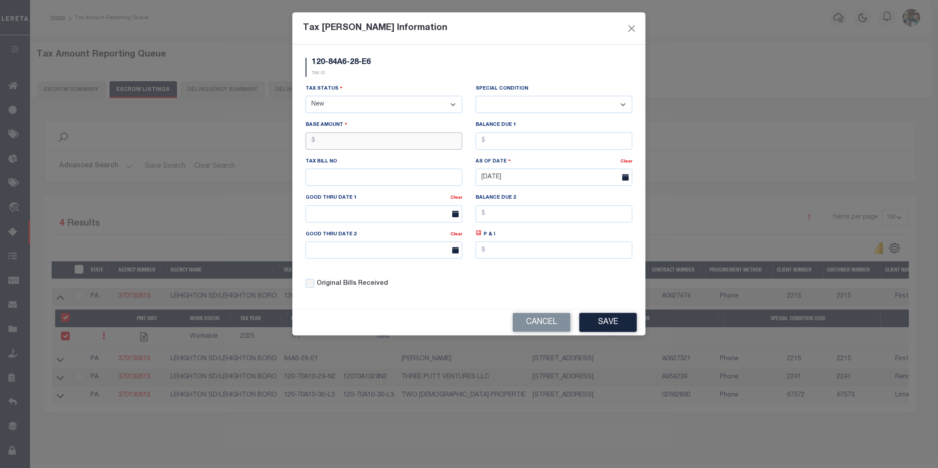
click at [366, 139] on input "text" at bounding box center [384, 141] width 157 height 17
click at [354, 109] on select "- Select Status - Open Due/Unpaid Paid Incomplete No Tax Due Internal Refund Pr…" at bounding box center [384, 104] width 157 height 17
select select "DUE"
click at [306, 96] on select "- Select Status - Open Due/Unpaid Paid Incomplete No Tax Due Internal Refund Pr…" at bounding box center [384, 104] width 157 height 17
select select "0"
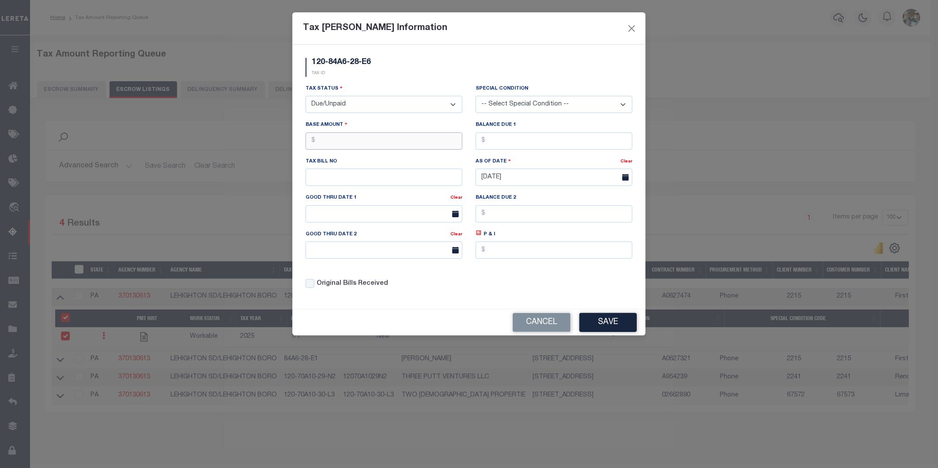
click at [343, 144] on input "text" at bounding box center [384, 141] width 157 height 17
type input "$1,740.69"
click at [524, 142] on input "text" at bounding box center [554, 141] width 157 height 17
type input "$1,740.69"
click at [388, 205] on div "Good Thru Date 1" at bounding box center [378, 199] width 145 height 12
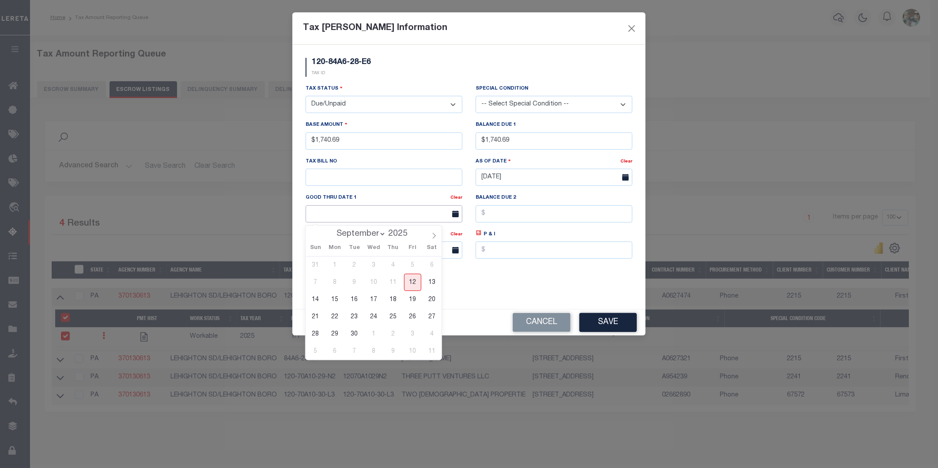
click at [383, 212] on input "text" at bounding box center [384, 213] width 157 height 17
click at [350, 338] on span "30" at bounding box center [354, 334] width 17 height 17
type input "[DATE]"
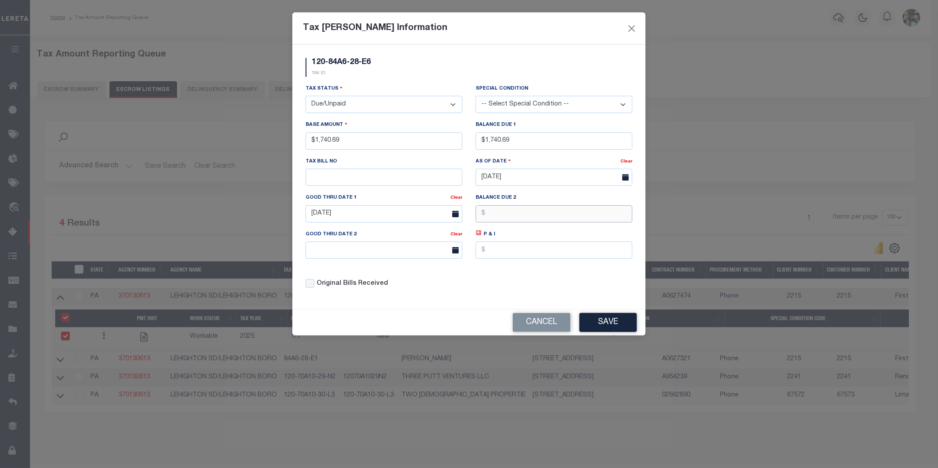
click at [500, 221] on input "text" at bounding box center [554, 213] width 157 height 17
type input "$1,776.21"
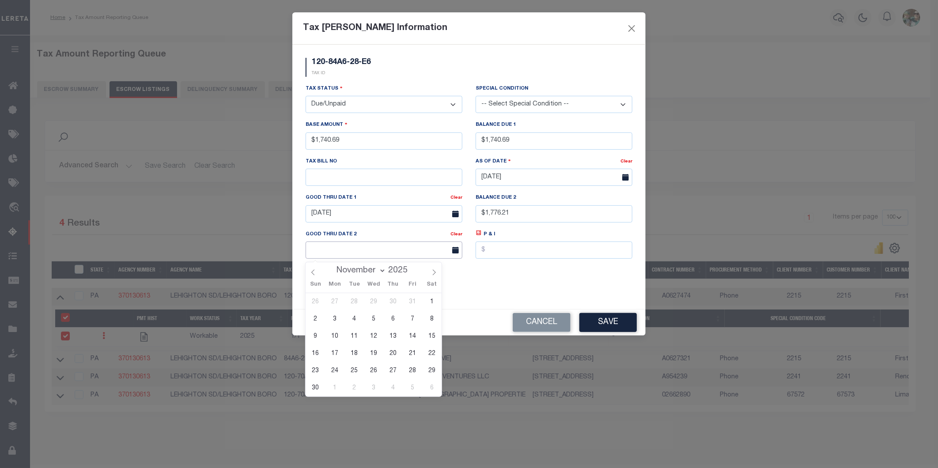
click at [326, 251] on input "text" at bounding box center [384, 250] width 157 height 17
click at [411, 370] on span "28" at bounding box center [412, 370] width 17 height 17
type input "[DATE]"
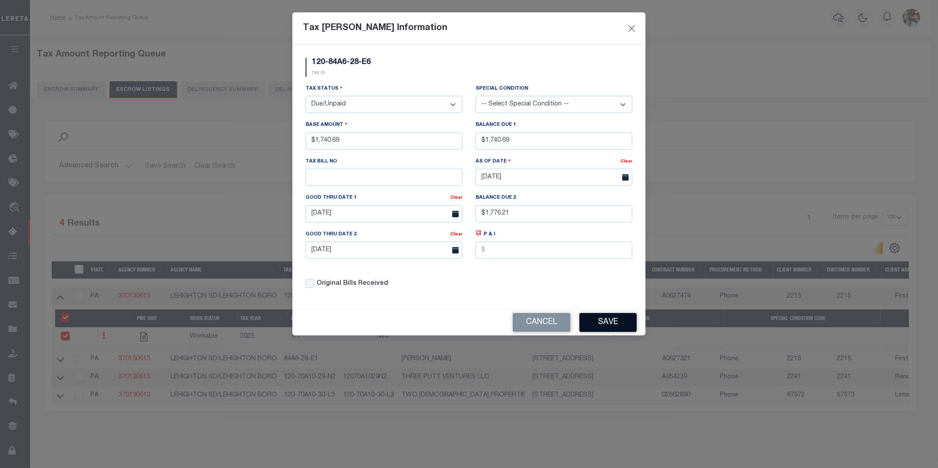
click at [588, 324] on button "Save" at bounding box center [608, 322] width 57 height 19
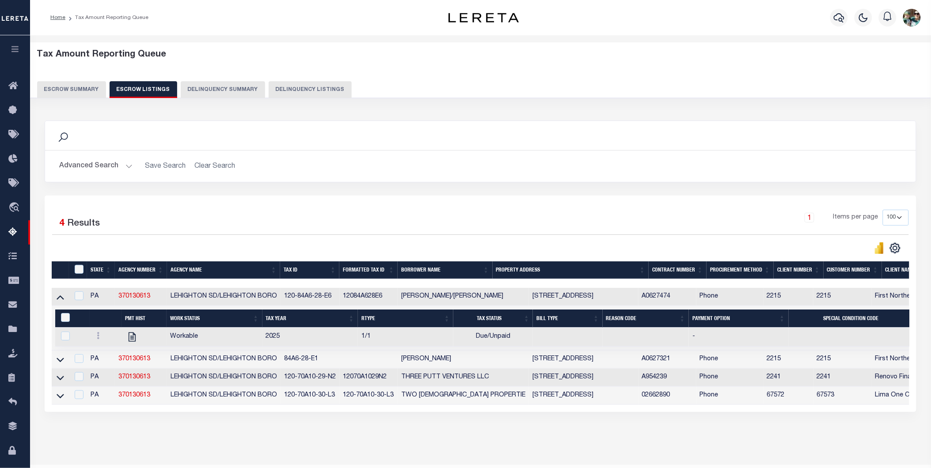
drag, startPoint x: 58, startPoint y: 300, endPoint x: 65, endPoint y: 311, distance: 12.1
click at [58, 300] on icon at bounding box center [61, 298] width 8 height 4
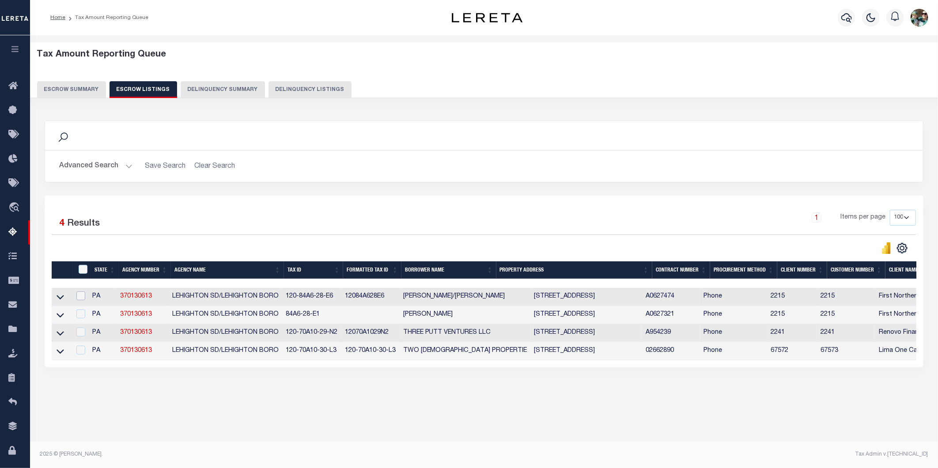
click at [85, 298] on input "checkbox" at bounding box center [80, 296] width 9 height 9
checkbox input "true"
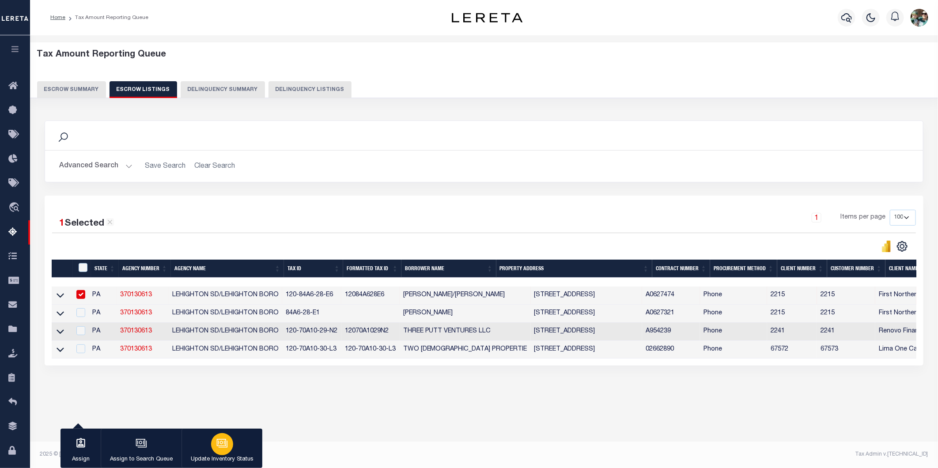
click at [236, 448] on button "Update Inventory Status" at bounding box center [222, 449] width 81 height 40
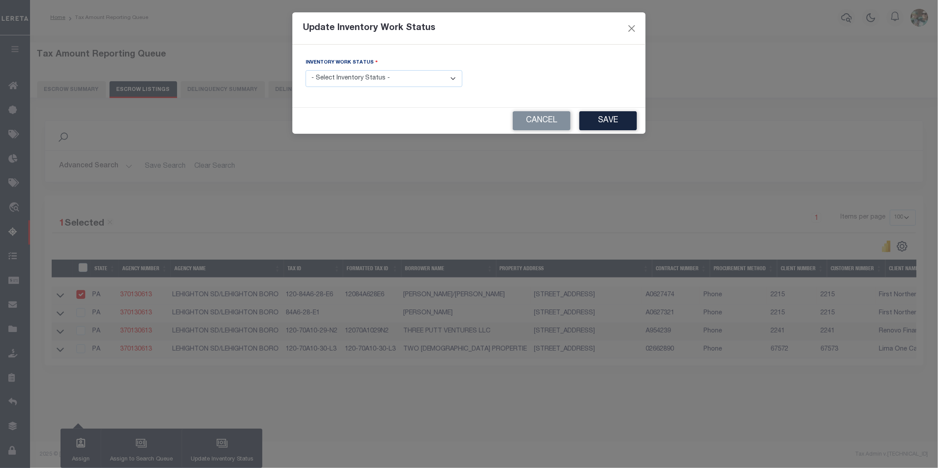
drag, startPoint x: 339, startPoint y: 80, endPoint x: 338, endPoint y: 87, distance: 6.8
click at [339, 80] on select "- Select Inventory Status - Manual - Exception Pended - Awaiting Search Late Ad…" at bounding box center [384, 78] width 157 height 17
select select "4"
click at [306, 71] on select "- Select Inventory Status - Manual - Exception Pended - Awaiting Search Late Ad…" at bounding box center [384, 78] width 157 height 17
click at [612, 125] on button "Save" at bounding box center [608, 120] width 57 height 19
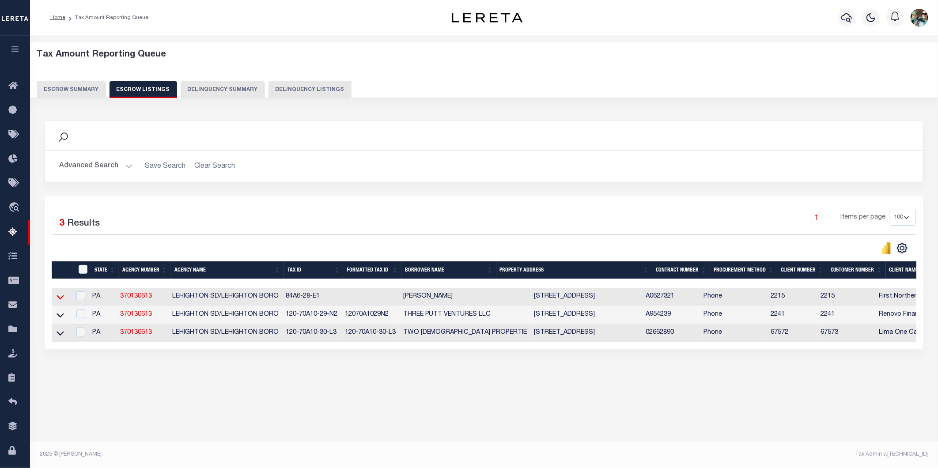
click at [63, 298] on icon at bounding box center [61, 298] width 8 height 4
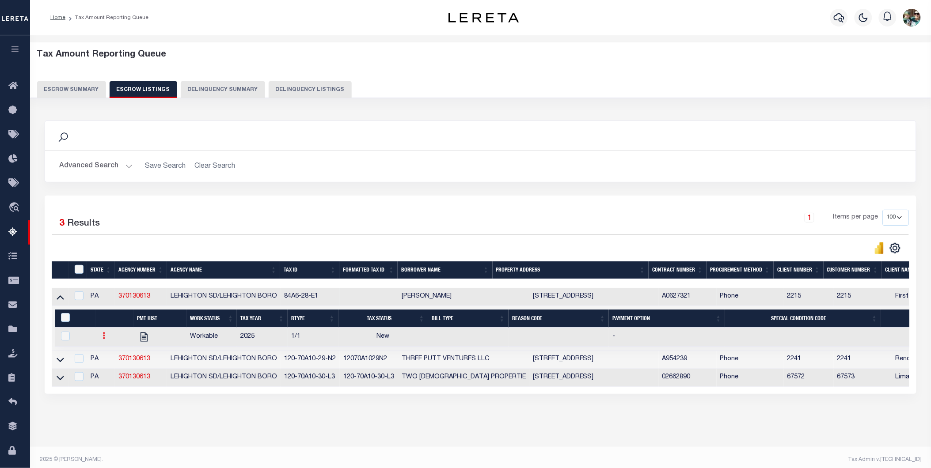
click at [103, 339] on icon at bounding box center [104, 335] width 3 height 7
click at [116, 369] on img "" at bounding box center [114, 365] width 9 height 9
checkbox input "true"
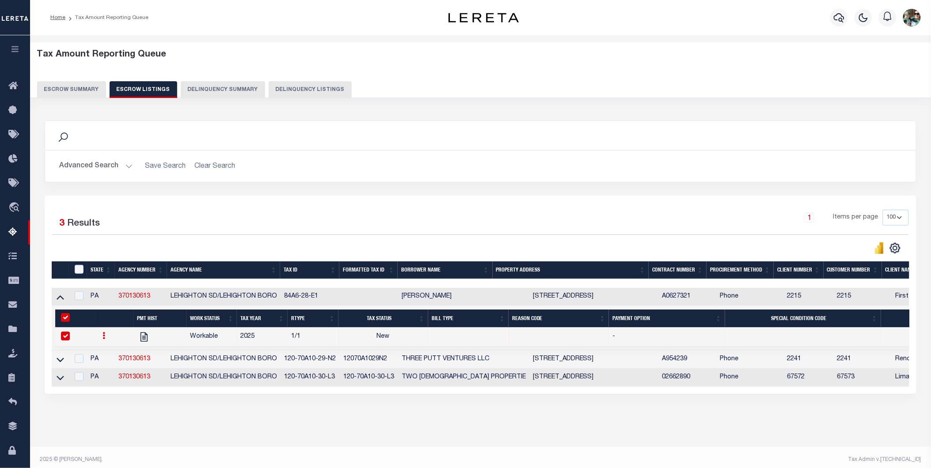
select select
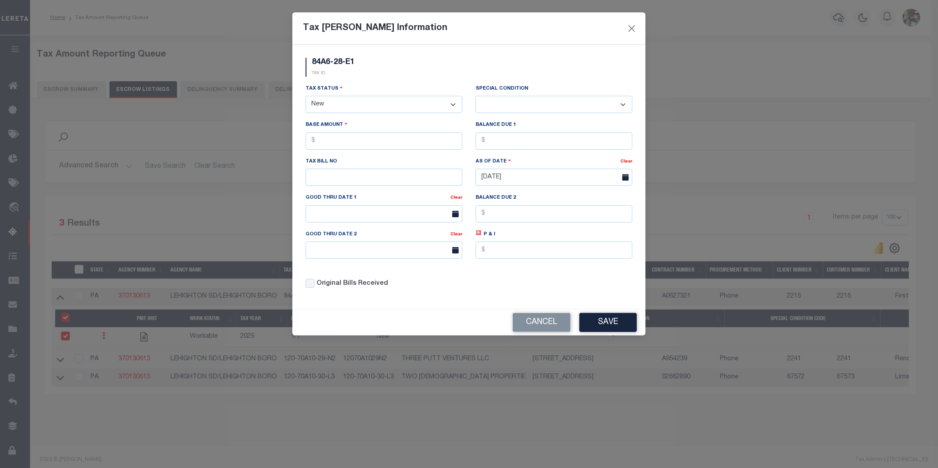
drag, startPoint x: 341, startPoint y: 102, endPoint x: 340, endPoint y: 111, distance: 8.9
click at [341, 102] on select "- Select Status - Open Due/Unpaid Paid Incomplete No Tax Due Internal Refund Pr…" at bounding box center [384, 104] width 157 height 17
select select "DUE"
click at [306, 96] on select "- Select Status - Open Due/Unpaid Paid Incomplete No Tax Due Internal Refund Pr…" at bounding box center [384, 104] width 157 height 17
select select "0"
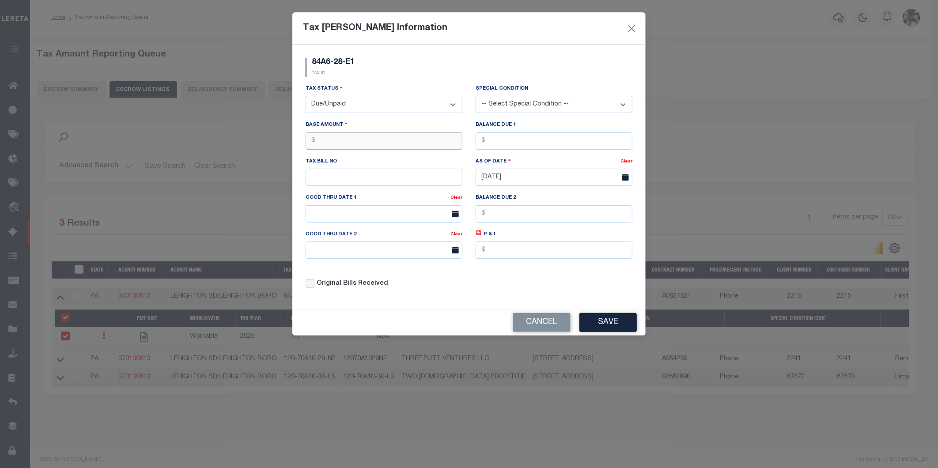
click at [382, 144] on input "text" at bounding box center [384, 141] width 157 height 17
type input "$2,760.34"
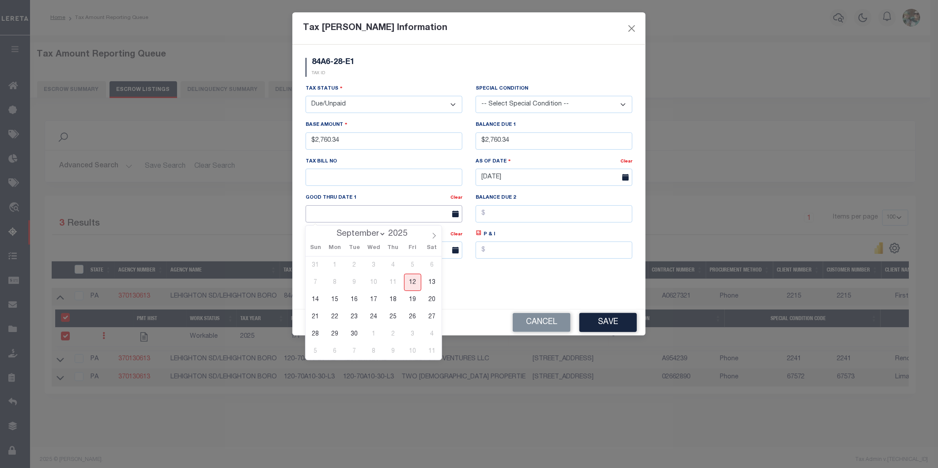
click at [342, 217] on input "text" at bounding box center [384, 213] width 157 height 17
click at [355, 336] on span "30" at bounding box center [354, 334] width 17 height 17
type input "[DATE]"
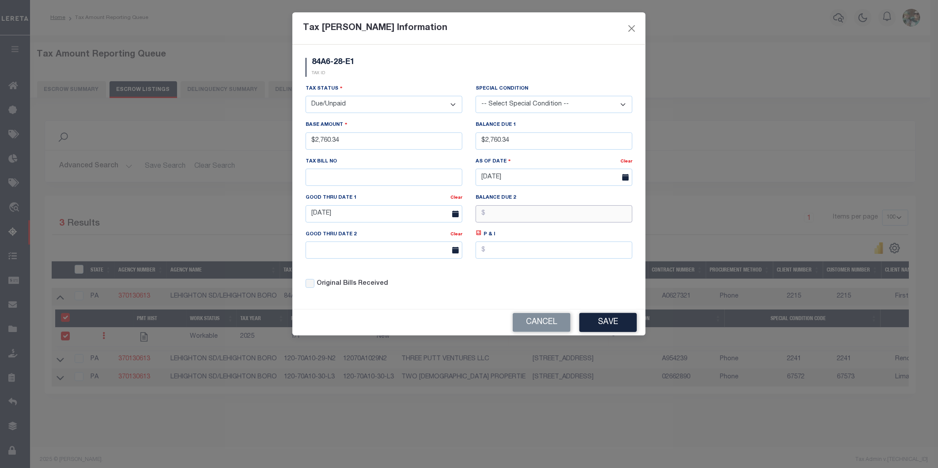
click at [514, 212] on input "text" at bounding box center [554, 213] width 157 height 17
type input "$2,816.67"
click at [392, 256] on input "text" at bounding box center [384, 250] width 157 height 17
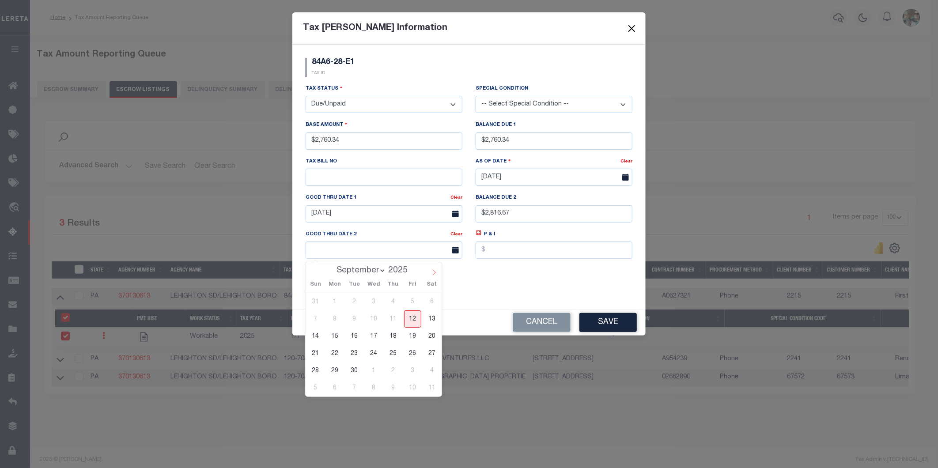
click at [435, 274] on icon at bounding box center [434, 273] width 3 height 6
select select "10"
click at [414, 373] on span "28" at bounding box center [412, 370] width 17 height 17
type input "[DATE]"
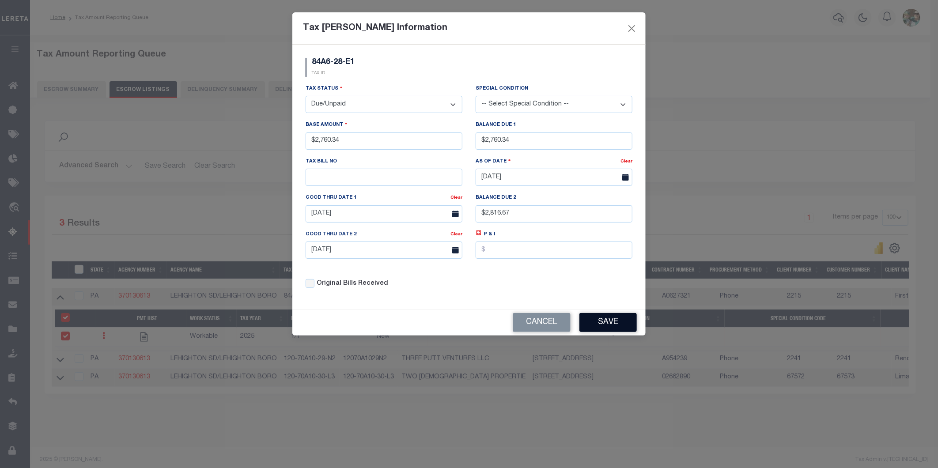
click at [599, 323] on button "Save" at bounding box center [608, 322] width 57 height 19
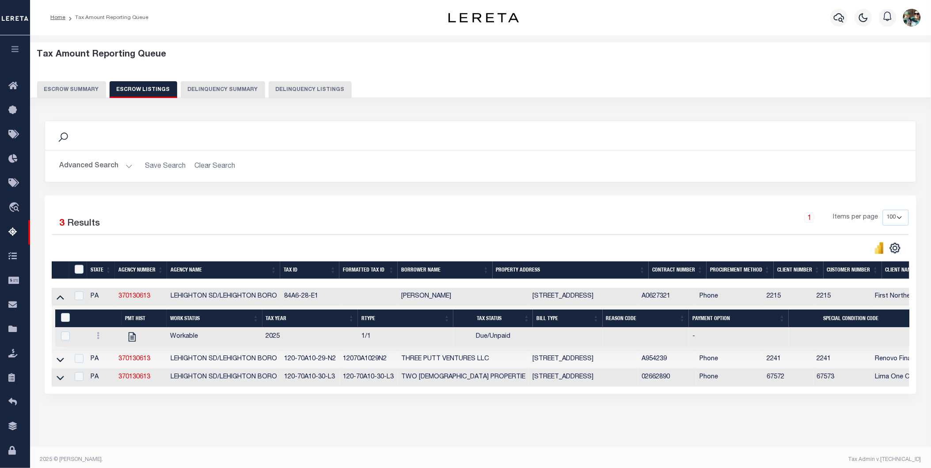
click at [55, 302] on td at bounding box center [60, 297] width 17 height 18
checkbox input "true"
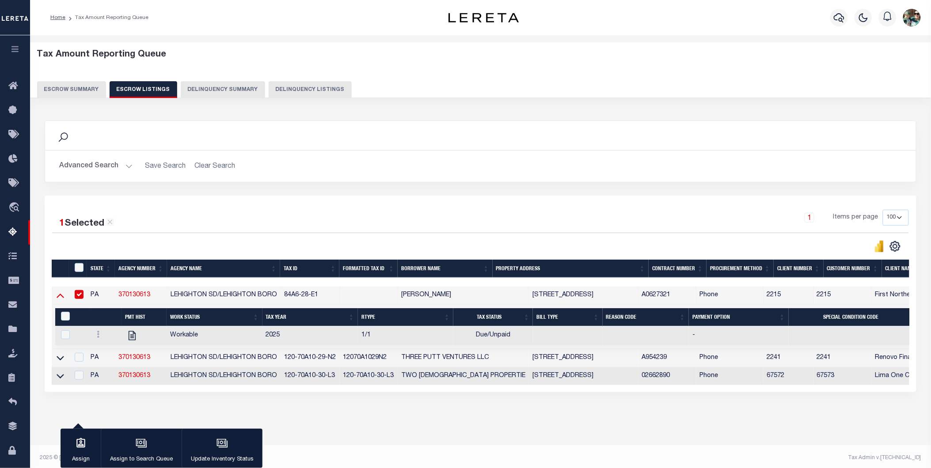
click at [62, 300] on icon at bounding box center [61, 295] width 8 height 9
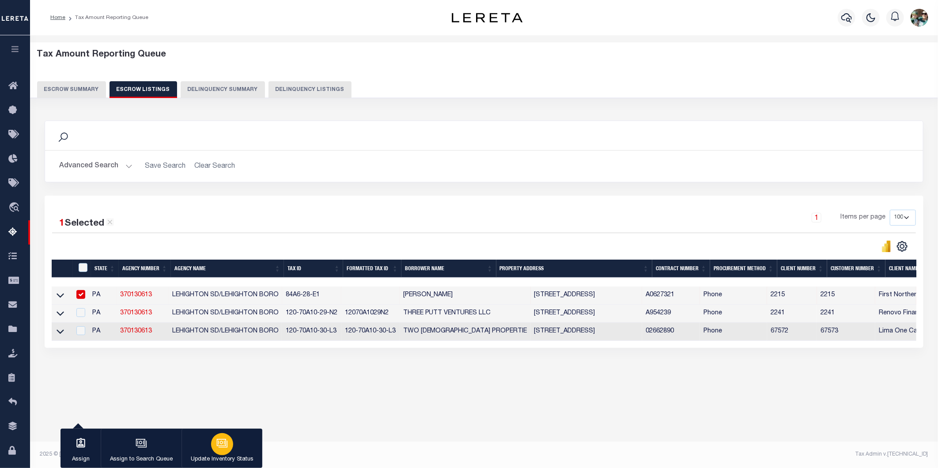
click at [231, 450] on button "Update Inventory Status" at bounding box center [222, 449] width 81 height 40
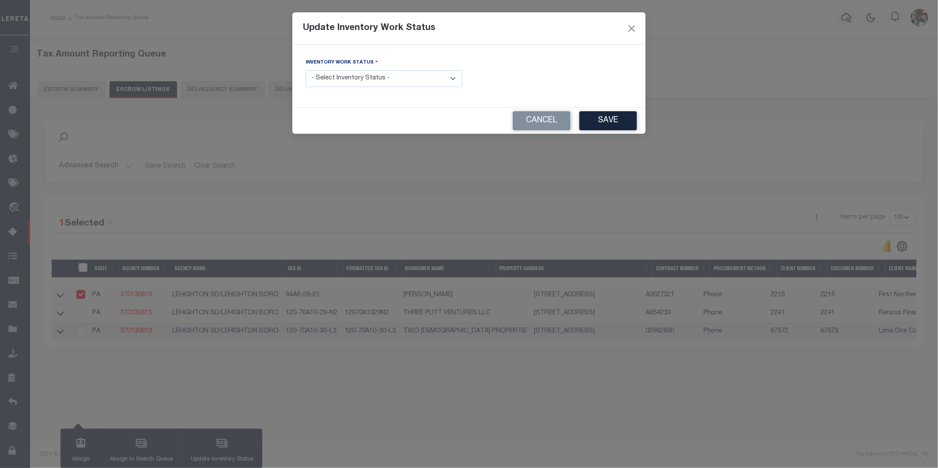
click at [357, 83] on select "- Select Inventory Status - Manual - Exception Pended - Awaiting Search Late Ad…" at bounding box center [384, 78] width 157 height 17
select select "4"
click at [306, 71] on select "- Select Inventory Status - Manual - Exception Pended - Awaiting Search Late Ad…" at bounding box center [384, 78] width 157 height 17
click at [611, 126] on button "Save" at bounding box center [608, 120] width 57 height 19
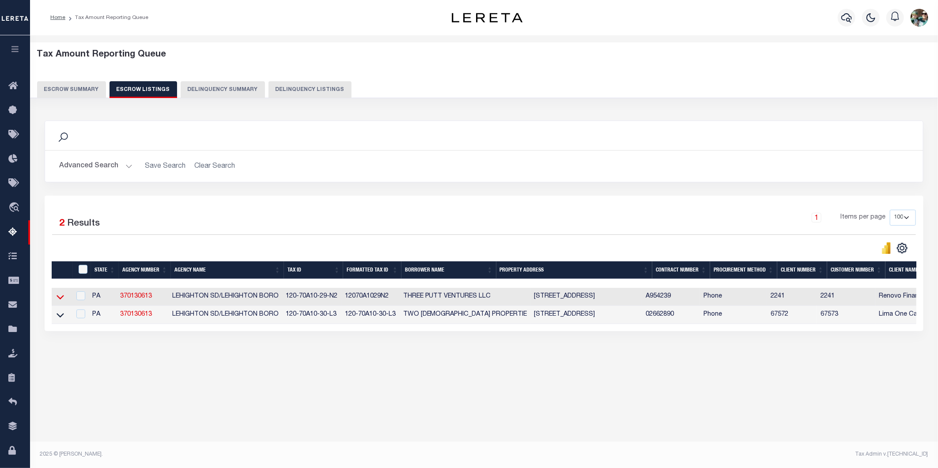
click at [58, 297] on icon at bounding box center [61, 296] width 8 height 9
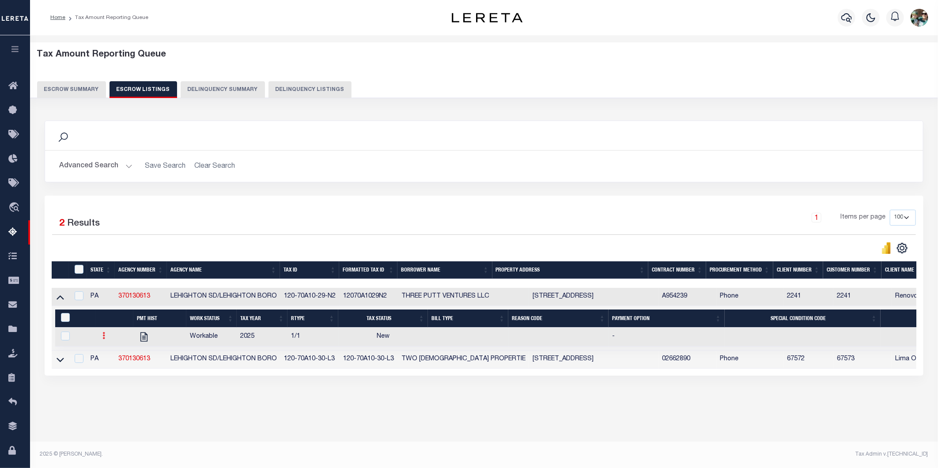
click at [104, 339] on icon at bounding box center [104, 335] width 3 height 7
click at [121, 372] on link "" at bounding box center [115, 365] width 30 height 15
checkbox input "true"
select select
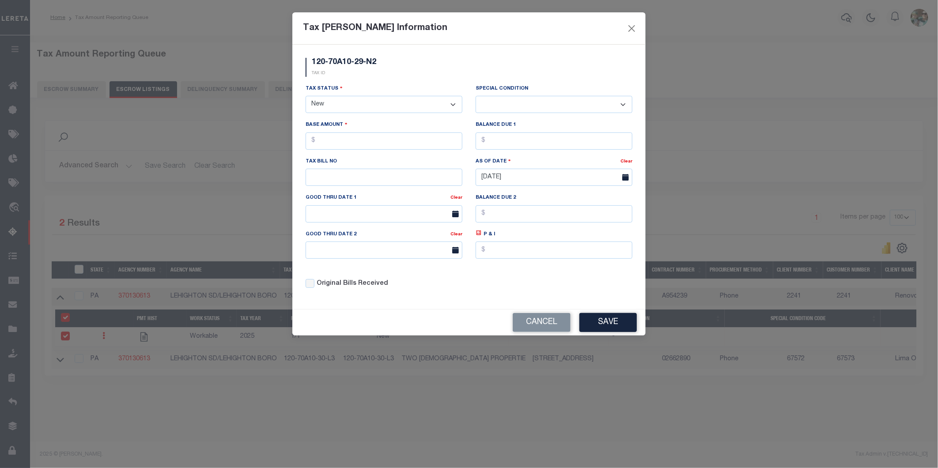
click at [354, 107] on select "- Select Status - Open Due/Unpaid Paid Incomplete No Tax Due Internal Refund Pr…" at bounding box center [384, 104] width 157 height 17
select select "DUE"
click at [306, 96] on select "- Select Status - Open Due/Unpaid Paid Incomplete No Tax Due Internal Refund Pr…" at bounding box center [384, 104] width 157 height 17
select select "0"
click at [389, 142] on input "text" at bounding box center [384, 141] width 157 height 17
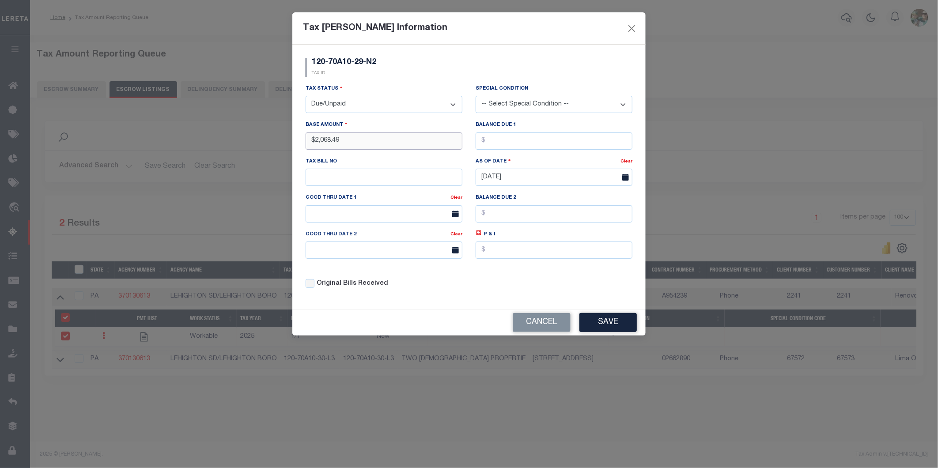
type input "$2,068.49"
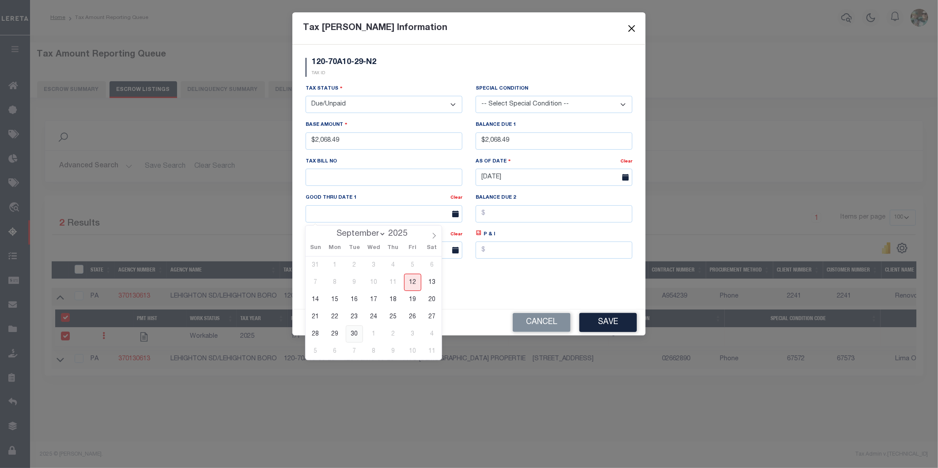
click at [355, 334] on span "30" at bounding box center [354, 334] width 17 height 17
type input "[DATE]"
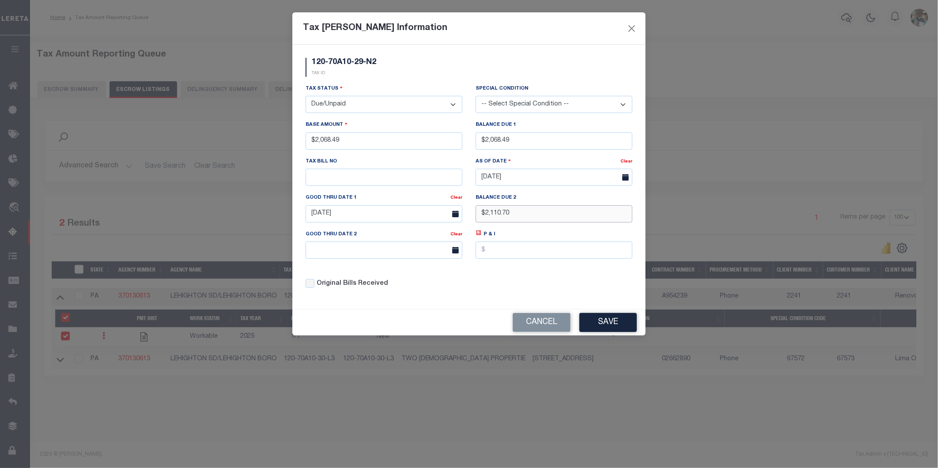
type input "$2,110.70"
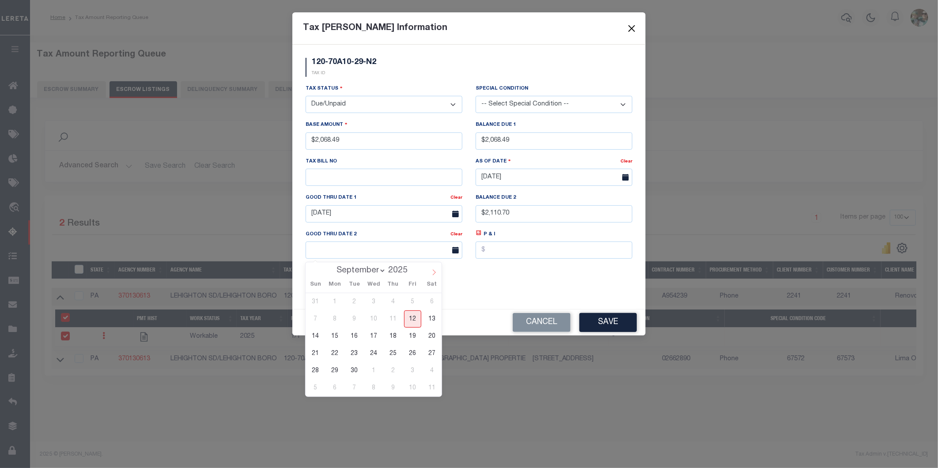
click at [438, 275] on span at bounding box center [434, 269] width 15 height 15
click at [434, 272] on icon at bounding box center [434, 272] width 6 height 6
select select "10"
click at [412, 373] on span "28" at bounding box center [412, 370] width 17 height 17
type input "[DATE]"
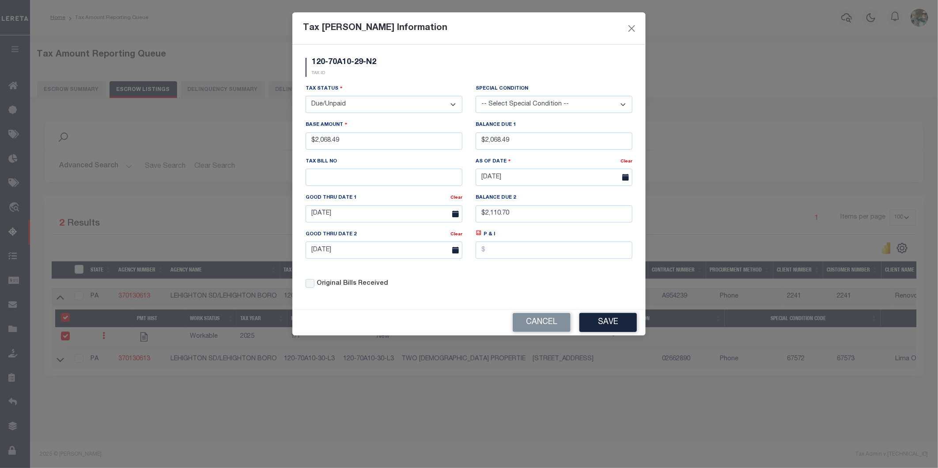
click at [621, 332] on button "Save" at bounding box center [608, 322] width 57 height 19
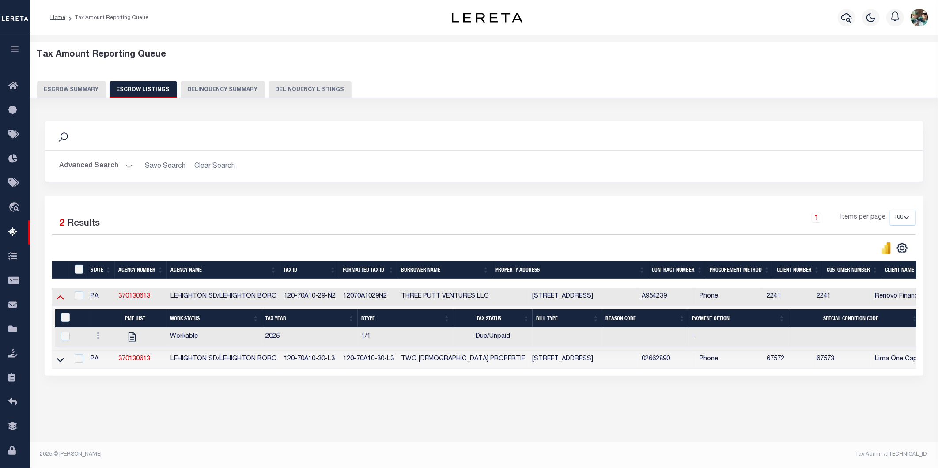
click at [62, 301] on icon at bounding box center [61, 296] width 8 height 9
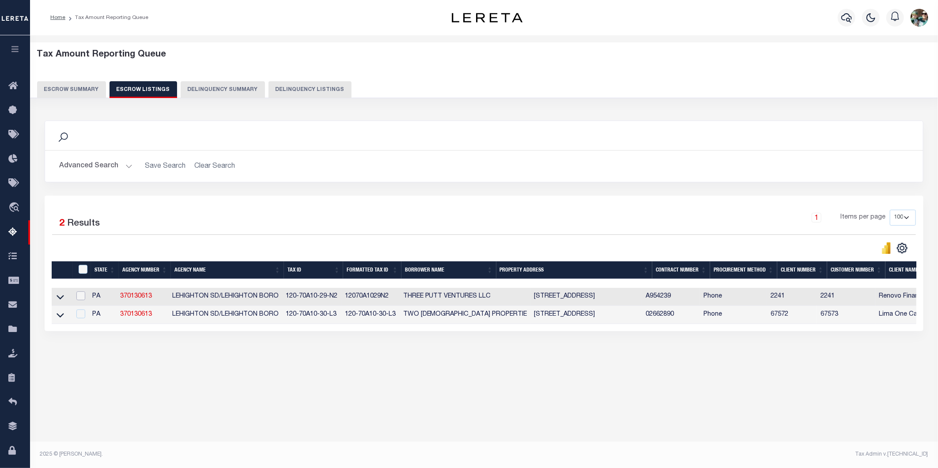
click at [80, 299] on input "checkbox" at bounding box center [80, 296] width 9 height 9
checkbox input "true"
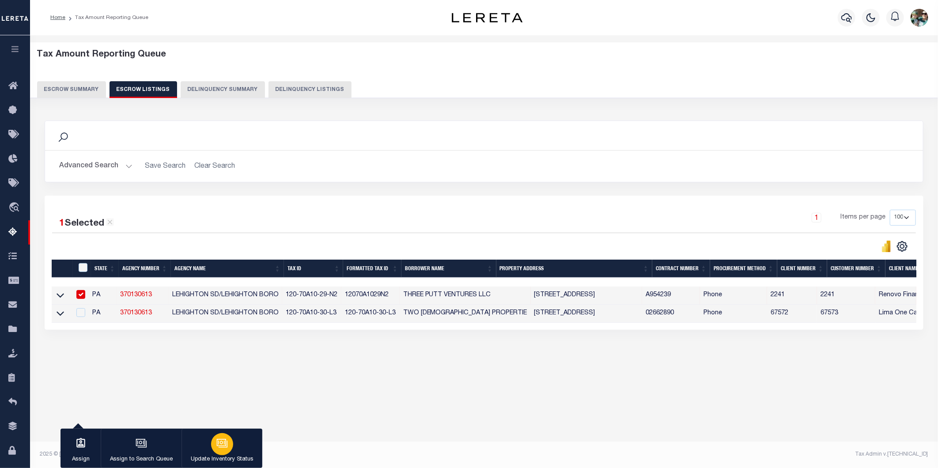
click at [217, 442] on icon "button" at bounding box center [221, 443] width 11 height 11
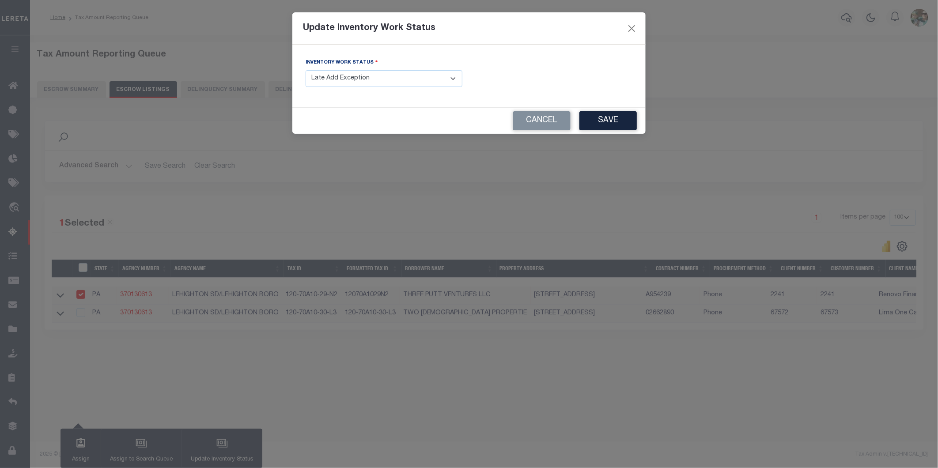
click at [387, 76] on select "- Select Inventory Status - Manual - Exception Pended - Awaiting Search Late Ad…" at bounding box center [384, 78] width 157 height 17
select select "4"
click at [306, 71] on select "- Select Inventory Status - Manual - Exception Pended - Awaiting Search Late Ad…" at bounding box center [384, 78] width 157 height 17
click at [613, 124] on button "Save" at bounding box center [608, 120] width 57 height 19
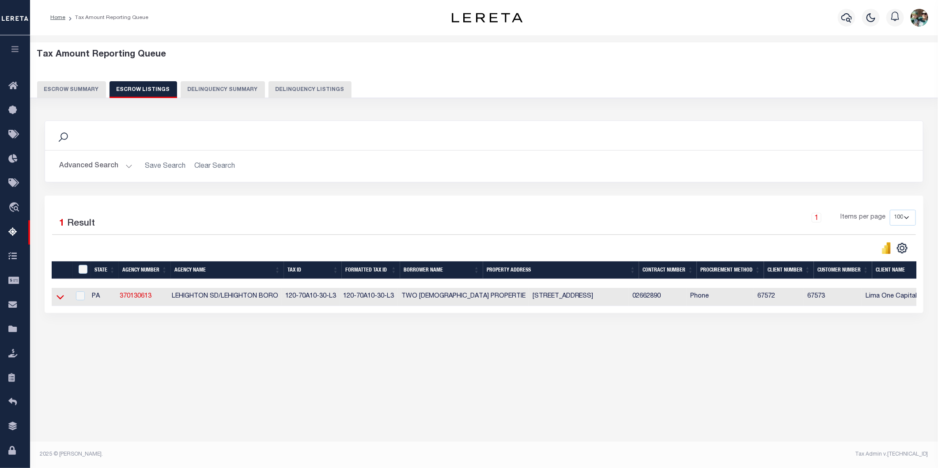
click at [59, 297] on icon at bounding box center [61, 296] width 8 height 9
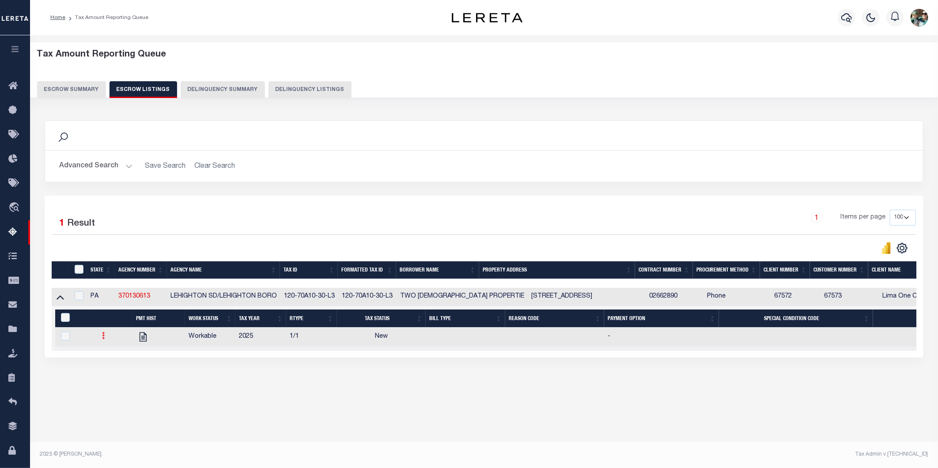
click at [102, 339] on icon at bounding box center [103, 335] width 3 height 7
click at [117, 370] on img "" at bounding box center [114, 365] width 9 height 9
checkbox input "true"
select select
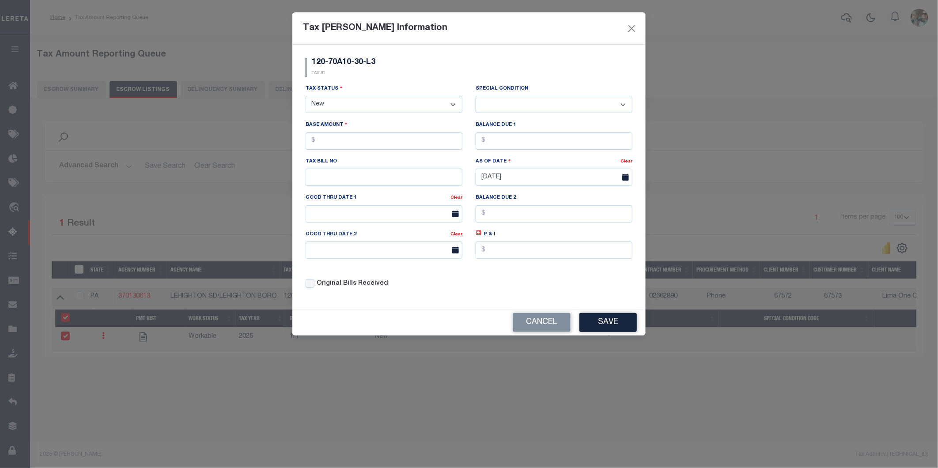
click at [385, 105] on select "- Select Status - Open Due/Unpaid Paid Incomplete No Tax Due Internal Refund Pr…" at bounding box center [384, 104] width 157 height 17
select select "DUE"
click at [306, 96] on select "- Select Status - Open Due/Unpaid Paid Incomplete No Tax Due Internal Refund Pr…" at bounding box center [384, 104] width 157 height 17
select select "0"
click at [400, 139] on input "text" at bounding box center [384, 141] width 157 height 17
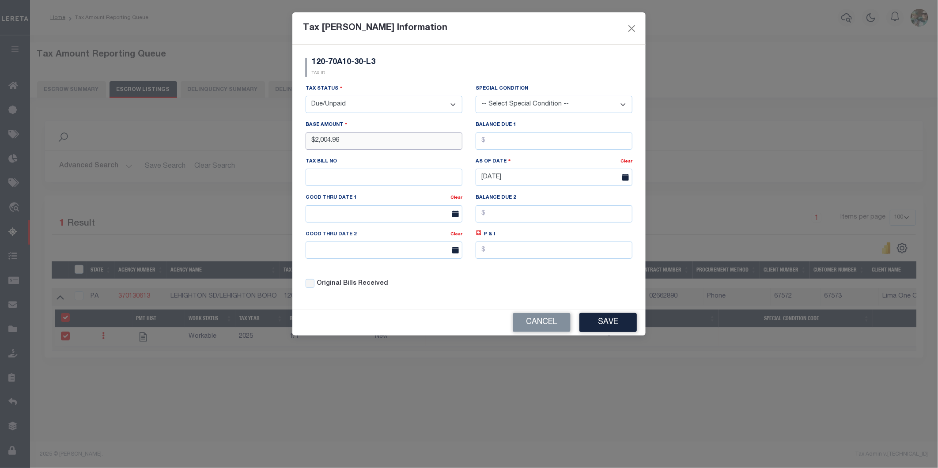
type input "$2,004.96"
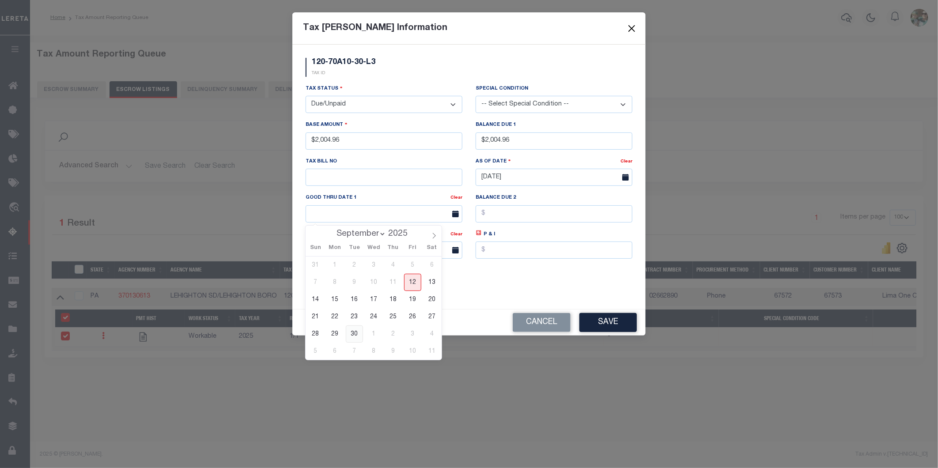
click at [354, 332] on span "30" at bounding box center [354, 334] width 17 height 17
type input "[DATE]"
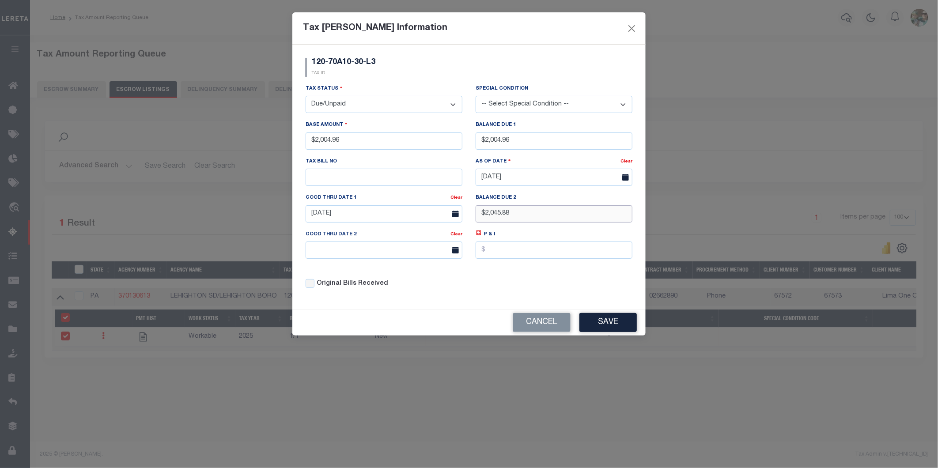
type input "$2,045.88"
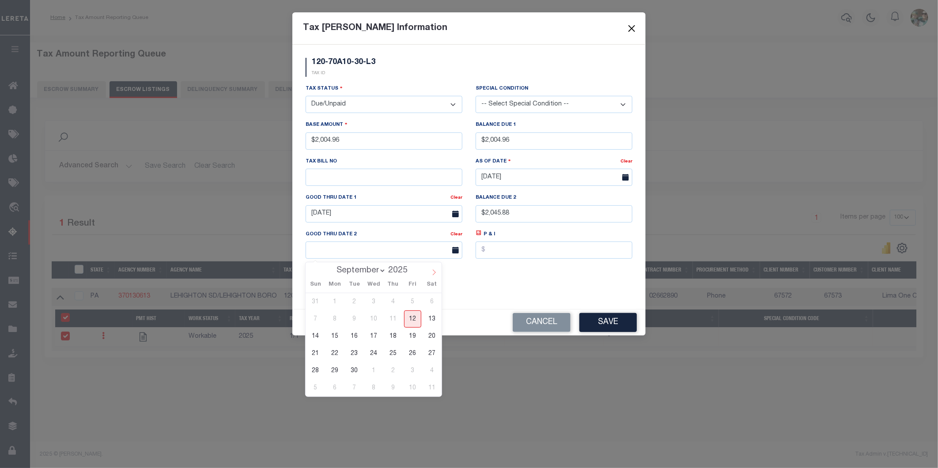
click at [432, 271] on icon at bounding box center [434, 272] width 6 height 6
click at [435, 273] on icon at bounding box center [434, 272] width 6 height 6
select select "10"
click at [412, 369] on span "28" at bounding box center [412, 370] width 17 height 17
type input "[DATE]"
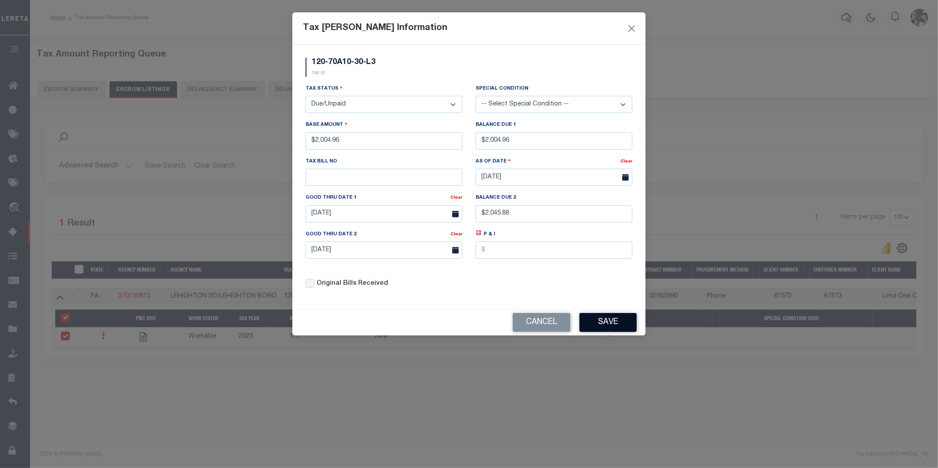
click at [599, 328] on button "Save" at bounding box center [608, 322] width 57 height 19
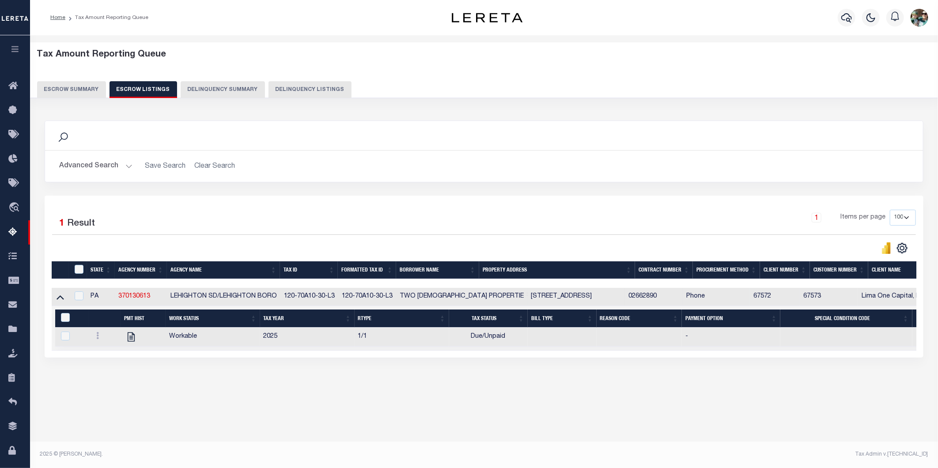
click at [54, 299] on td at bounding box center [60, 297] width 17 height 18
checkbox input "true"
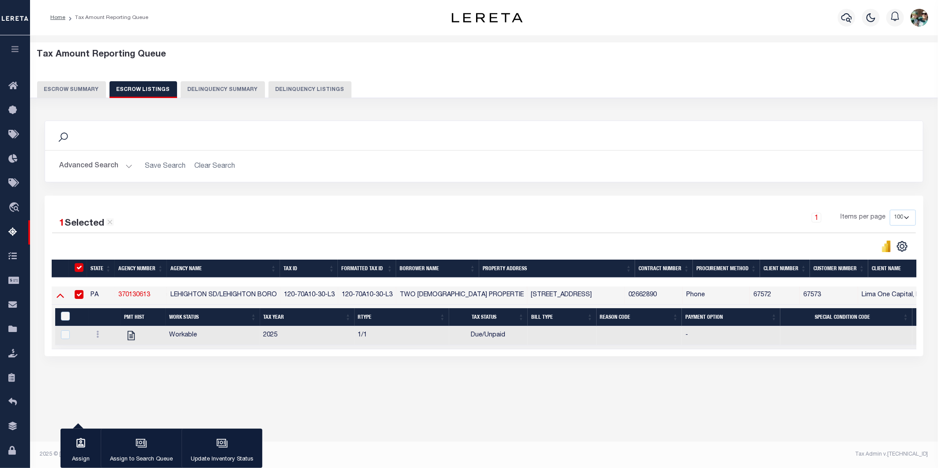
click at [58, 300] on icon at bounding box center [61, 295] width 8 height 9
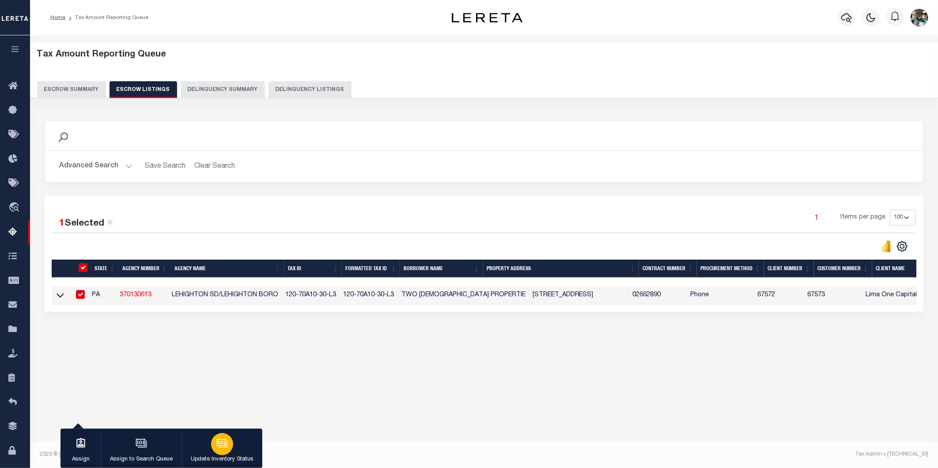
click at [222, 446] on icon "button" at bounding box center [221, 442] width 9 height 7
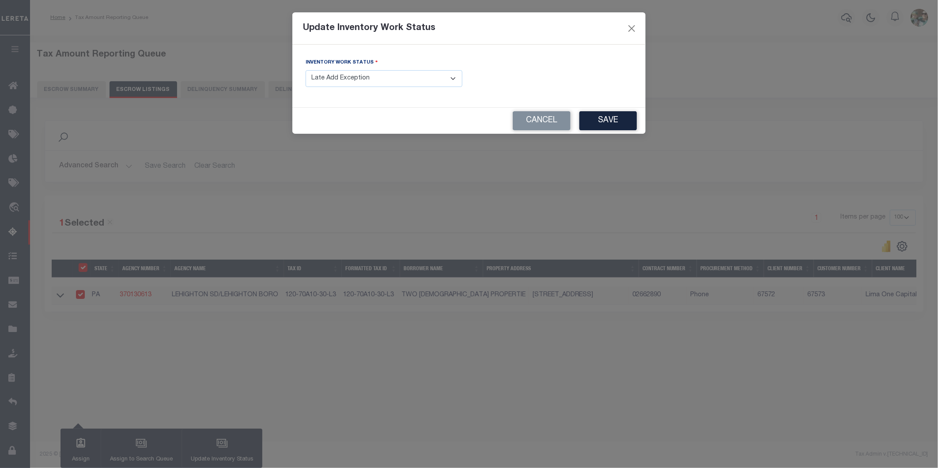
drag, startPoint x: 411, startPoint y: 77, endPoint x: 409, endPoint y: 86, distance: 9.1
click at [411, 77] on select "- Select Inventory Status - Manual - Exception Pended - Awaiting Search Late Ad…" at bounding box center [384, 78] width 157 height 17
select select "4"
click at [306, 71] on select "- Select Inventory Status - Manual - Exception Pended - Awaiting Search Late Ad…" at bounding box center [384, 78] width 157 height 17
click at [598, 125] on button "Save" at bounding box center [608, 120] width 57 height 19
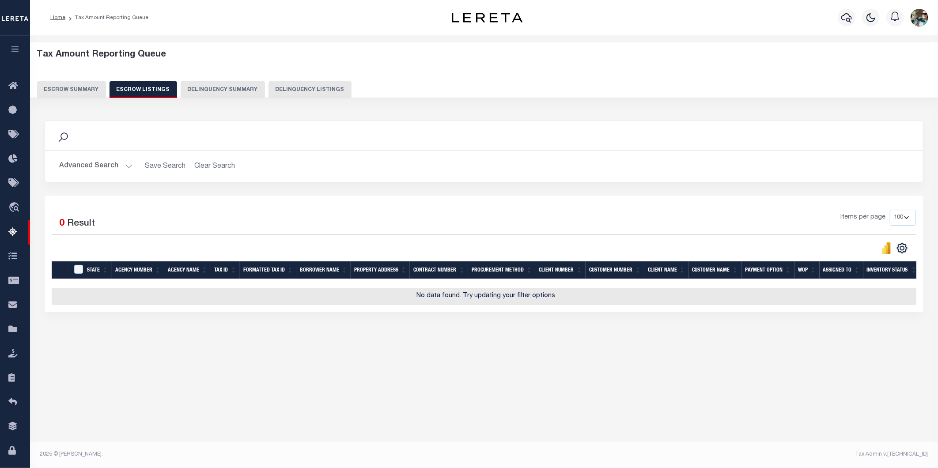
click at [82, 91] on button "Escrow Summary" at bounding box center [71, 89] width 69 height 17
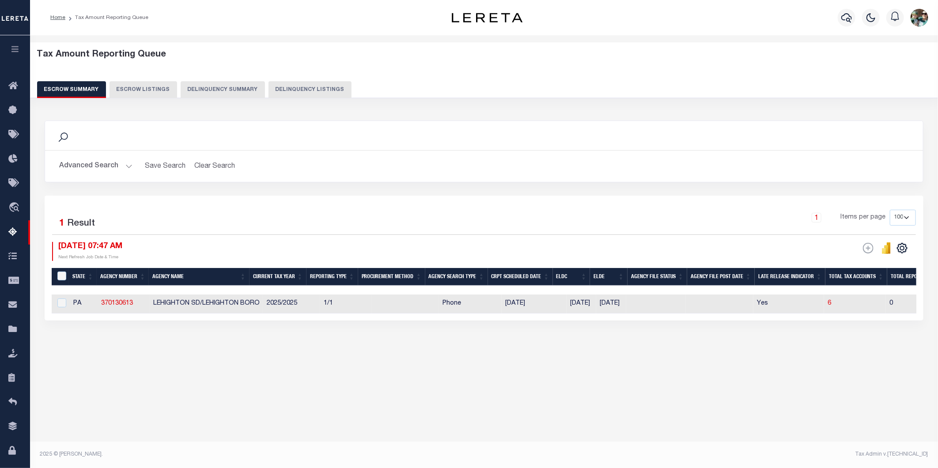
click at [124, 171] on button "Advanced Search" at bounding box center [95, 166] width 73 height 17
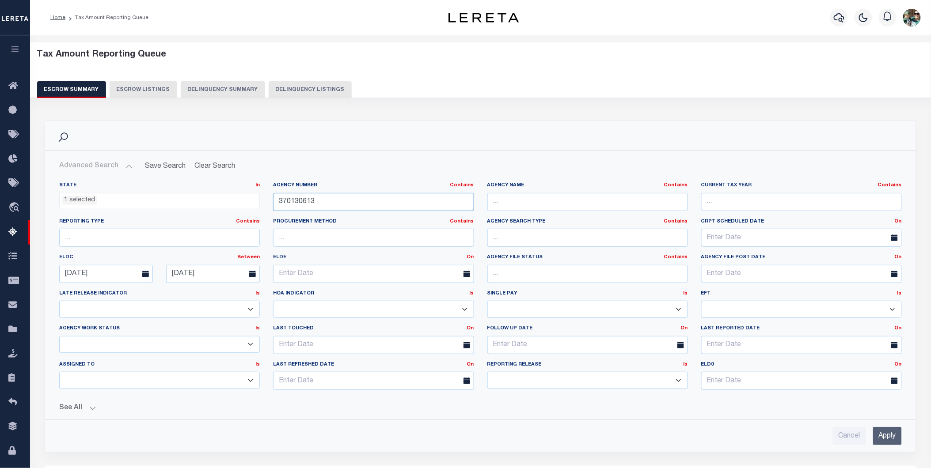
drag, startPoint x: 323, startPoint y: 205, endPoint x: 268, endPoint y: 205, distance: 54.8
click at [268, 205] on div "Agency Number Contains Contains Is 370130613" at bounding box center [373, 200] width 214 height 36
type input "370130609"
click at [882, 431] on input "Apply" at bounding box center [887, 436] width 29 height 18
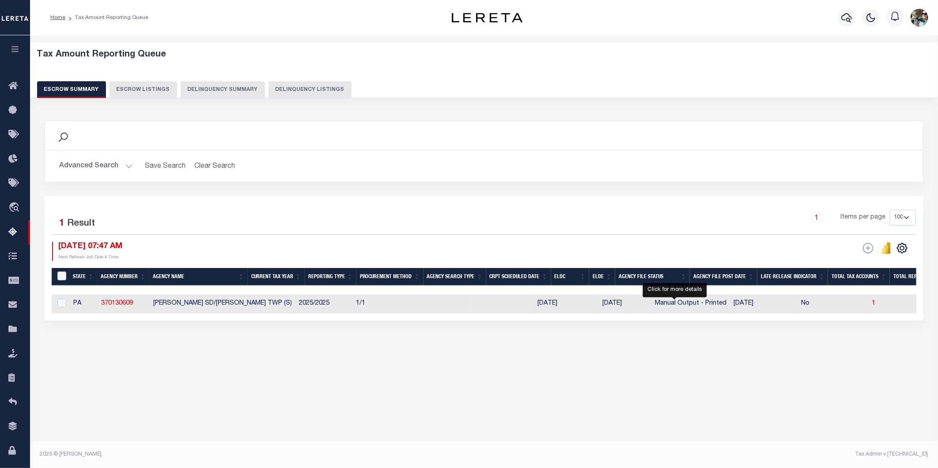
select select "100"
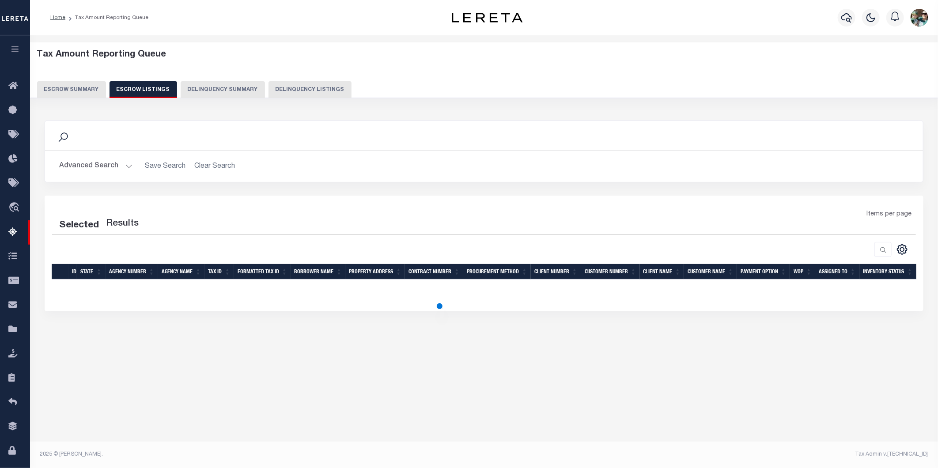
select select "100"
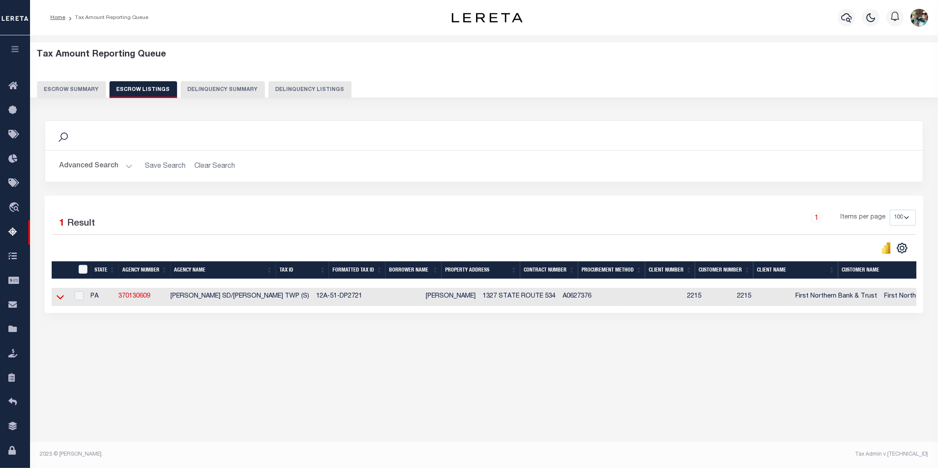
click at [63, 301] on icon at bounding box center [61, 296] width 8 height 9
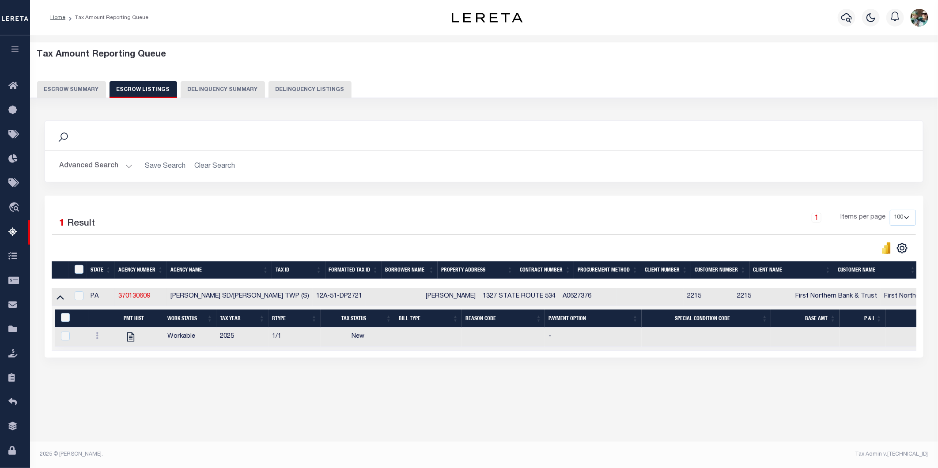
click at [63, 300] on icon at bounding box center [61, 298] width 8 height 4
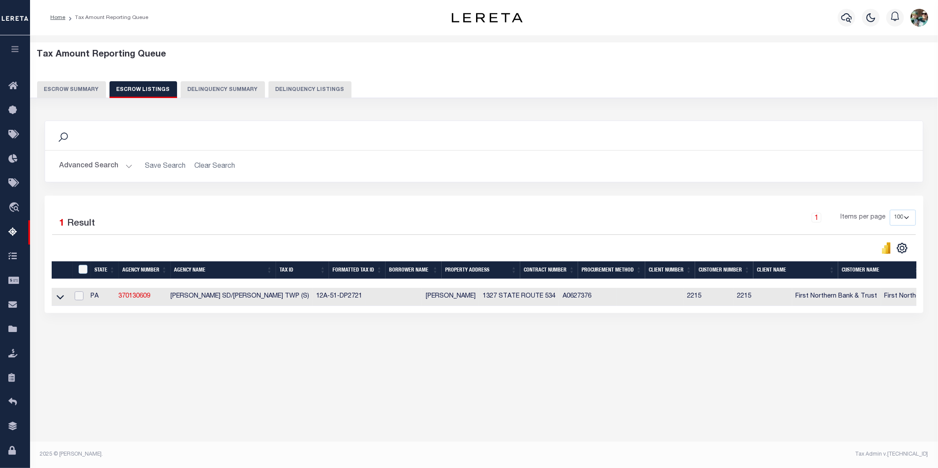
click at [83, 297] on input "checkbox" at bounding box center [79, 296] width 9 height 9
checkbox input "true"
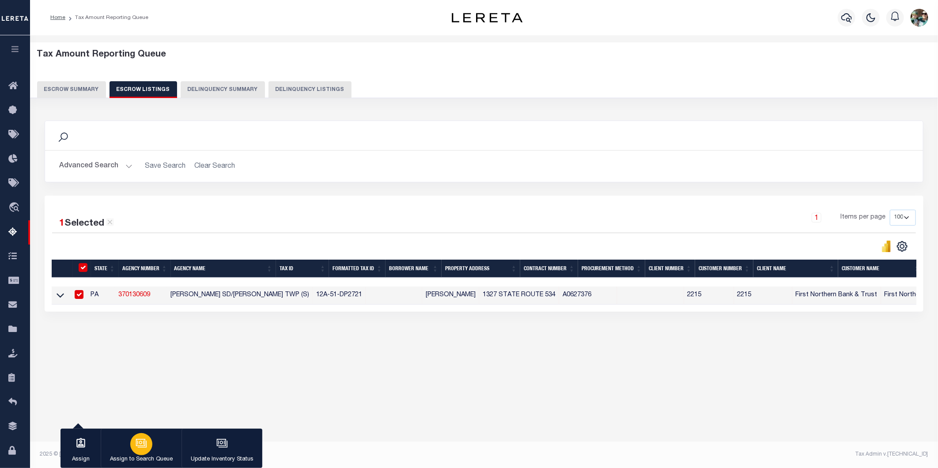
click at [144, 447] on icon "button" at bounding box center [141, 443] width 11 height 11
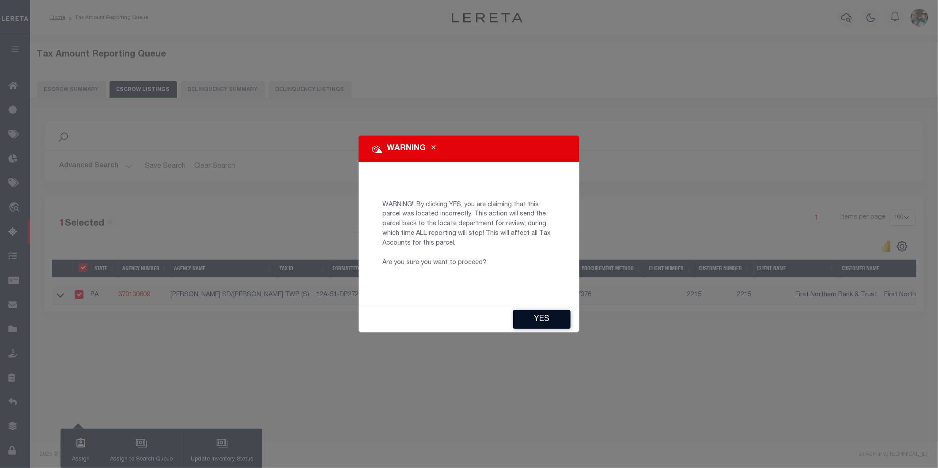
click at [525, 323] on button "YES" at bounding box center [541, 319] width 57 height 19
type input "[EMAIL_ADDRESS][DOMAIN_NAME]"
type input "[DATE]"
type input "BP"
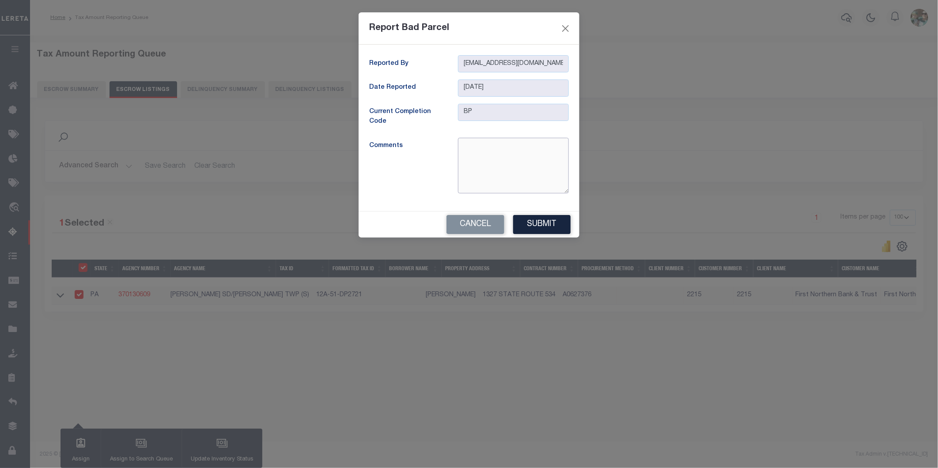
click at [485, 147] on textarea at bounding box center [513, 166] width 111 height 56
click at [528, 168] on textarea "INCORRECT AGENCY, CORRECT AGENCY IS 370130602" at bounding box center [513, 166] width 111 height 56
paste textarea "[PERSON_NAME] SD/PENN FOREST TWP"
type textarea "INCORRECT AGENCY, CORRECT AGENCY IS 370130602 [PERSON_NAME] SD/PENN FOREST TWP"
click at [548, 229] on button "Submit" at bounding box center [541, 224] width 57 height 19
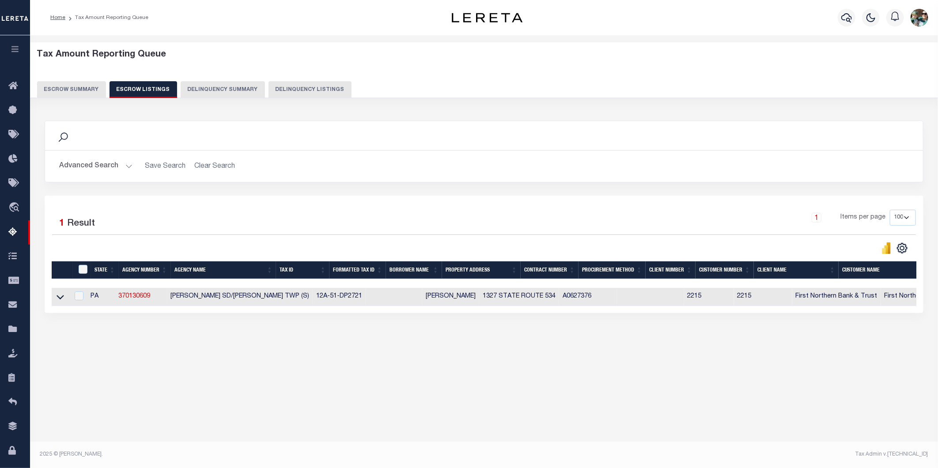
click at [482, 313] on div "1 Selected 1 Result 1 Items per page 10 25 50 100 500" at bounding box center [484, 255] width 879 height 118
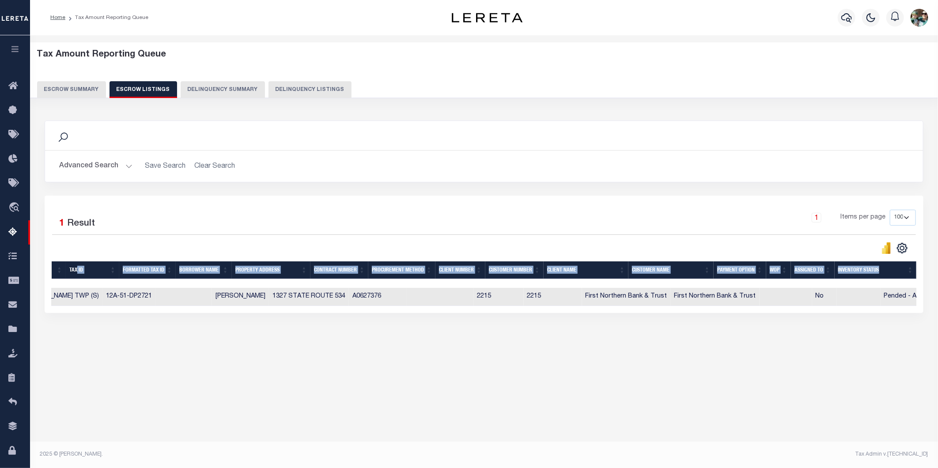
drag, startPoint x: 695, startPoint y: 314, endPoint x: 78, endPoint y: 277, distance: 618.7
click at [78, 277] on div "1 Selected 1 Result 1 Items per page 10 25 50 100 500" at bounding box center [484, 255] width 879 height 118
